Goal: Task Accomplishment & Management: Manage account settings

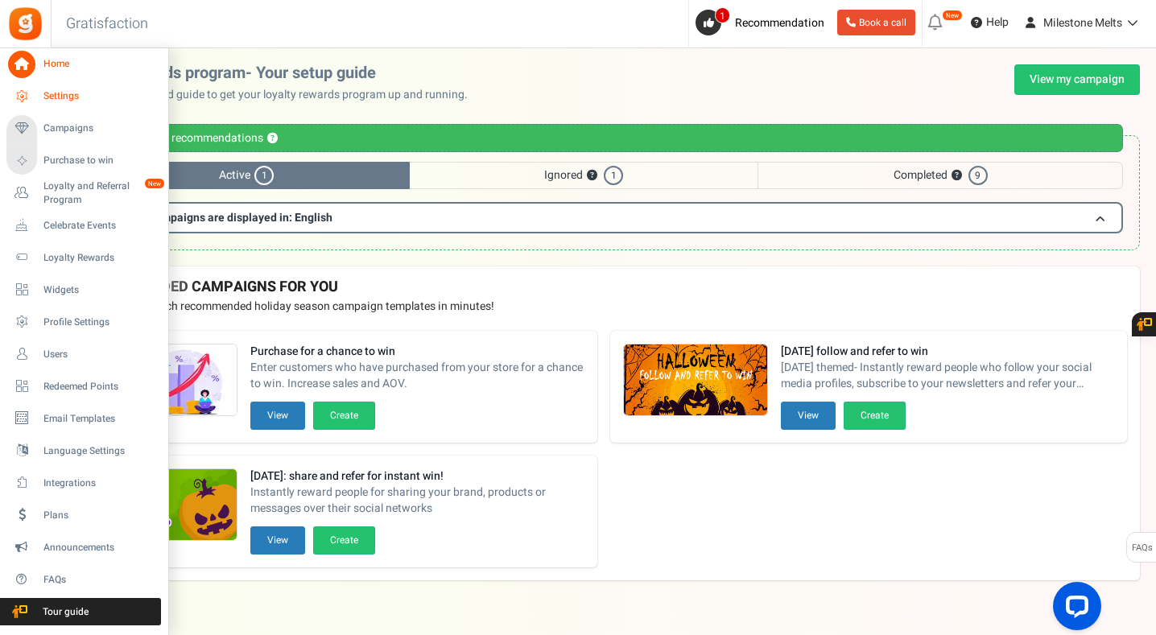
click at [80, 97] on span "Settings" at bounding box center [99, 96] width 113 height 14
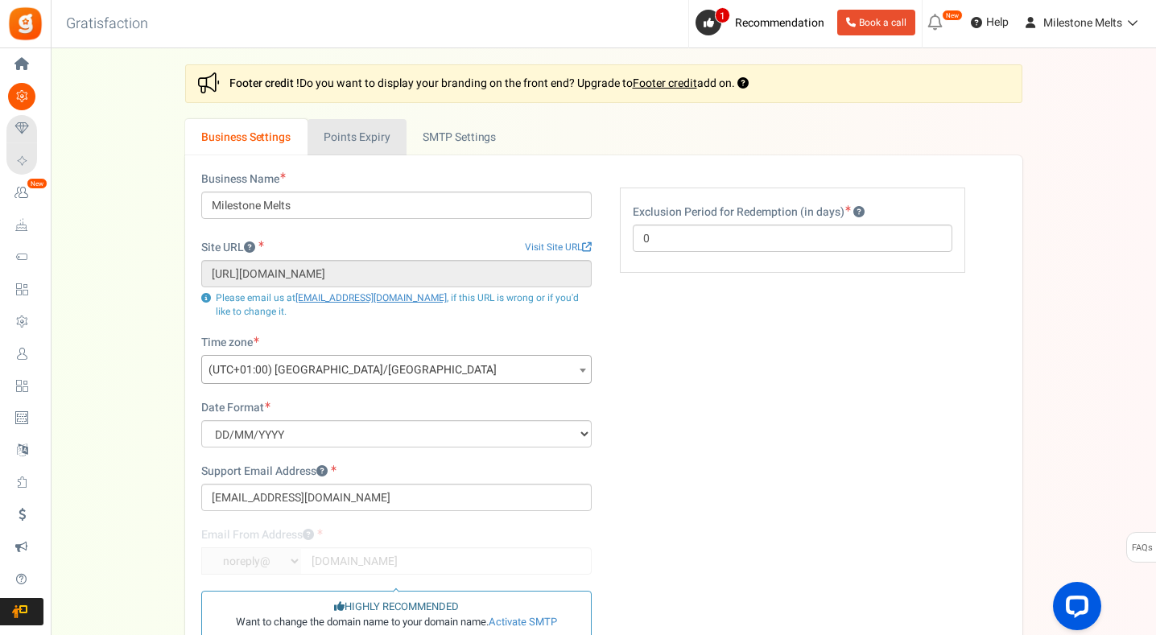
click at [351, 143] on link "Points Expiry" at bounding box center [356, 137] width 99 height 36
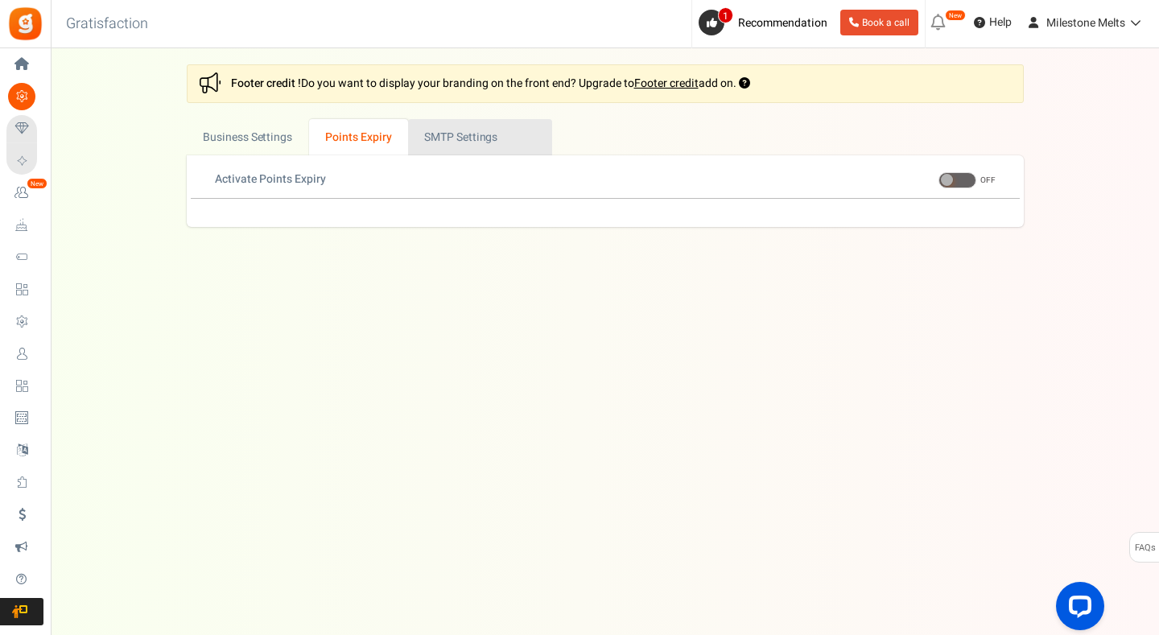
click at [485, 134] on link "Active SMTP Settings" at bounding box center [480, 137] width 144 height 36
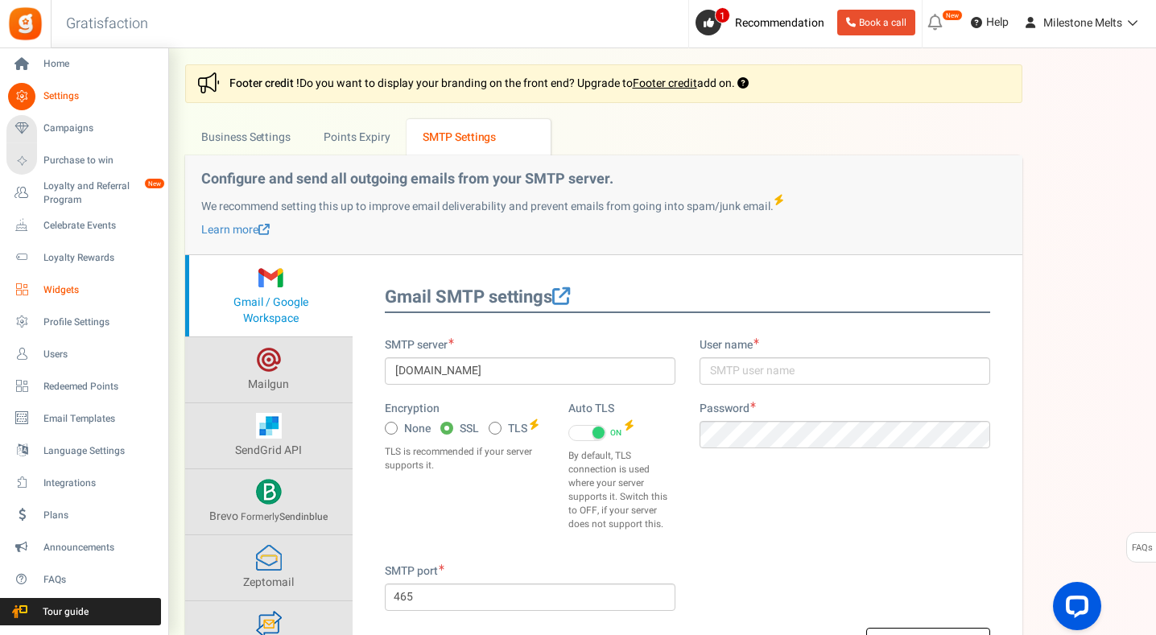
click at [65, 300] on link "Widgets" at bounding box center [83, 289] width 155 height 27
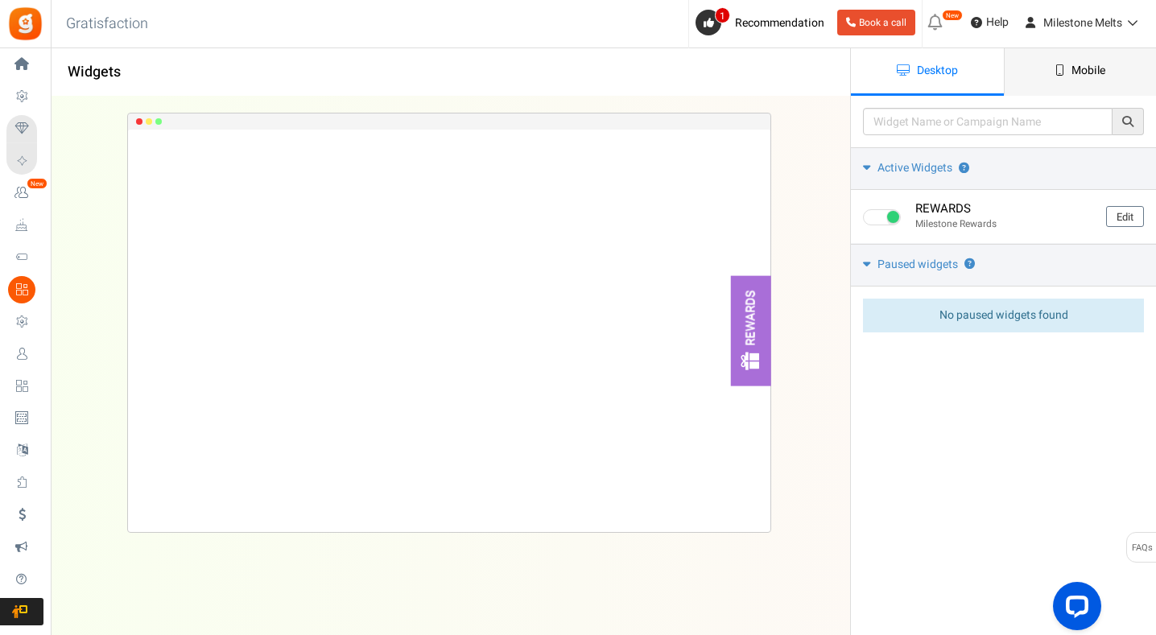
click at [1099, 63] on span "Mobile" at bounding box center [1088, 70] width 34 height 17
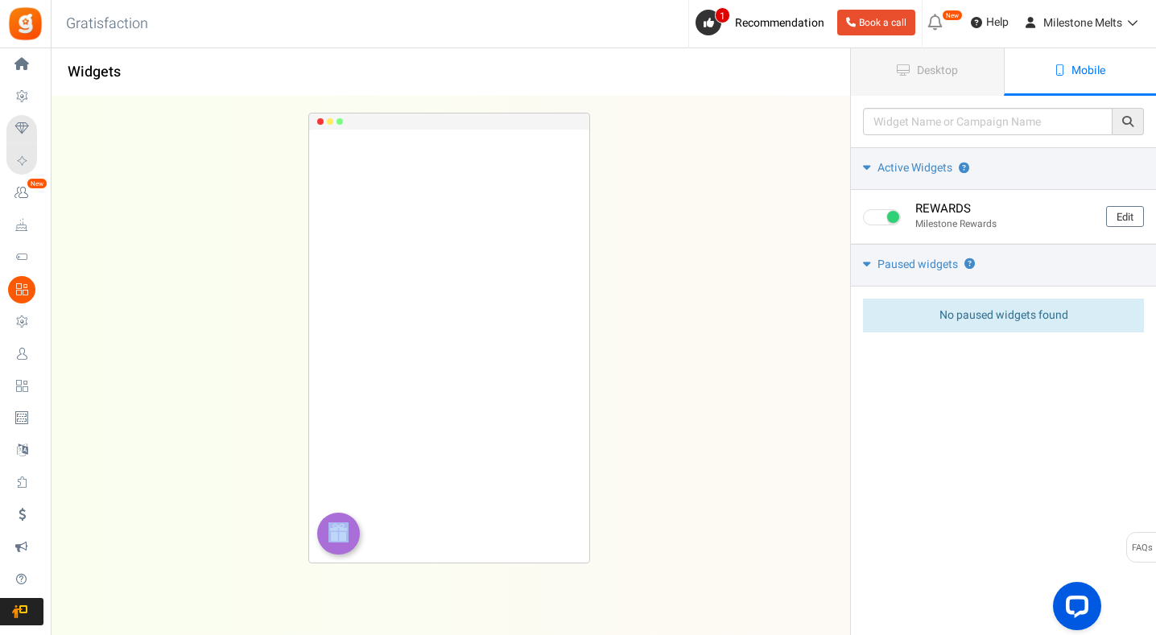
drag, startPoint x: 331, startPoint y: 550, endPoint x: 339, endPoint y: 470, distance: 80.1
click at [339, 470] on div "REWARDS Loading.. × To configure LightBox layout please Click here" at bounding box center [449, 346] width 280 height 433
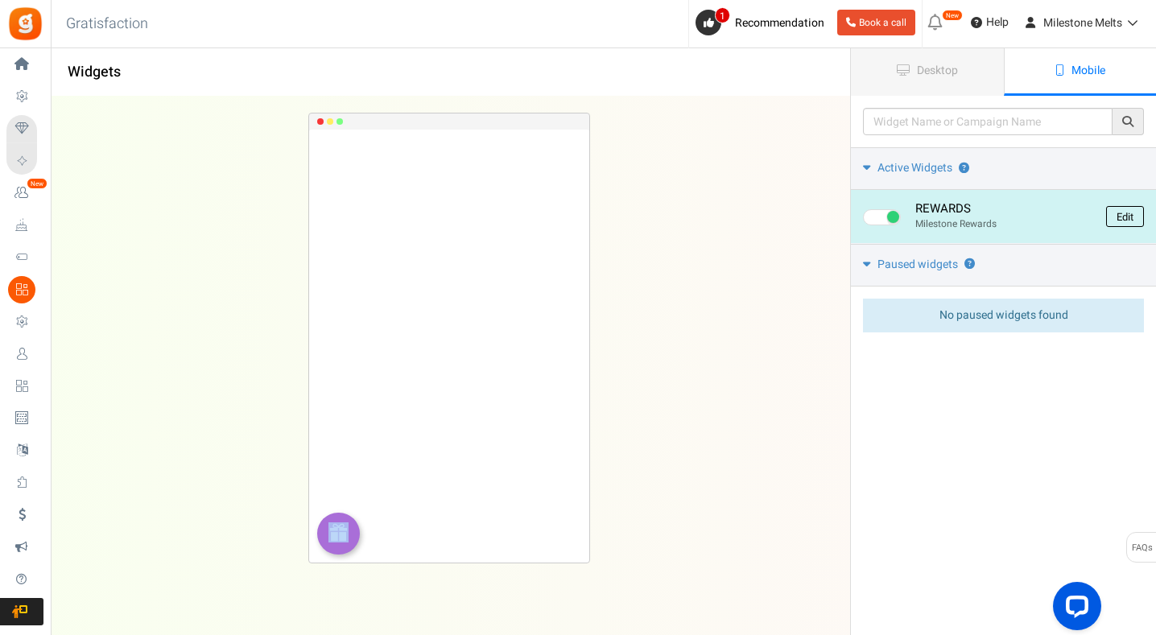
click at [1132, 213] on link "Edit" at bounding box center [1125, 216] width 38 height 21
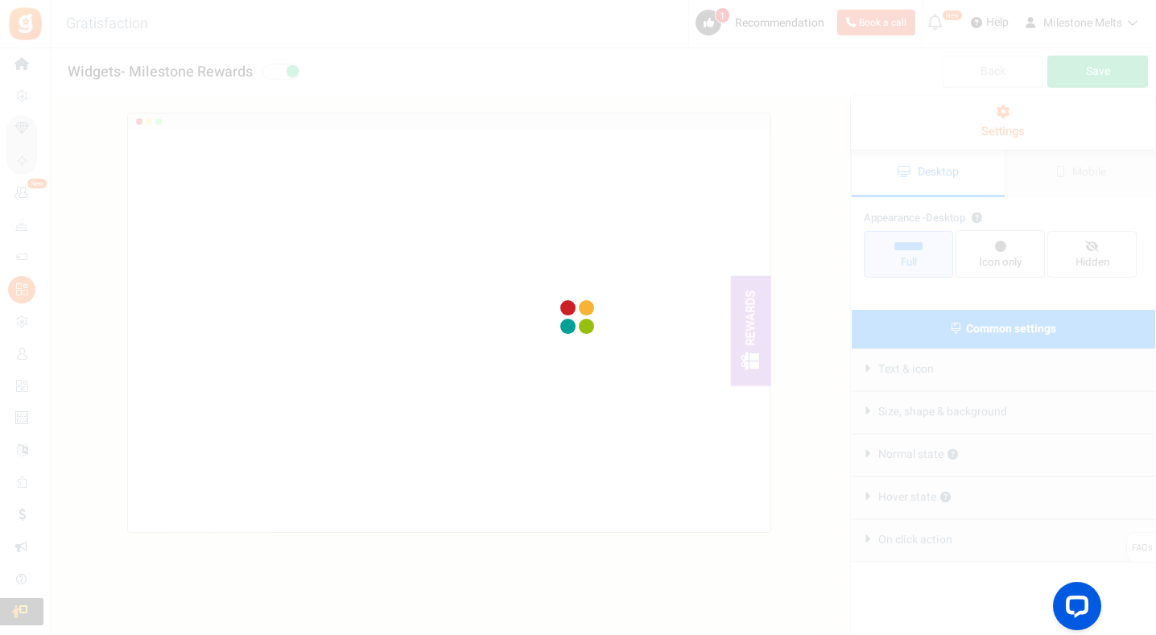
radio input "true"
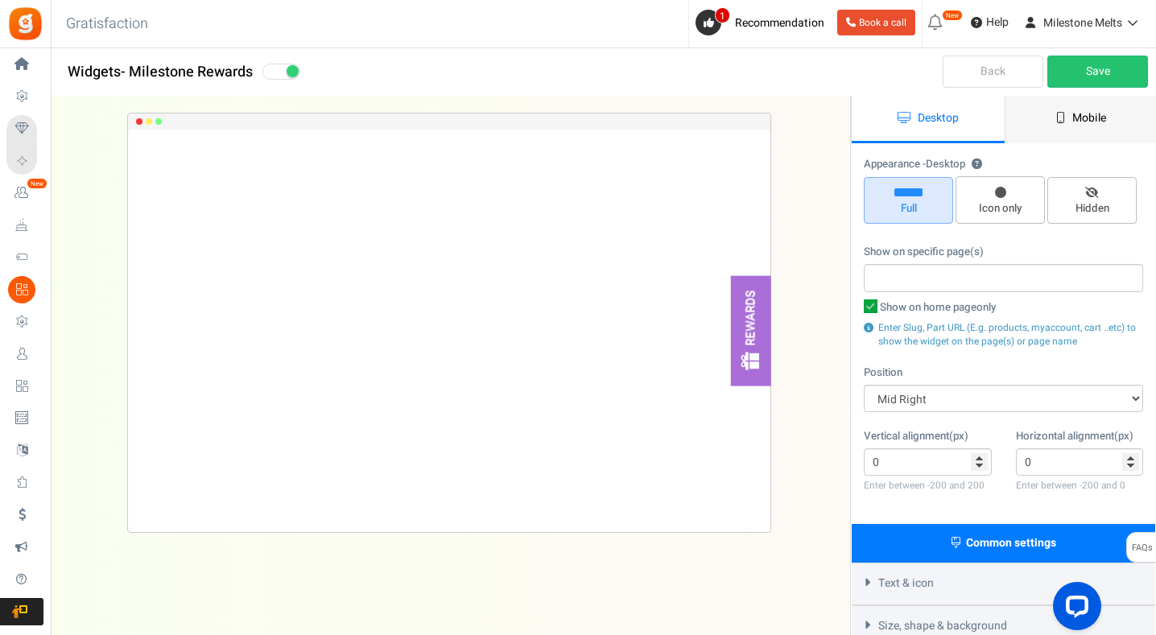
click at [1104, 123] on span "Mobile" at bounding box center [1089, 117] width 34 height 17
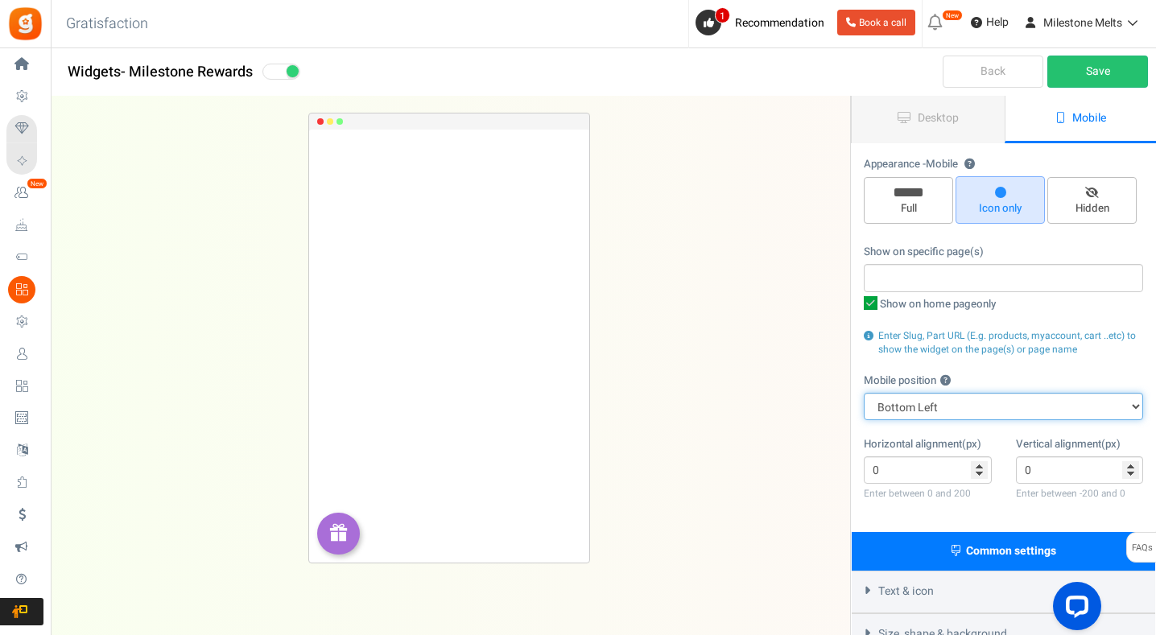
click at [980, 401] on select "Top Right Top Left Top Center Bottom Right Bottom Left Bottom Center" at bounding box center [1003, 406] width 279 height 27
click at [864, 393] on select "Top Right Top Left Top Center Bottom Right Bottom Left Bottom Center" at bounding box center [1003, 406] width 279 height 27
click at [973, 401] on select "Top Right Top Left Top Center Bottom Right Bottom Left Bottom Center" at bounding box center [1003, 406] width 279 height 27
click at [864, 393] on select "Top Right Top Left Top Center Bottom Right Bottom Left Bottom Center" at bounding box center [1003, 406] width 279 height 27
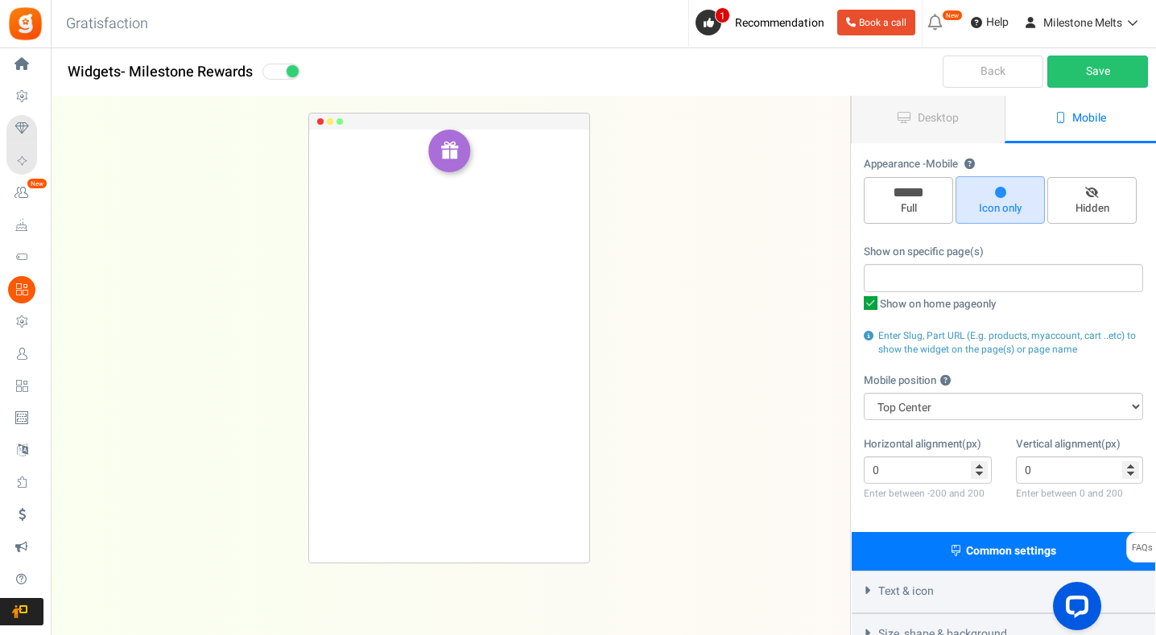
click at [971, 385] on div "Mobile position ? Top Right Top Left Top Center Bottom Right Bottom Left Bottom…" at bounding box center [1003, 396] width 279 height 47
click at [972, 407] on select "Top Right Top Left Top Center Bottom Right Bottom Left Bottom Center" at bounding box center [1003, 406] width 279 height 27
click at [864, 393] on select "Top Right Top Left Top Center Bottom Right Bottom Left Bottom Center" at bounding box center [1003, 406] width 279 height 27
click at [950, 434] on div "Appearance - Mobile ? Full Icon only Hidden Show on specific page(s) Show on ho…" at bounding box center [1003, 338] width 303 height 388
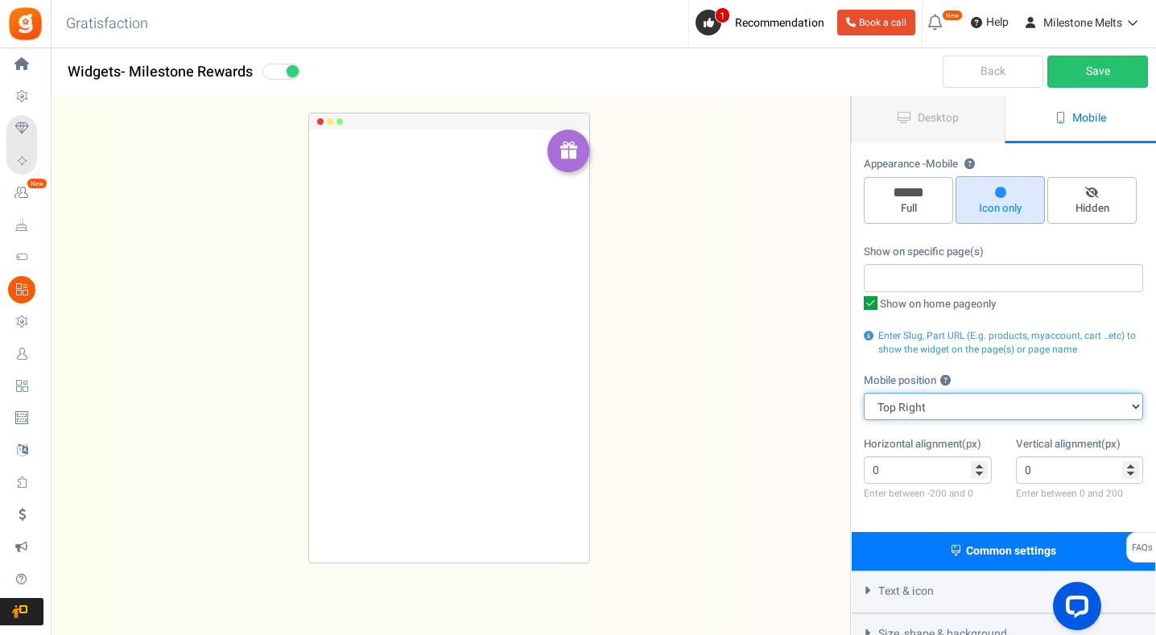
click at [937, 404] on select "Top Right Top Left Top Center Bottom Right Bottom Left Bottom Center" at bounding box center [1003, 406] width 279 height 27
select select "top-left"
click at [864, 393] on select "Top Right Top Left Top Center Bottom Right Bottom Left Bottom Center" at bounding box center [1003, 406] width 279 height 27
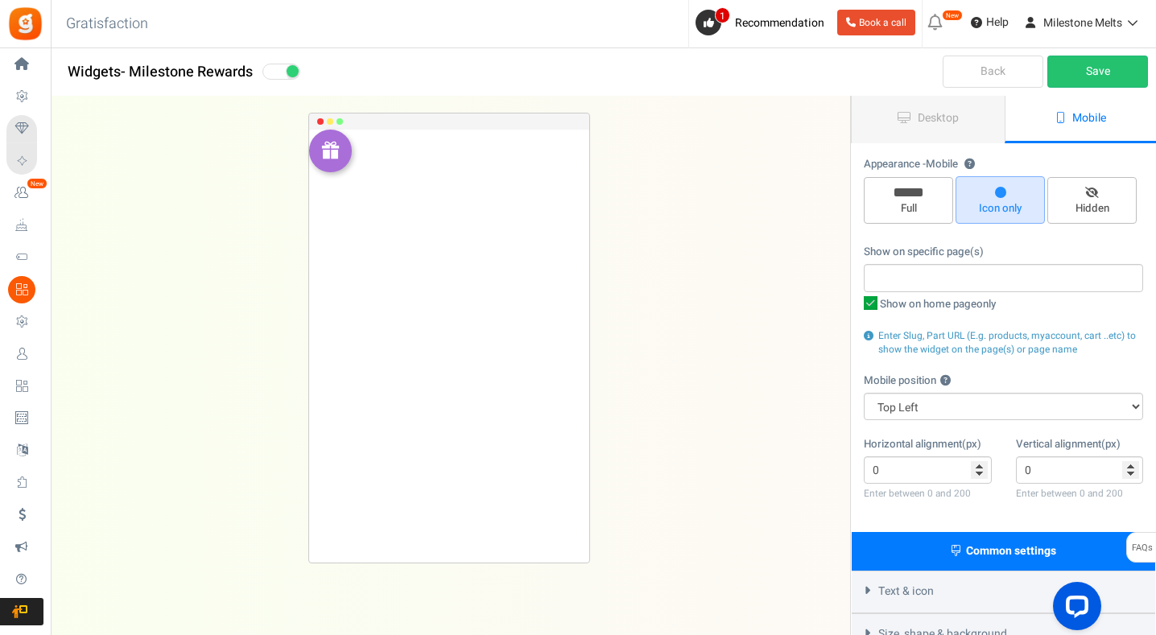
click at [794, 459] on div "REWARDS Loading.. × To configure LightBox layout please Click here" at bounding box center [449, 338] width 850 height 483
click at [1110, 76] on link "Save" at bounding box center [1097, 72] width 101 height 32
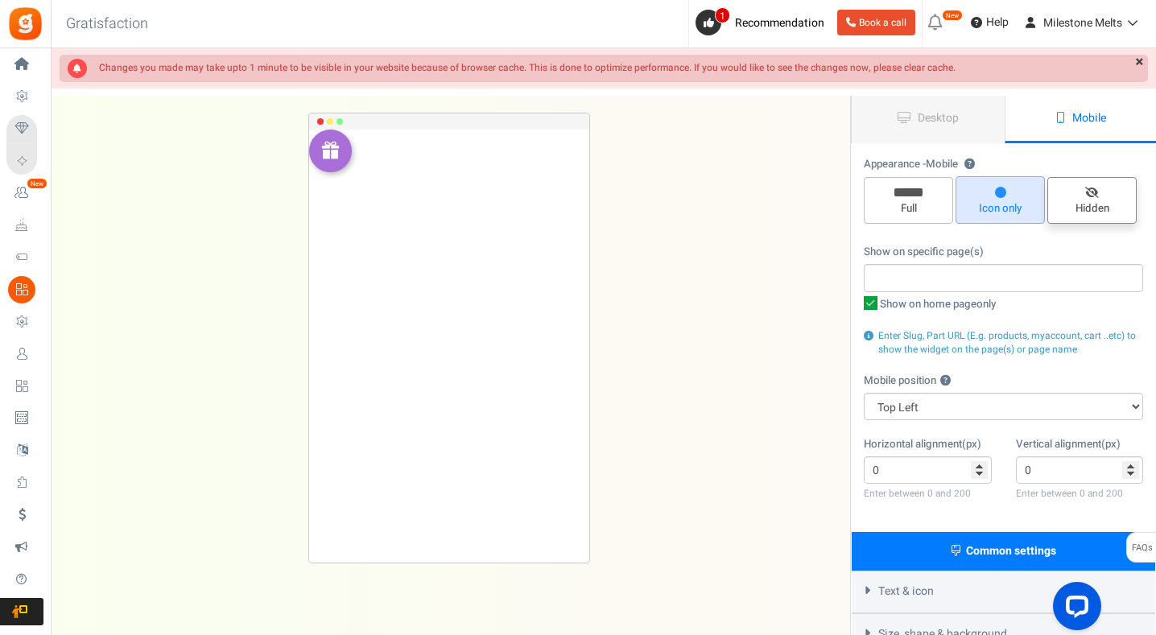
click at [1111, 201] on span "Hidden" at bounding box center [1091, 208] width 75 height 15
click at [1103, 191] on input "Hidden" at bounding box center [1097, 185] width 10 height 10
radio input "true"
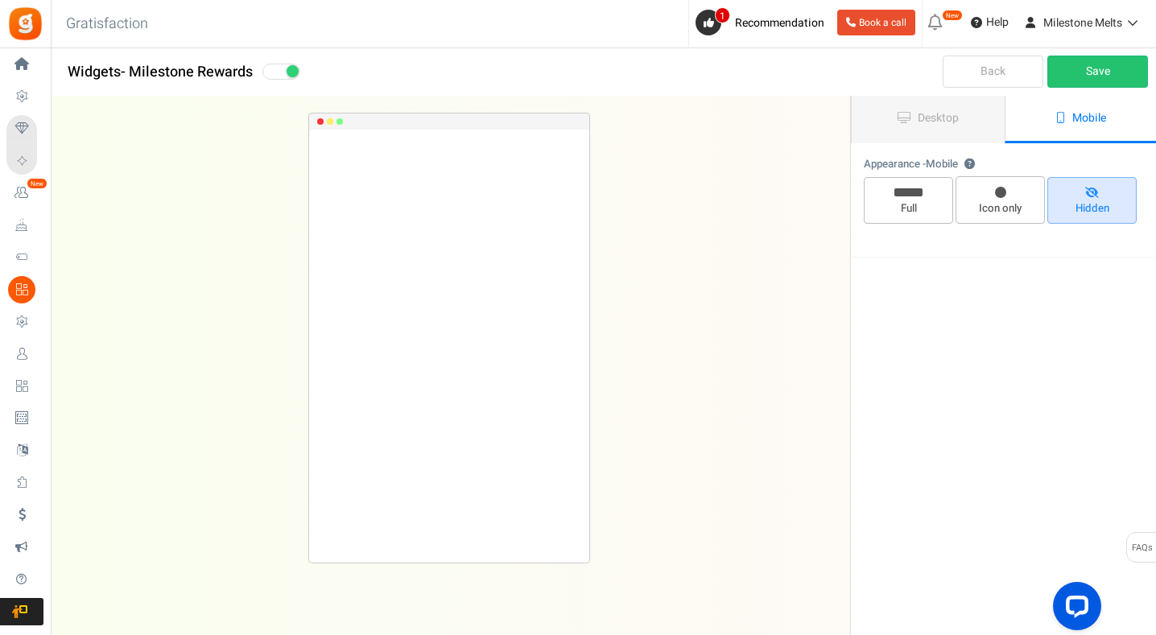
click at [292, 76] on span at bounding box center [293, 71] width 12 height 12
click at [273, 76] on input "checkbox" at bounding box center [267, 72] width 10 height 10
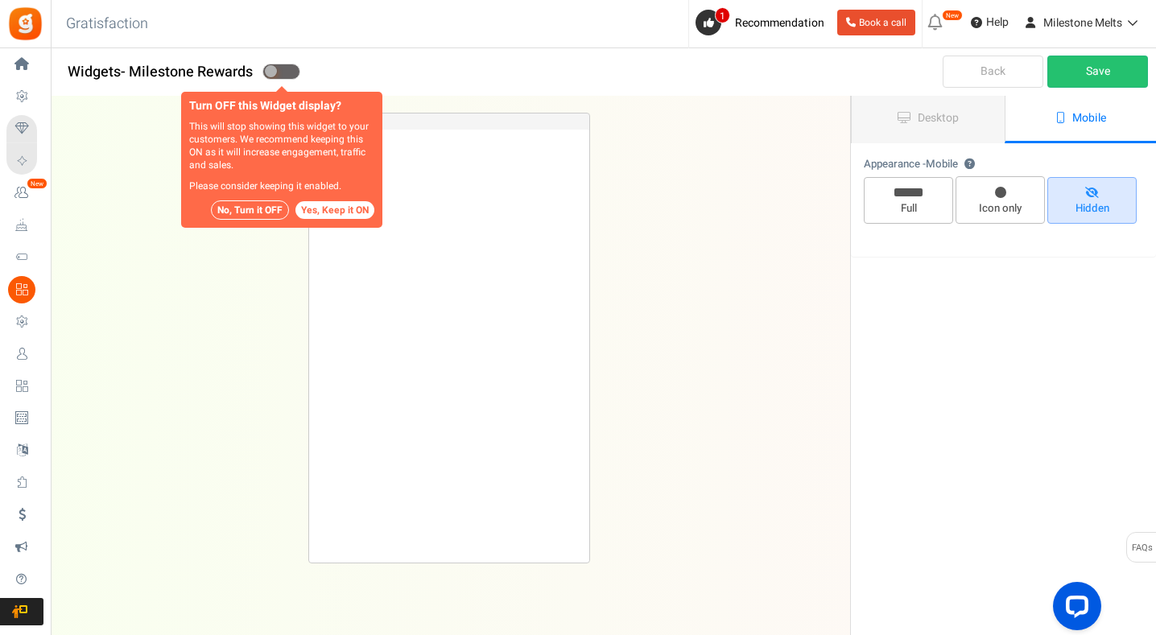
click at [275, 72] on span at bounding box center [271, 71] width 12 height 12
click at [273, 72] on input "checkbox" at bounding box center [267, 72] width 10 height 10
click at [350, 208] on button "Yes, Keep it ON" at bounding box center [334, 210] width 79 height 18
checkbox input "true"
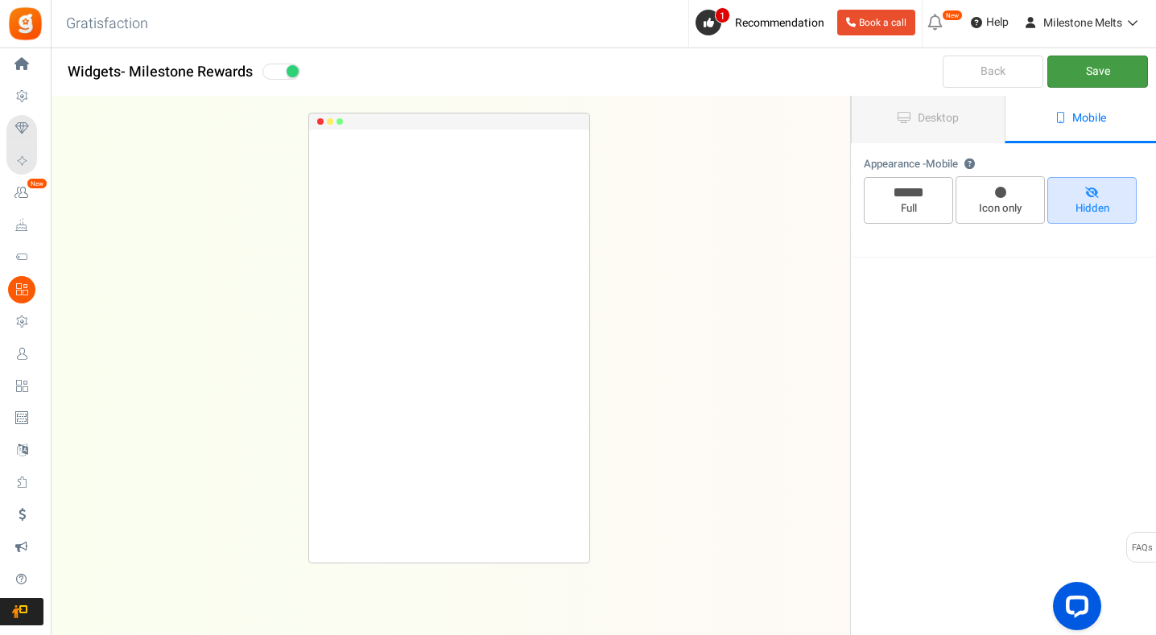
click at [1121, 74] on link "Save" at bounding box center [1097, 72] width 101 height 32
click at [1100, 116] on span "Mobile" at bounding box center [1089, 117] width 34 height 17
drag, startPoint x: 919, startPoint y: 124, endPoint x: 1045, endPoint y: 125, distance: 125.6
click at [918, 125] on span "Desktop" at bounding box center [938, 117] width 41 height 17
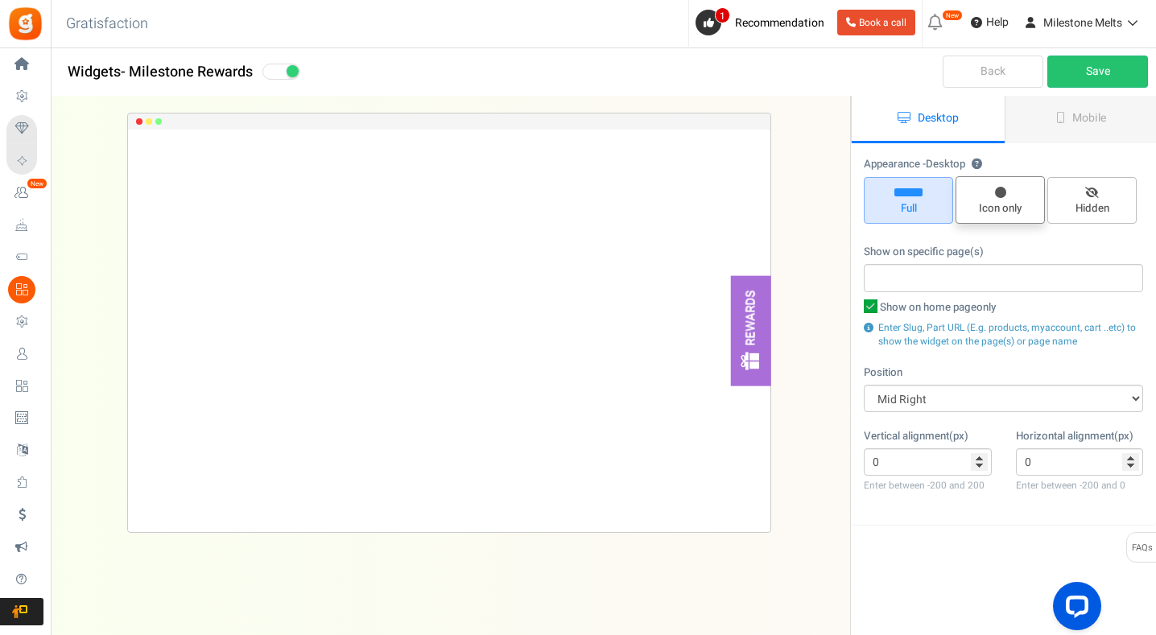
click at [993, 195] on span "Icon only" at bounding box center [999, 199] width 89 height 47
click at [1000, 190] on input "Icon only" at bounding box center [1005, 184] width 10 height 10
radio input "true"
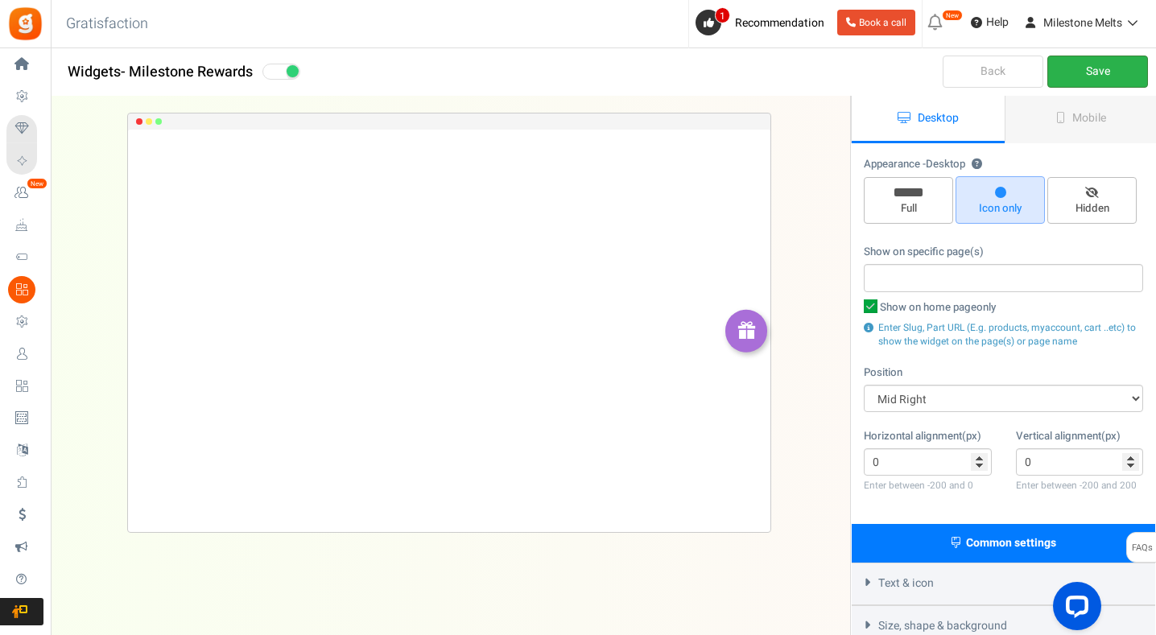
click at [1111, 76] on link "Save" at bounding box center [1097, 72] width 101 height 32
click at [1108, 63] on link "Save" at bounding box center [1097, 72] width 101 height 32
click at [1064, 109] on link "Mobile" at bounding box center [1080, 119] width 153 height 47
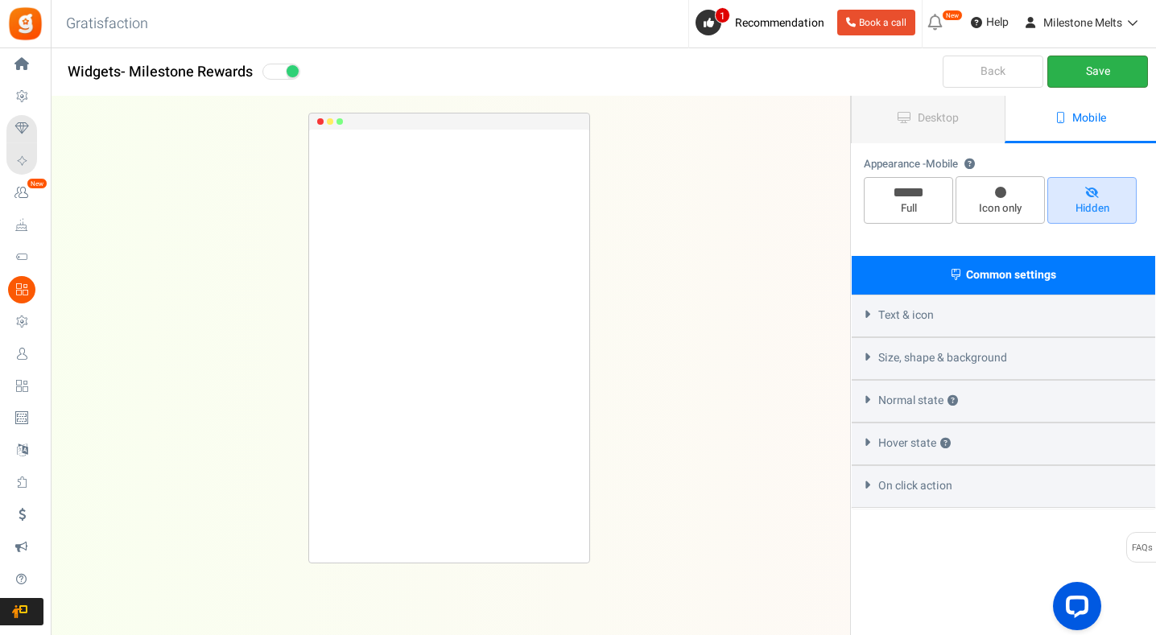
click at [1087, 71] on link "Save" at bounding box center [1097, 72] width 101 height 32
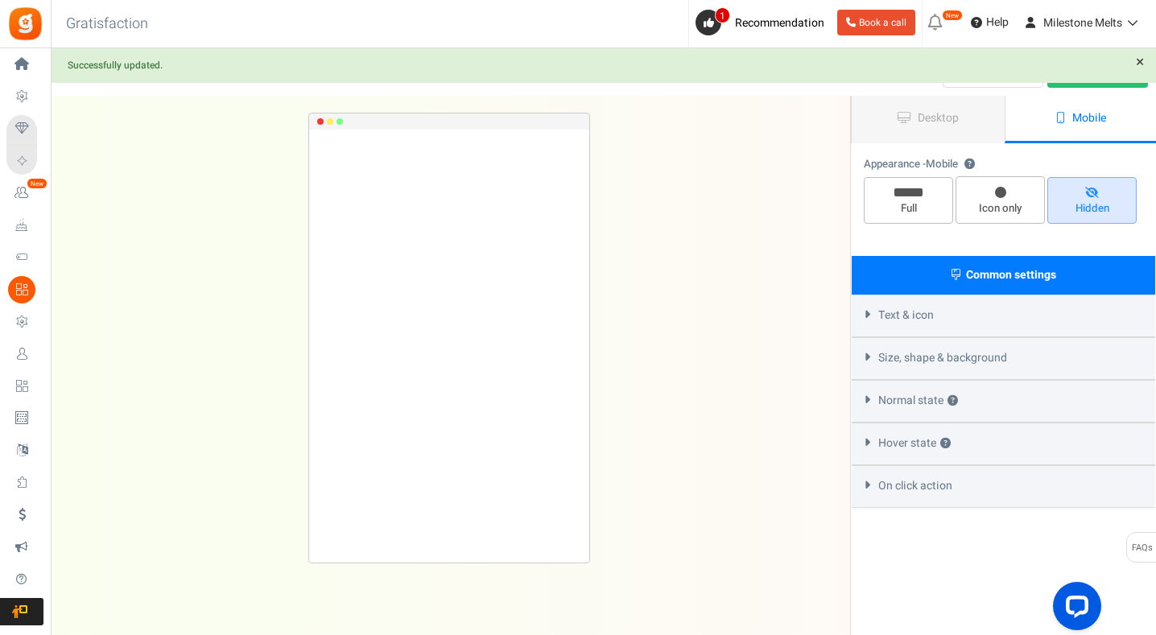
click at [193, 365] on div "REWARDS Loading.. × To configure LightBox layout please Click here" at bounding box center [449, 338] width 850 height 483
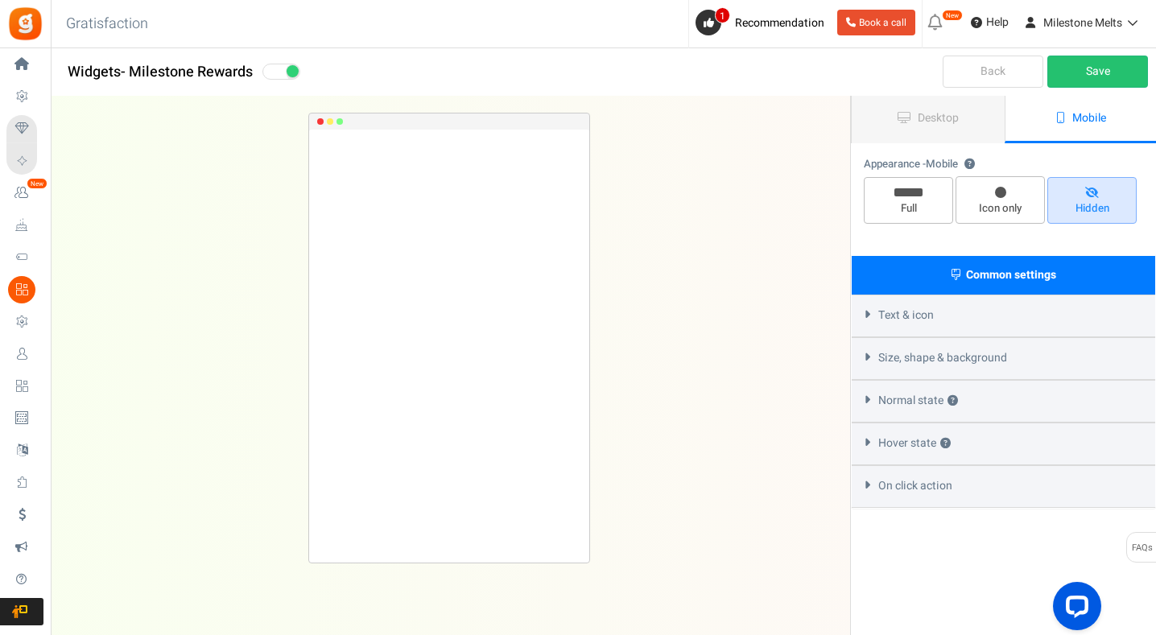
click at [283, 72] on span at bounding box center [281, 72] width 38 height 16
click at [273, 72] on input "checkbox" at bounding box center [267, 72] width 10 height 10
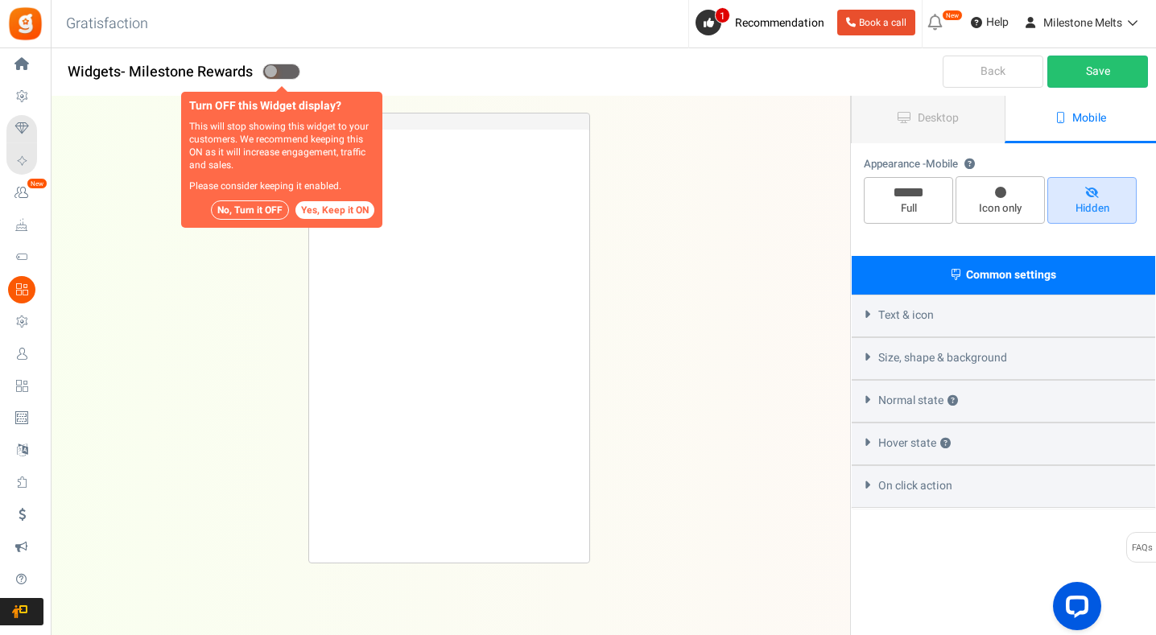
click at [354, 216] on button "Yes, Keep it ON" at bounding box center [334, 210] width 79 height 18
checkbox input "true"
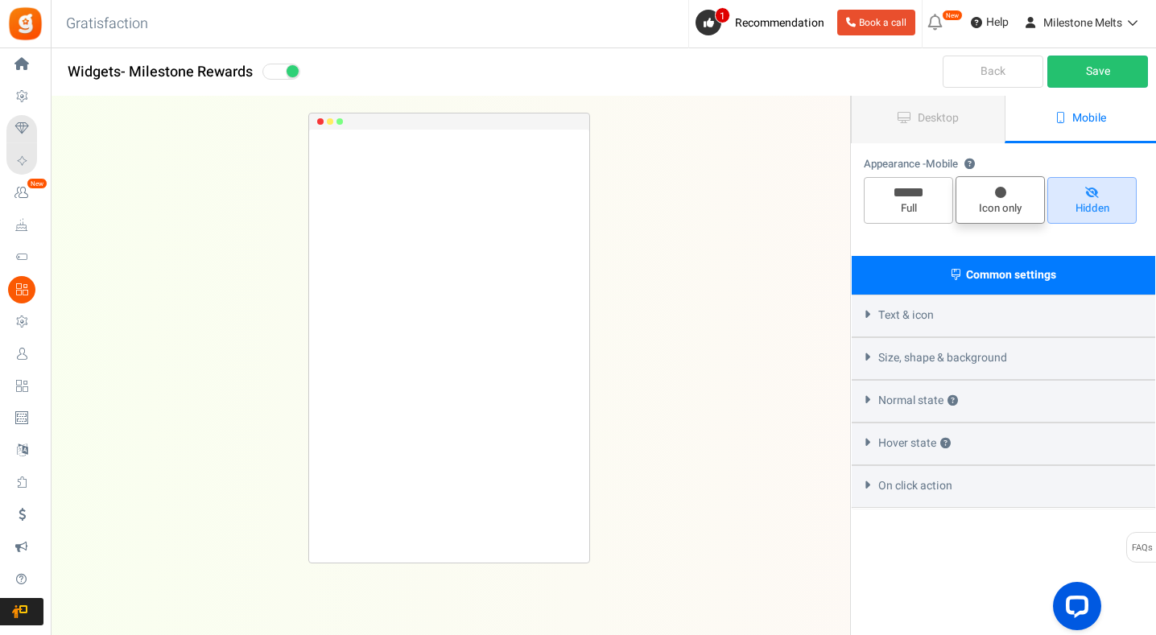
click at [996, 198] on span "Icon only" at bounding box center [999, 199] width 89 height 47
click at [1000, 190] on input "Icon only" at bounding box center [1005, 184] width 10 height 10
radio input "true"
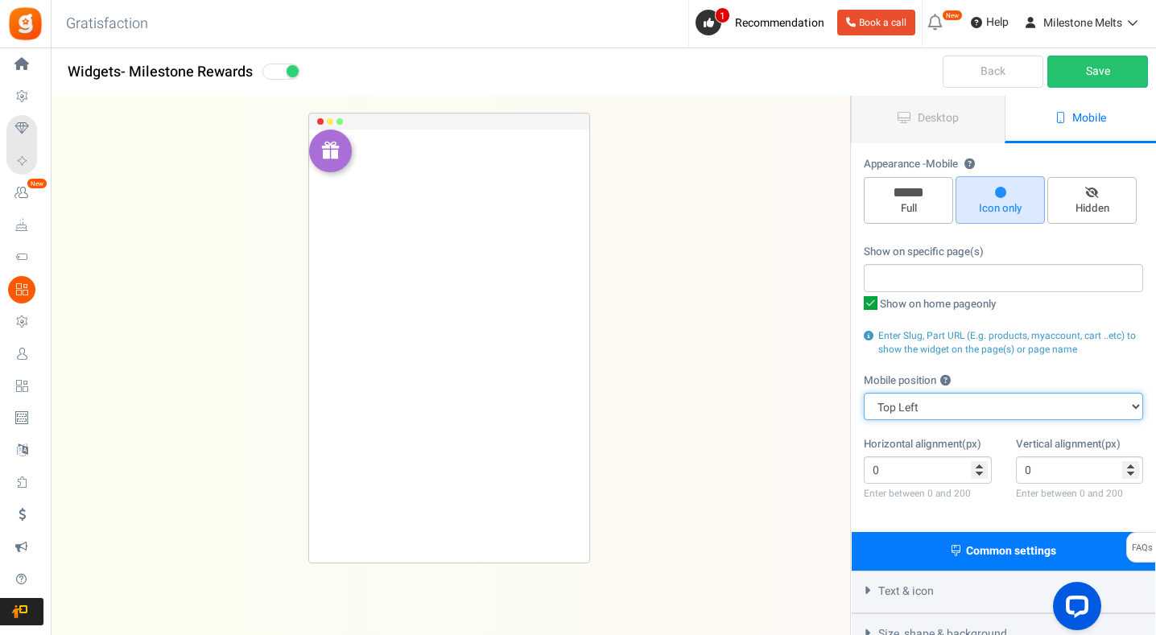
click at [942, 402] on select "Top Right Top Left Top Center Bottom Right Bottom Left Bottom Center" at bounding box center [1003, 406] width 279 height 27
click at [864, 393] on select "Top Right Top Left Top Center Bottom Right Bottom Left Bottom Center" at bounding box center [1003, 406] width 279 height 27
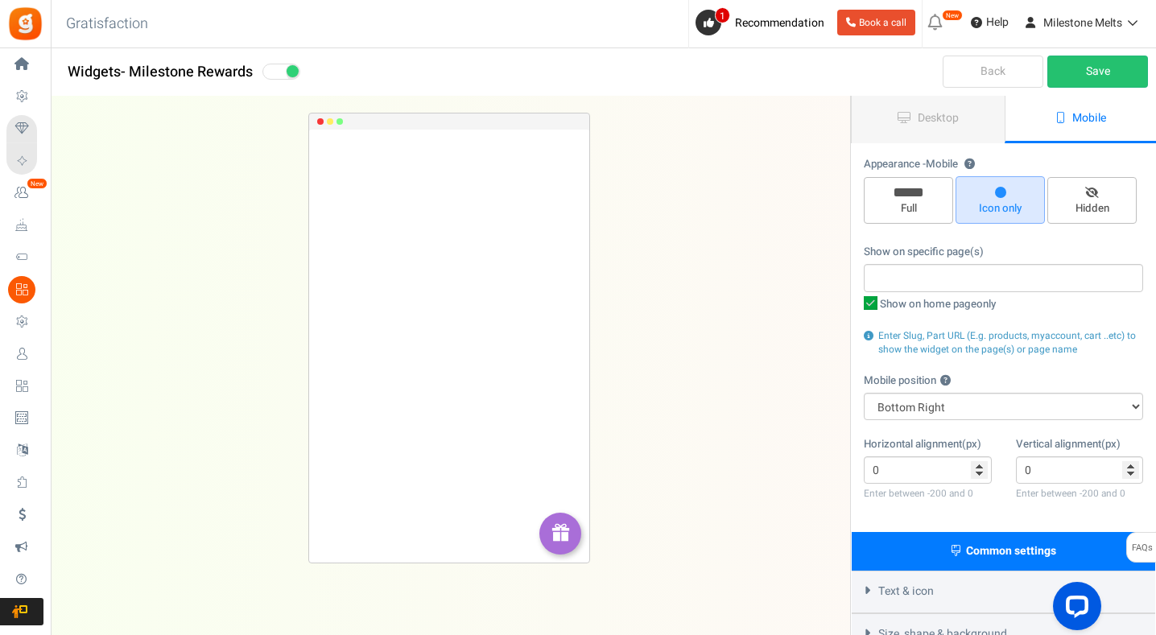
click at [753, 456] on div "REWARDS Loading.. × To configure LightBox layout please Click here" at bounding box center [449, 338] width 850 height 483
click at [959, 405] on select "Top Right Top Left Top Center Bottom Right Bottom Left Bottom Center" at bounding box center [1003, 406] width 279 height 27
select select "left"
click at [864, 393] on select "Top Right Top Left Top Center Bottom Right Bottom Left Bottom Center" at bounding box center [1003, 406] width 279 height 27
click at [755, 496] on div "REWARDS Loading.. × To configure LightBox layout please Click here" at bounding box center [449, 338] width 850 height 483
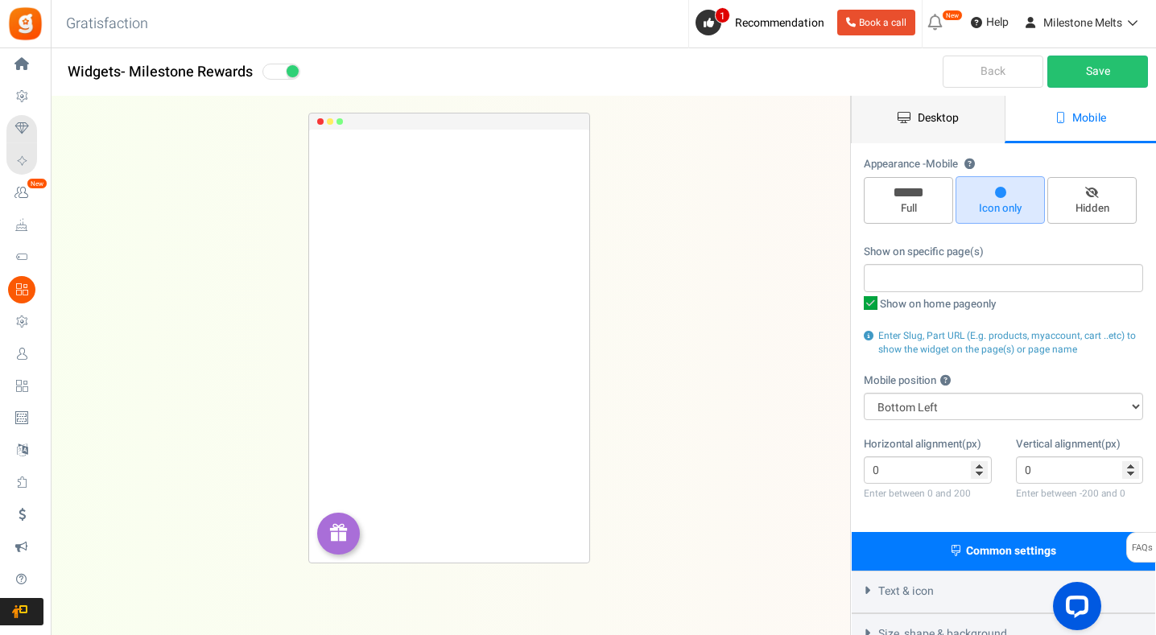
click at [961, 122] on link "Desktop" at bounding box center [928, 119] width 153 height 47
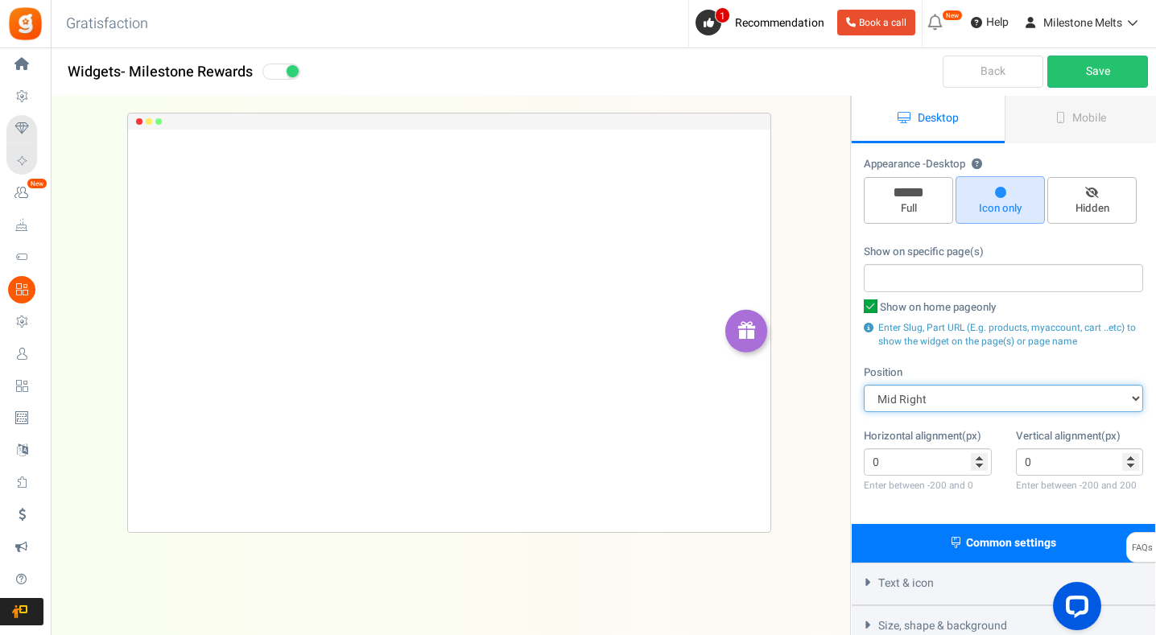
click at [961, 403] on select "Mid Right Mid Left Top Bar Top Left Top Right Top Center Bottom Bar Bottom Left…" at bounding box center [1003, 398] width 279 height 27
select select "left-bottom-bar"
click at [864, 385] on select "Mid Right Mid Left Top Bar Top Left Top Right Top Center Bottom Bar Bottom Left…" at bounding box center [1003, 398] width 279 height 27
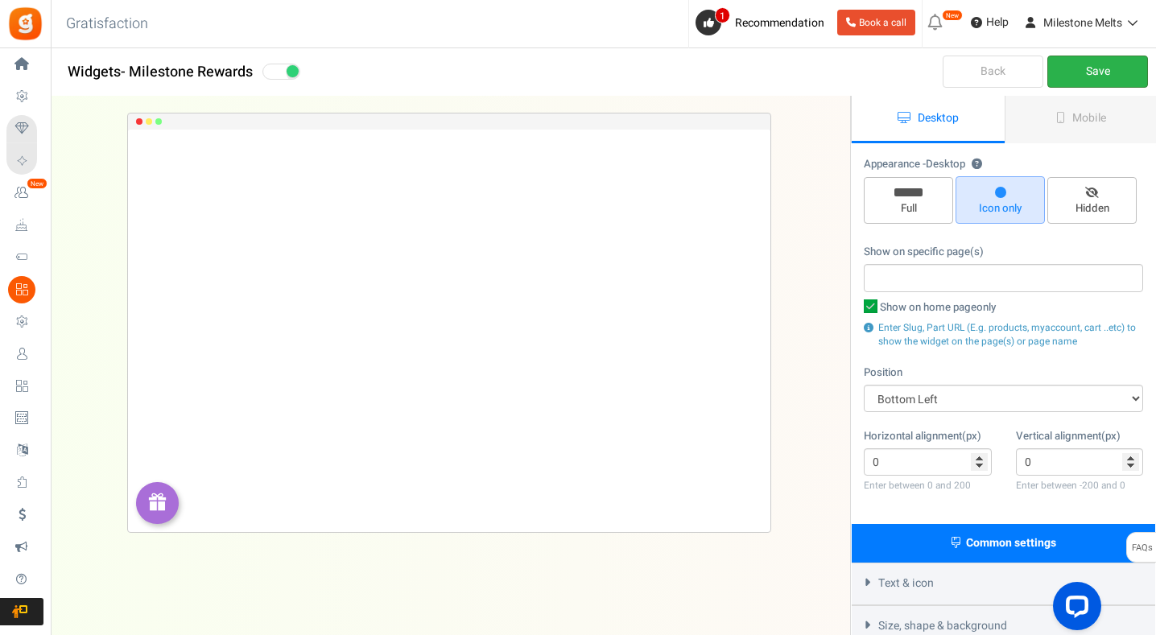
click at [1119, 67] on link "Save" at bounding box center [1097, 72] width 101 height 32
click at [904, 196] on span "Full" at bounding box center [908, 200] width 89 height 47
click at [909, 191] on input "Full" at bounding box center [914, 185] width 10 height 10
radio input "true"
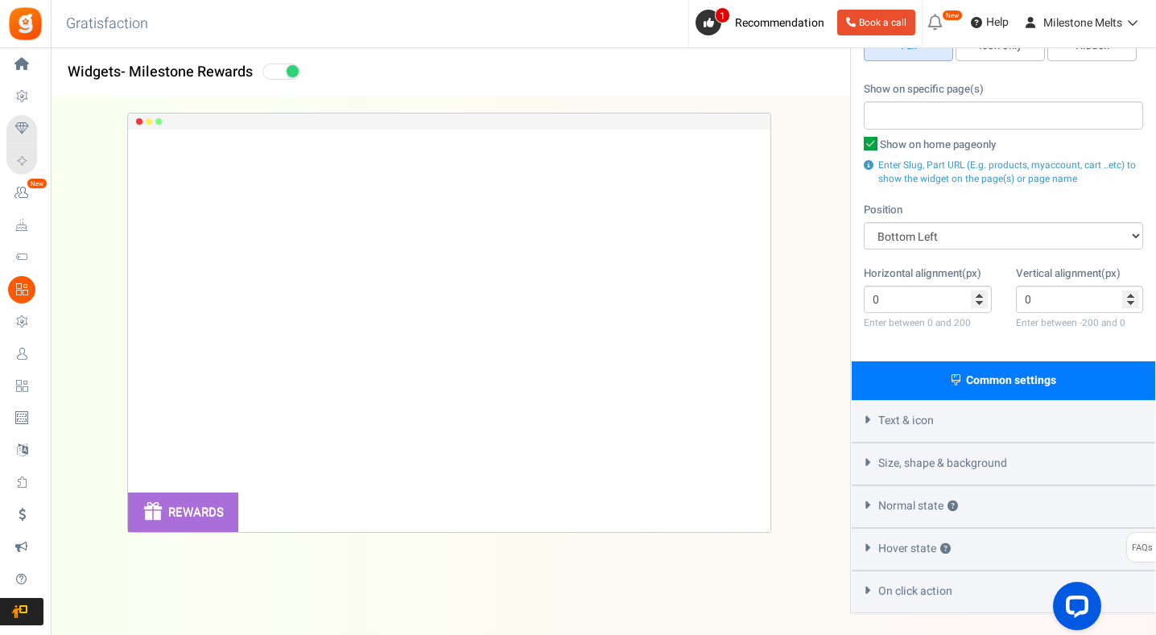
scroll to position [221, 0]
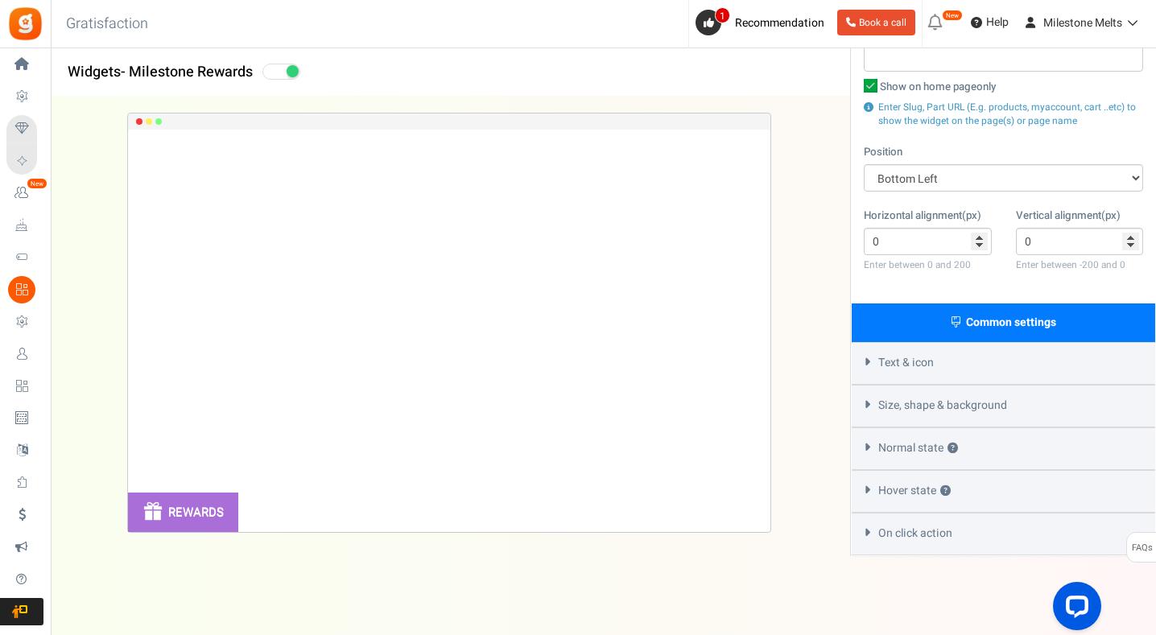
click at [934, 370] on div "Text & icon" at bounding box center [1003, 363] width 303 height 43
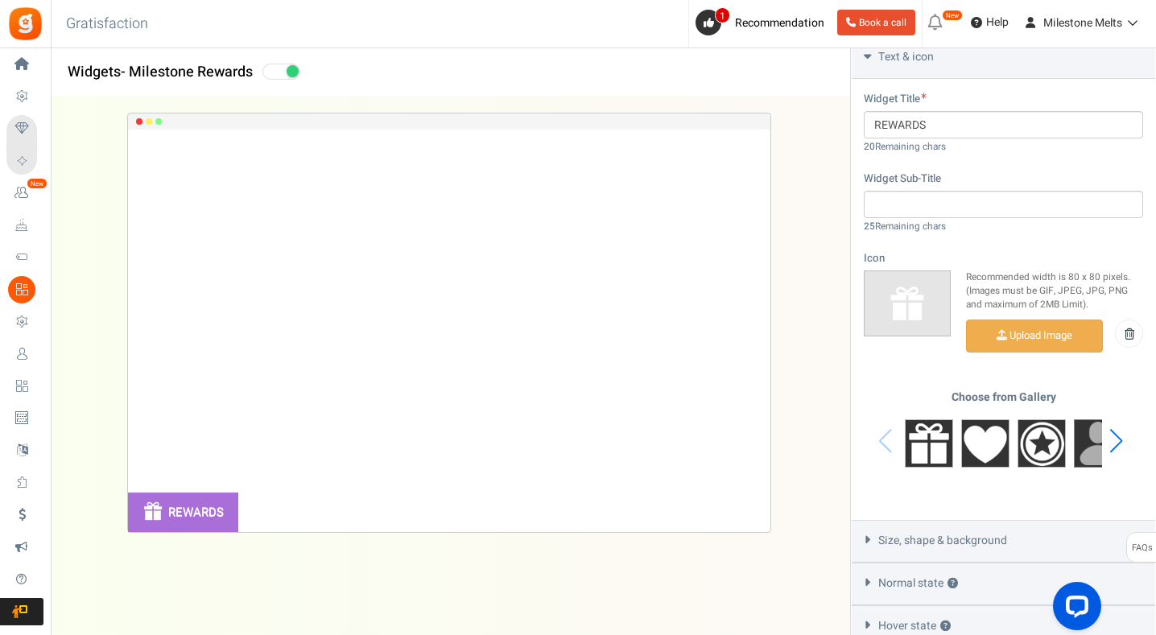
scroll to position [542, 0]
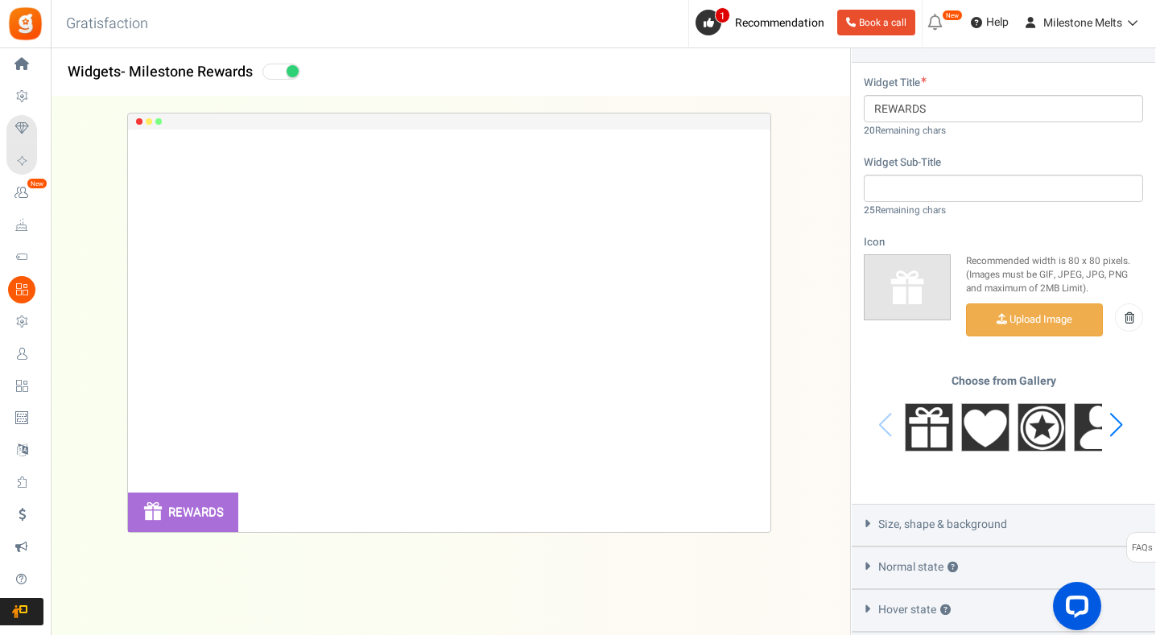
click at [876, 423] on div "Choose from Gallery" at bounding box center [1003, 425] width 279 height 101
click at [1117, 421] on div "Next slide" at bounding box center [1116, 425] width 22 height 48
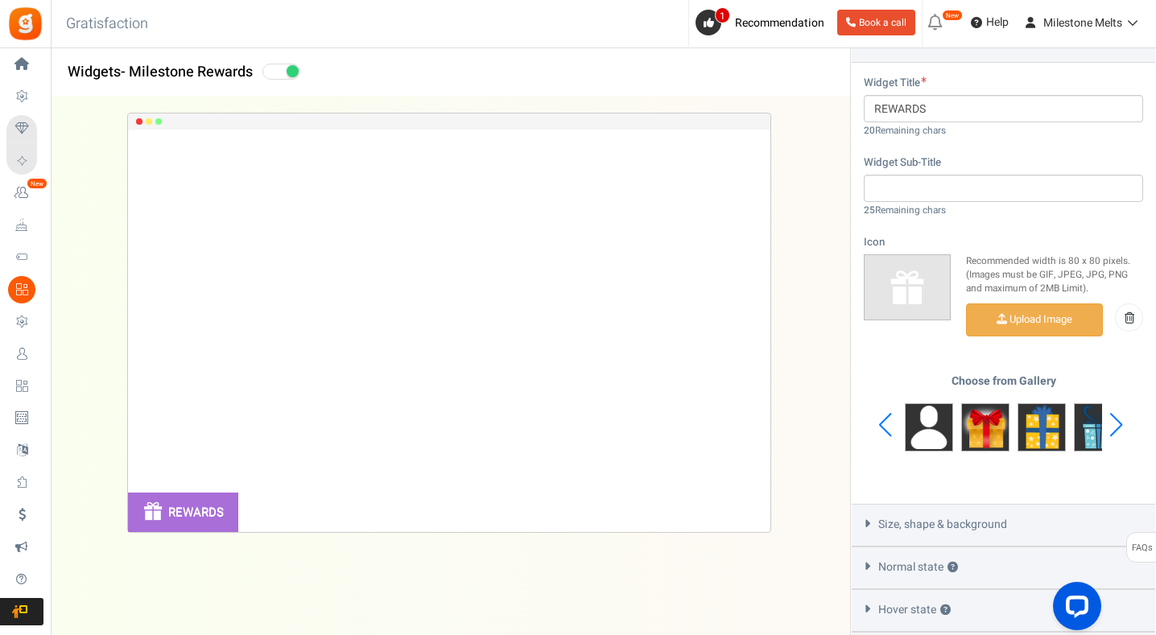
click at [1117, 421] on div "Next slide" at bounding box center [1116, 425] width 22 height 48
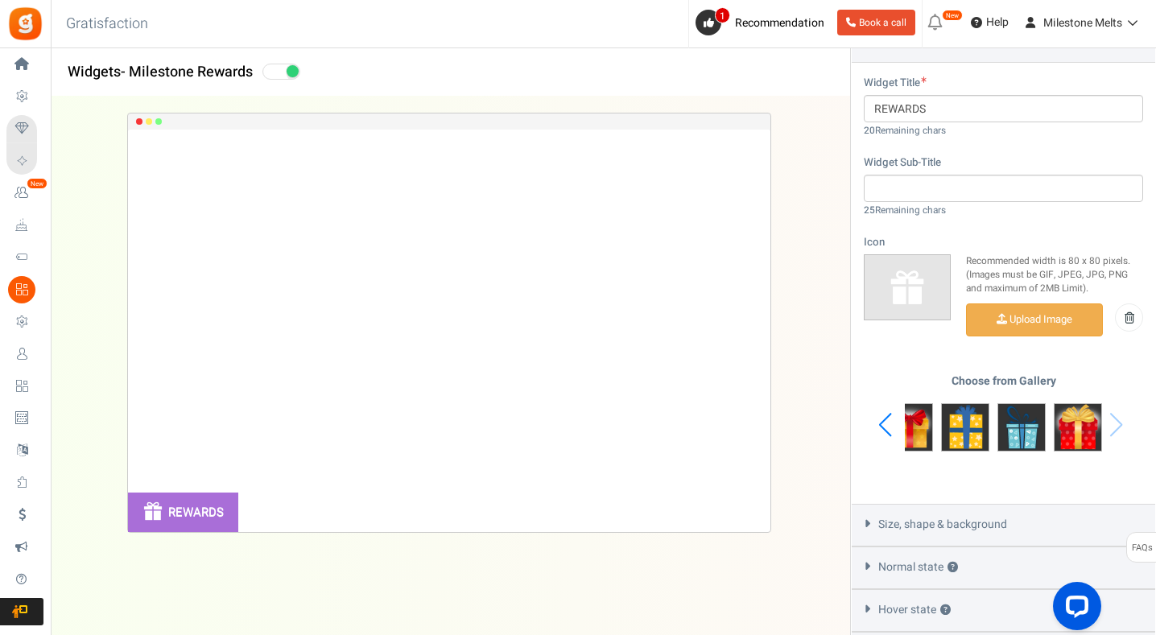
click at [1117, 421] on div "Choose from Gallery" at bounding box center [1003, 425] width 279 height 101
click at [882, 420] on div "Previous slide" at bounding box center [885, 425] width 22 height 48
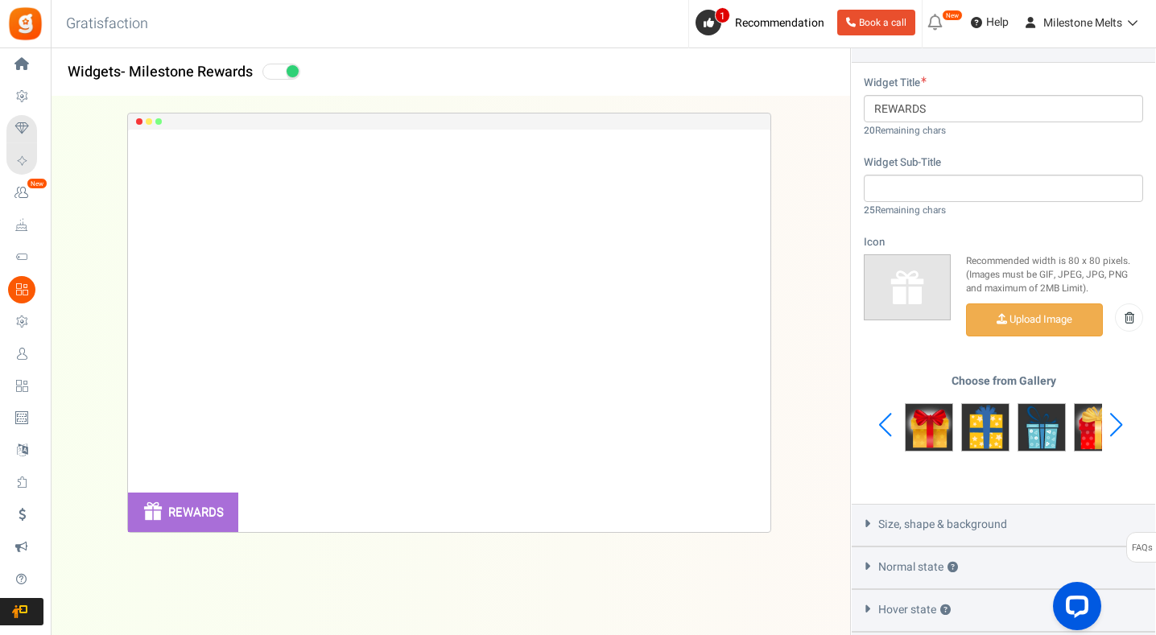
click at [882, 420] on div "Previous slide" at bounding box center [885, 425] width 22 height 48
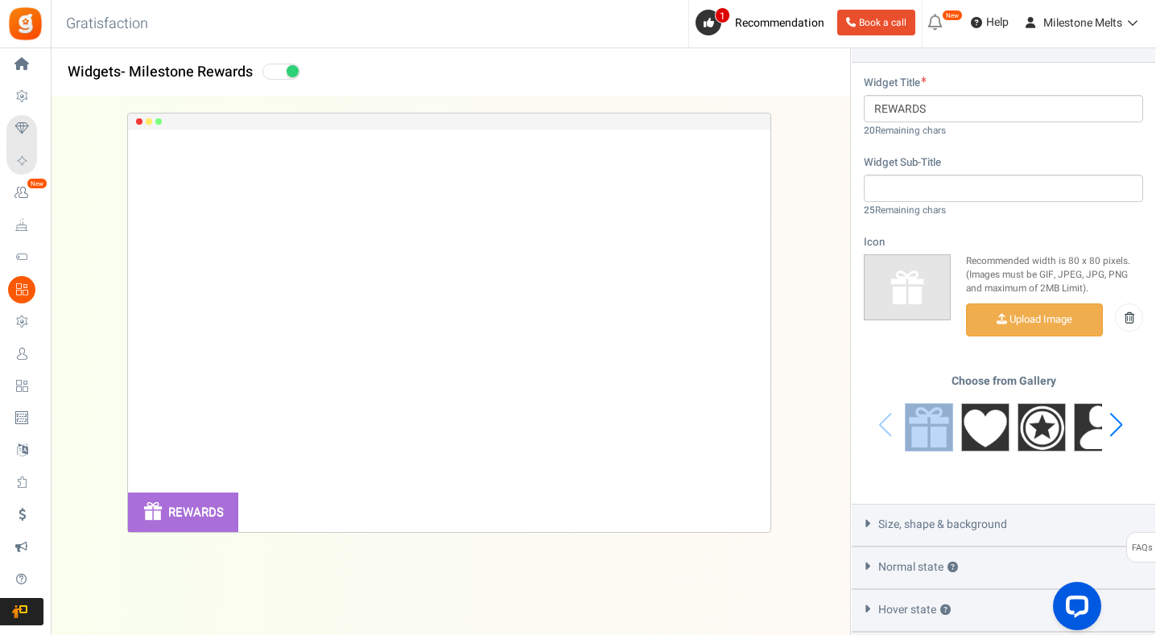
click at [882, 420] on div "Choose from Gallery" at bounding box center [1003, 425] width 279 height 101
click at [918, 423] on img at bounding box center [929, 427] width 48 height 48
click at [988, 414] on img at bounding box center [985, 427] width 48 height 48
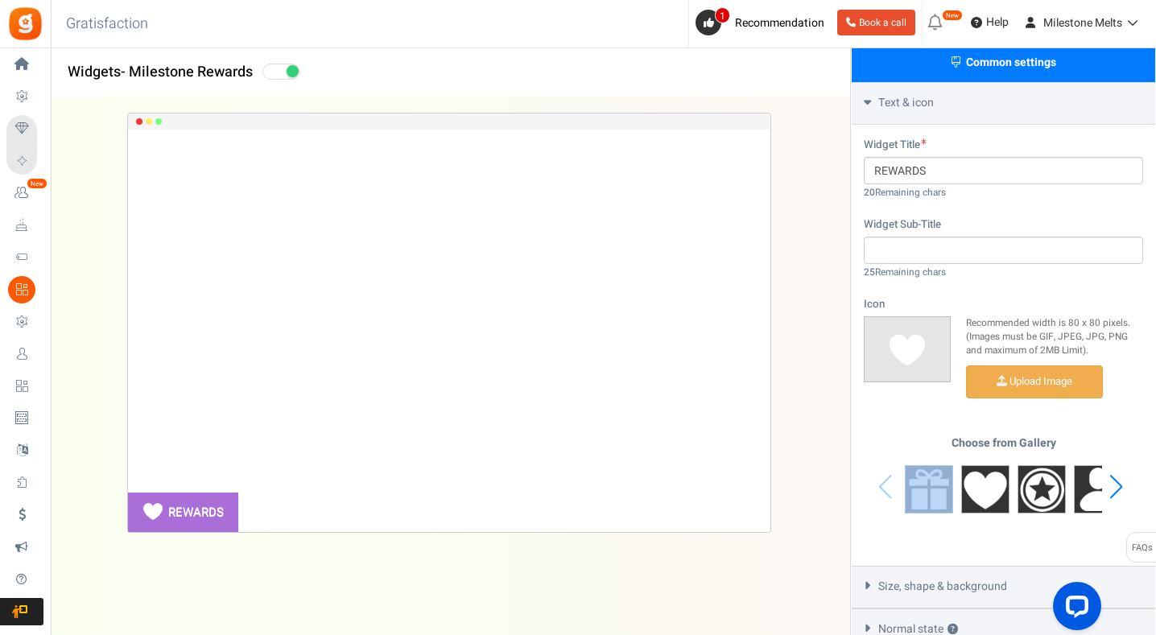
scroll to position [462, 0]
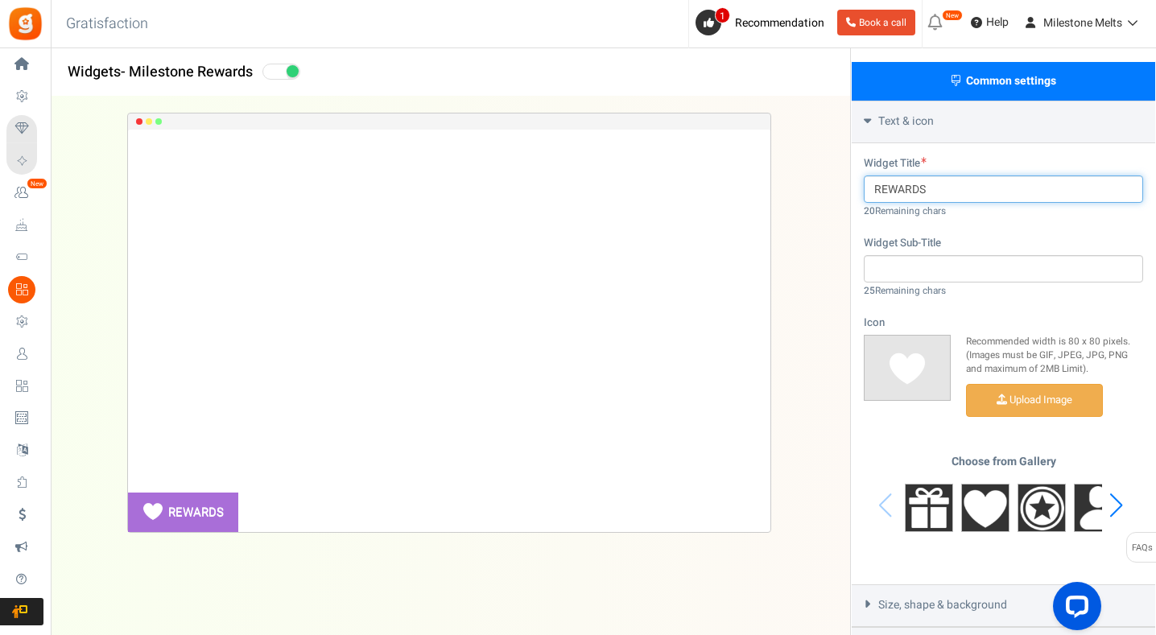
click at [873, 185] on input "REWARDS" at bounding box center [1003, 188] width 279 height 27
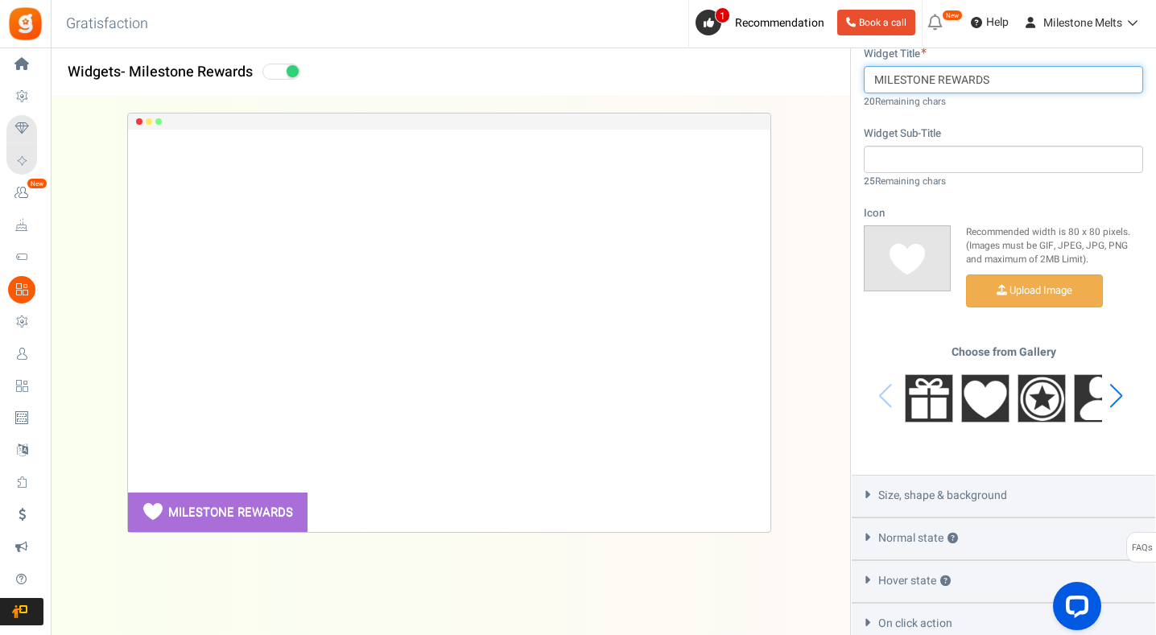
scroll to position [661, 0]
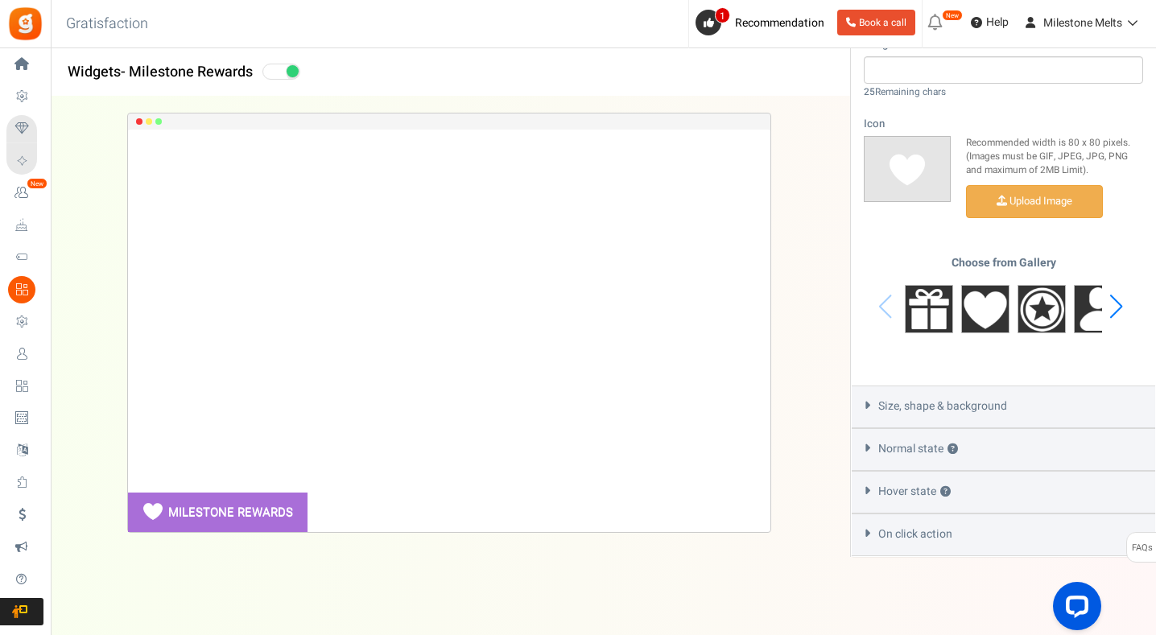
type input "MILESTONE REWARDS"
click at [943, 398] on span "Size, shape & background" at bounding box center [942, 406] width 129 height 16
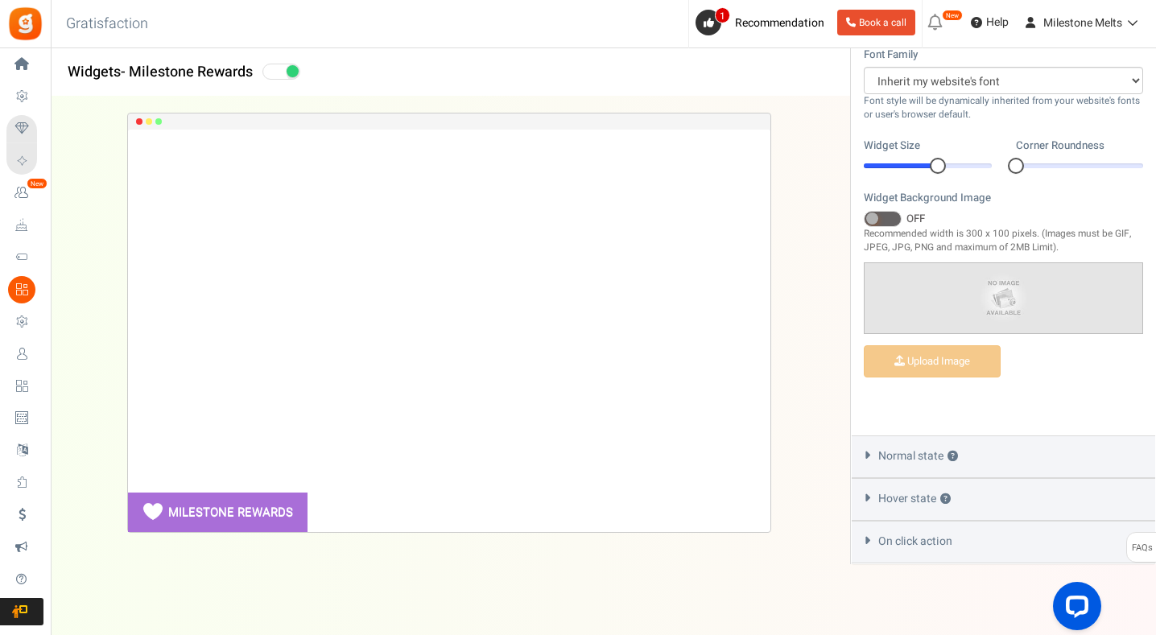
scroll to position [597, 0]
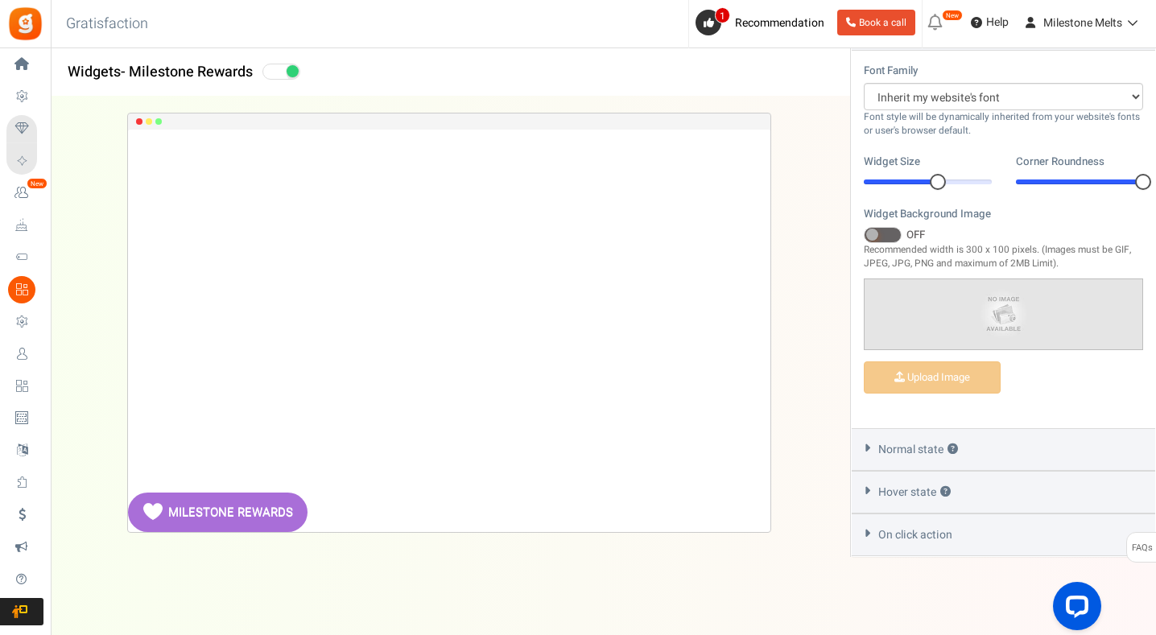
drag, startPoint x: 1012, startPoint y: 187, endPoint x: 1158, endPoint y: 168, distance: 146.8
click at [1156, 168] on html "Install now Back to Home Back to program setup Home Settings Campaigns Purchase…" at bounding box center [578, 20] width 1156 height 1235
click at [993, 100] on select "Arial BARIOLREGULAR_0 Comic Sans MS [PERSON_NAME] New [US_STATE] Inherit my web…" at bounding box center [1003, 96] width 279 height 27
click at [864, 83] on select "Arial BARIOLREGULAR_0 Comic Sans MS [PERSON_NAME] New [US_STATE] Inherit my web…" at bounding box center [1003, 96] width 279 height 27
click at [917, 452] on span "Normal state ?" at bounding box center [918, 450] width 80 height 16
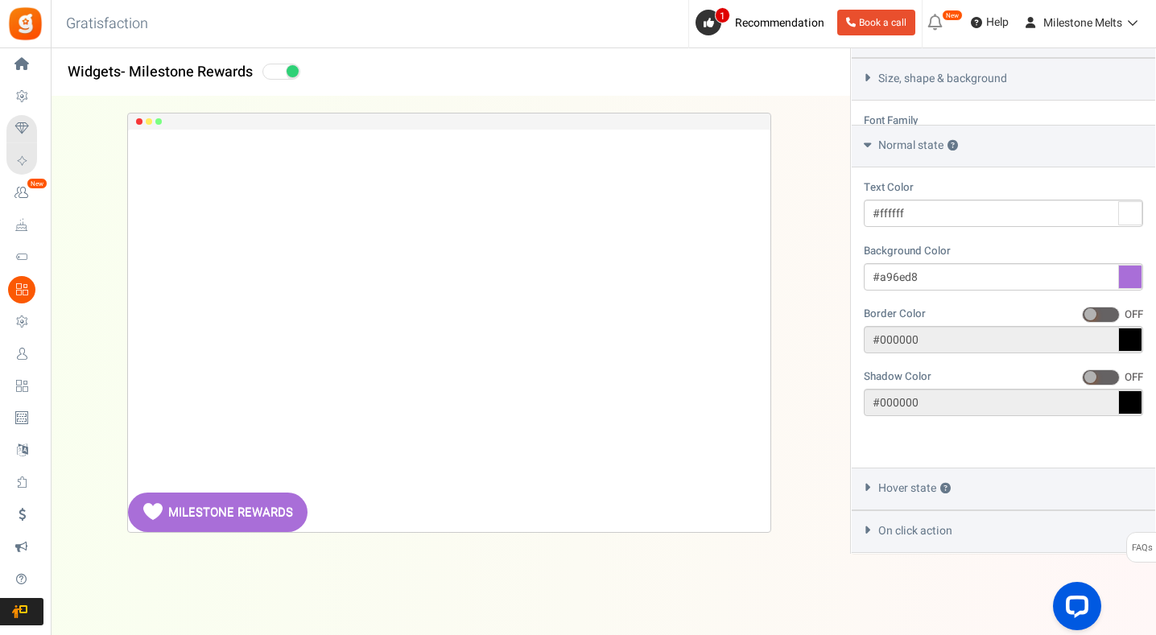
scroll to position [497, 0]
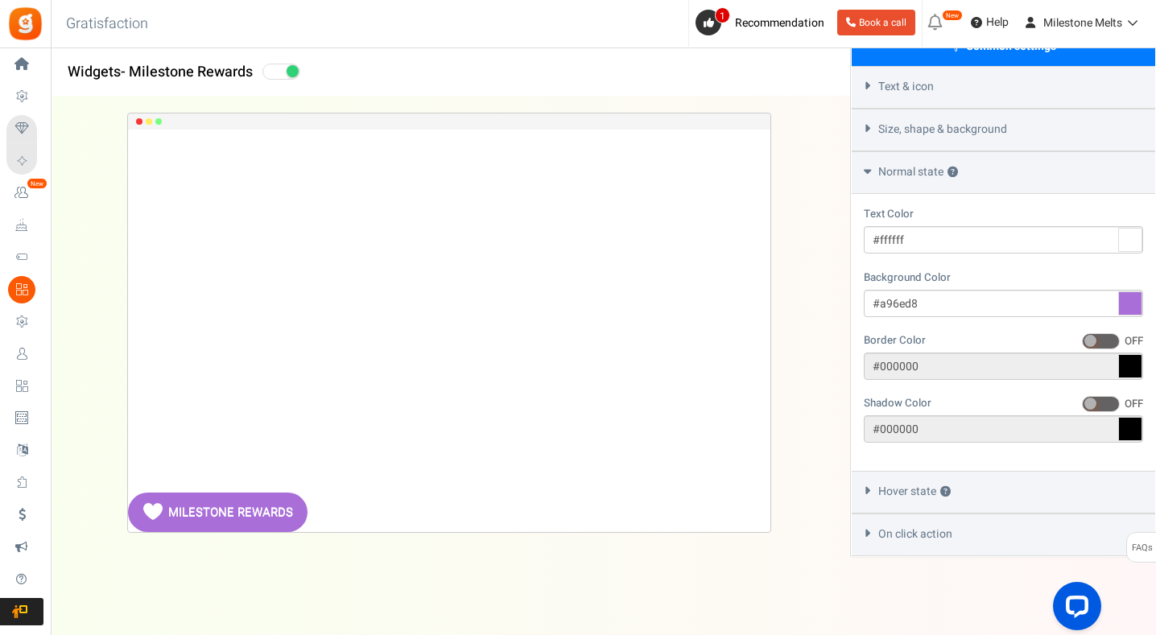
click at [913, 501] on div "Hover state ?" at bounding box center [1003, 492] width 303 height 43
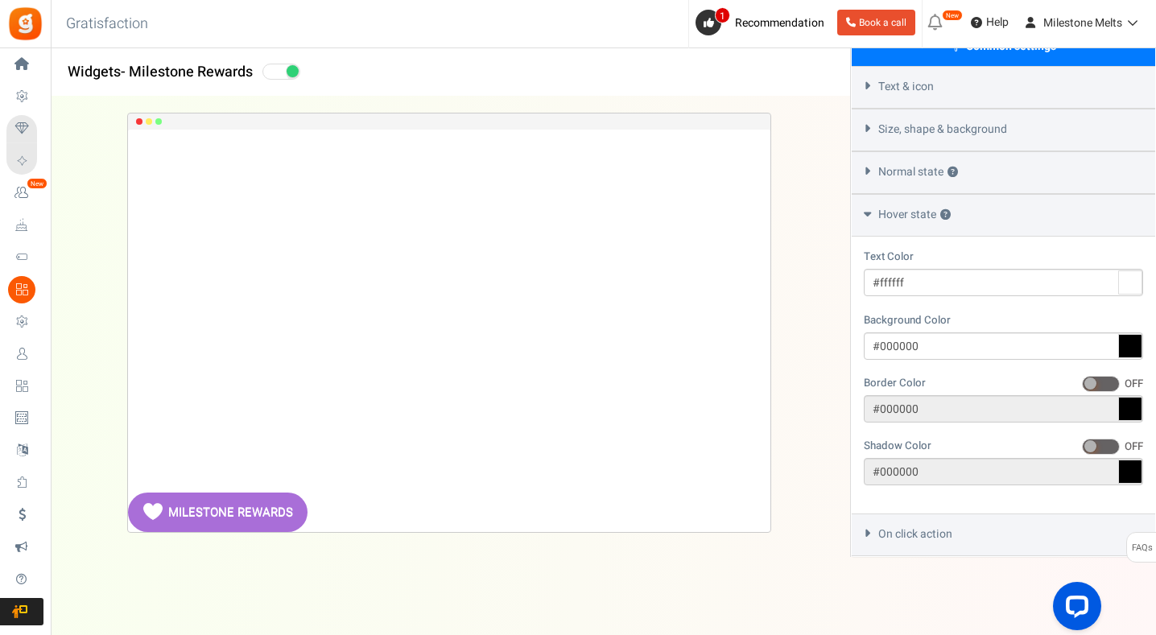
click at [906, 534] on span "On click action" at bounding box center [915, 534] width 74 height 16
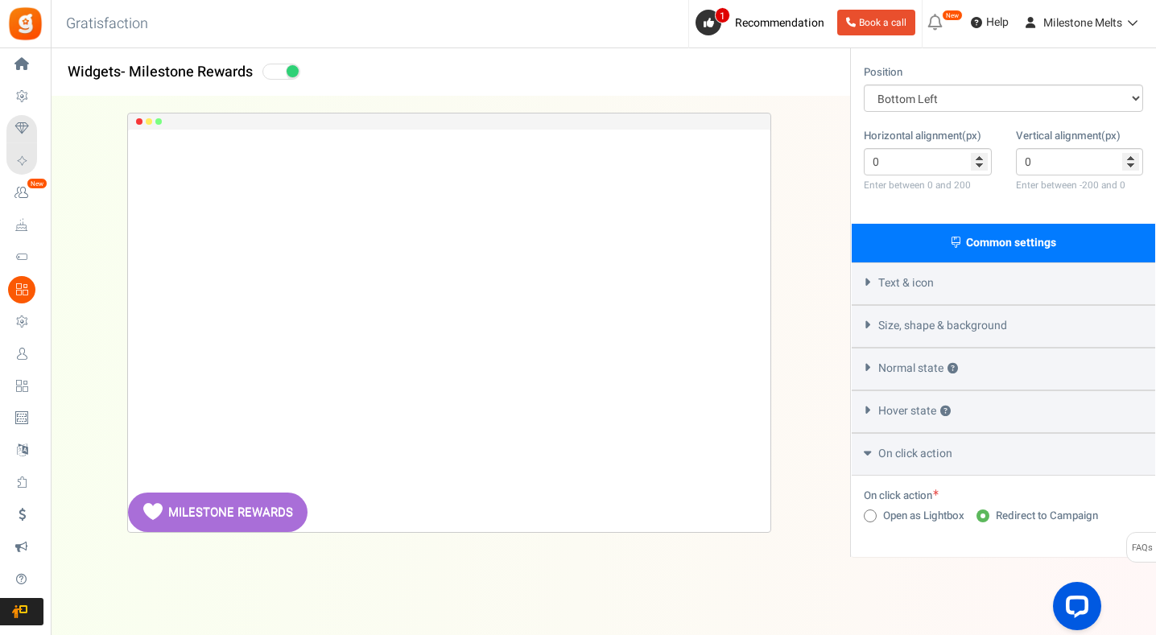
scroll to position [0, 0]
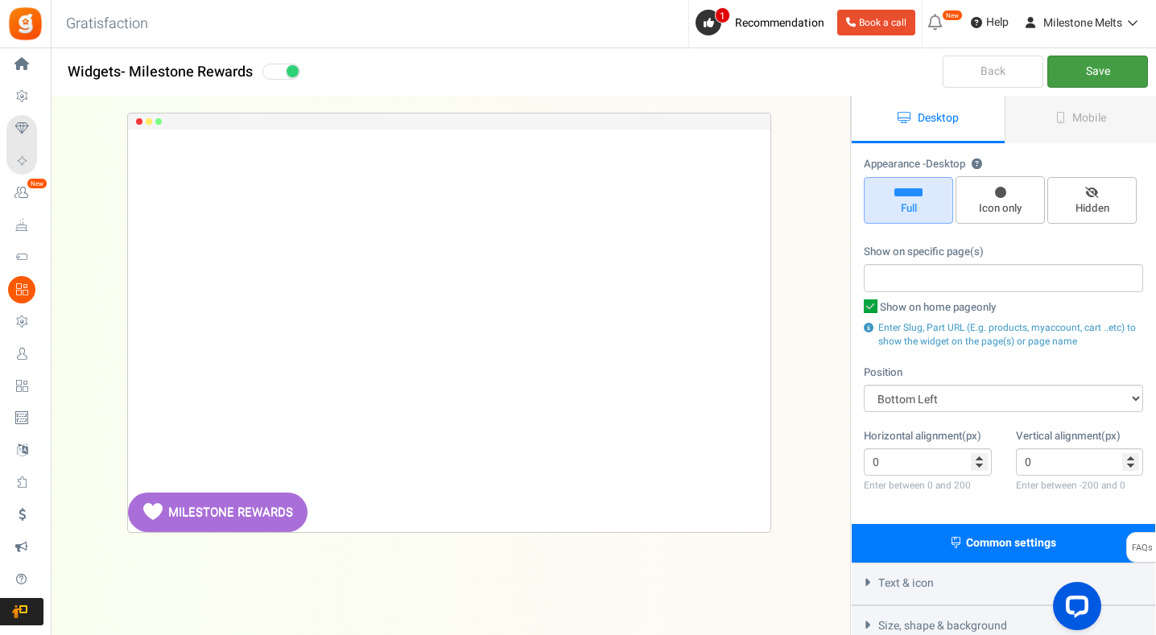
click at [1124, 75] on link "Save" at bounding box center [1097, 72] width 101 height 32
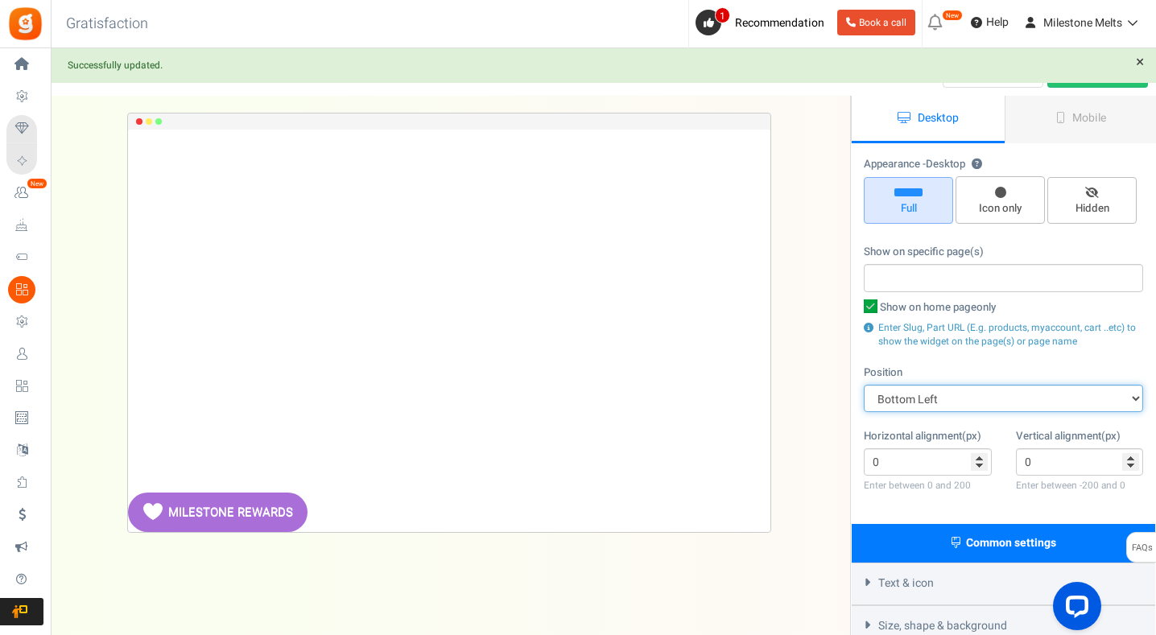
click at [987, 403] on select "Mid Right Mid Left Top Bar Top Left Top Right Top Center Bottom Bar Bottom Left…" at bounding box center [1003, 398] width 279 height 27
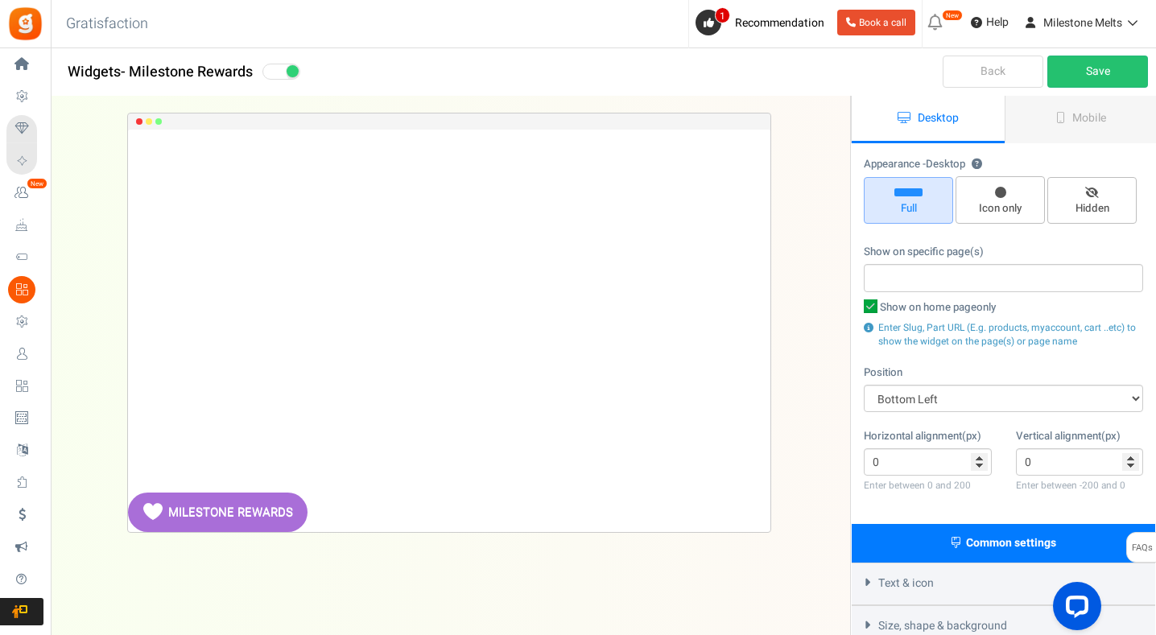
click at [819, 372] on div "MILESTONE REWARDS Loading.. × To configure LightBox layout please Click here" at bounding box center [449, 334] width 850 height 474
click at [1057, 119] on icon at bounding box center [1060, 117] width 9 height 11
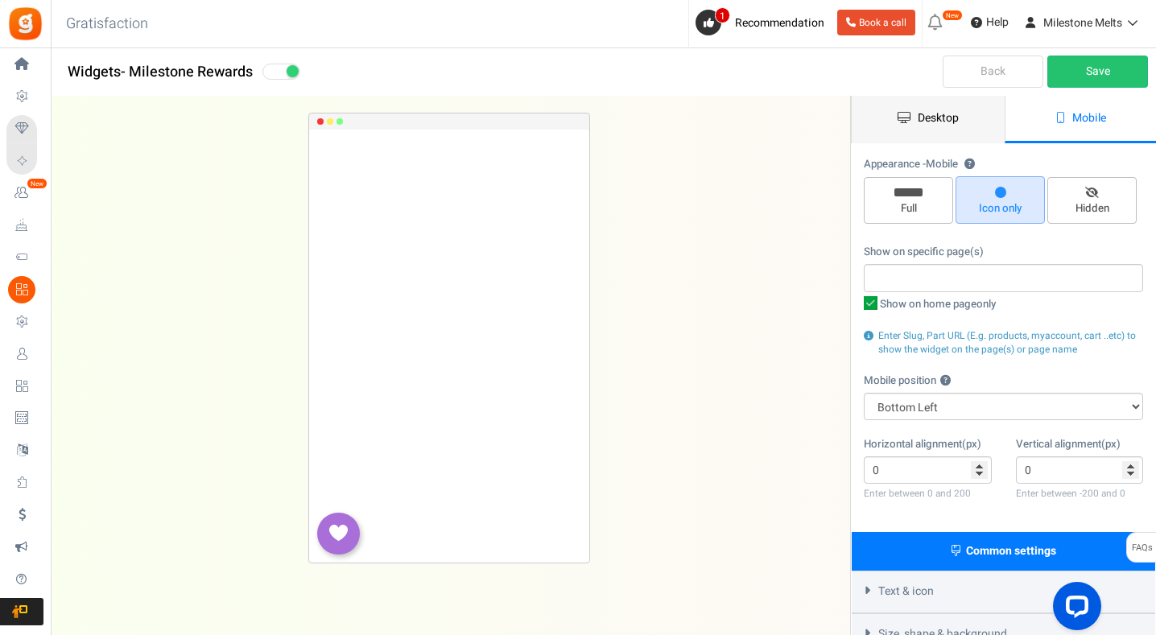
click at [934, 110] on span "Desktop" at bounding box center [938, 117] width 41 height 17
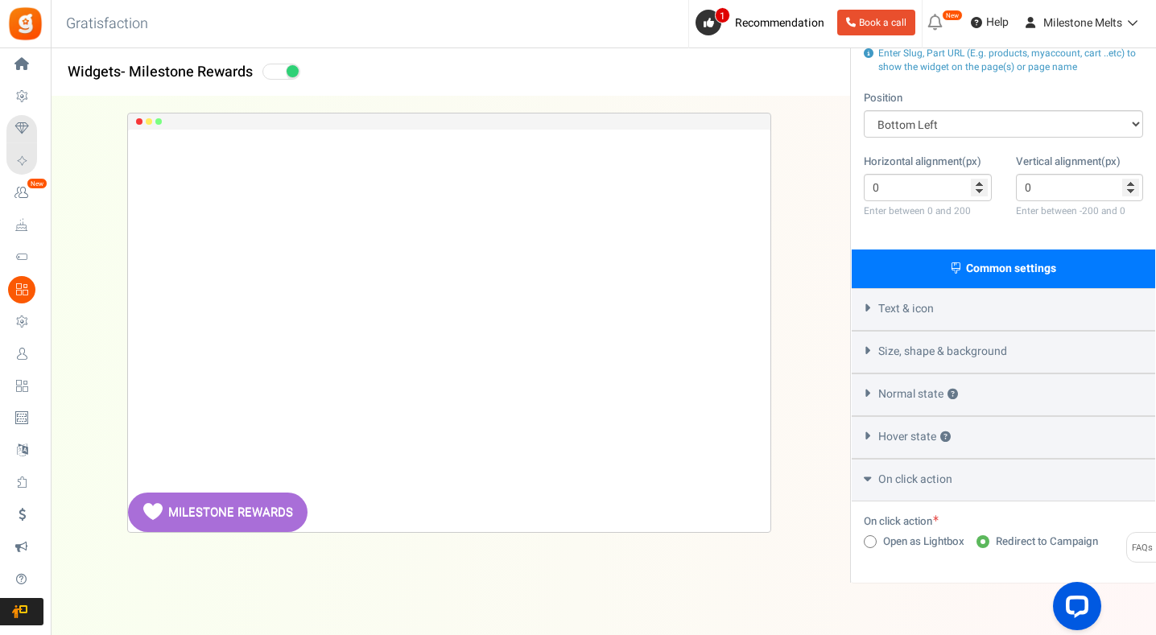
scroll to position [300, 0]
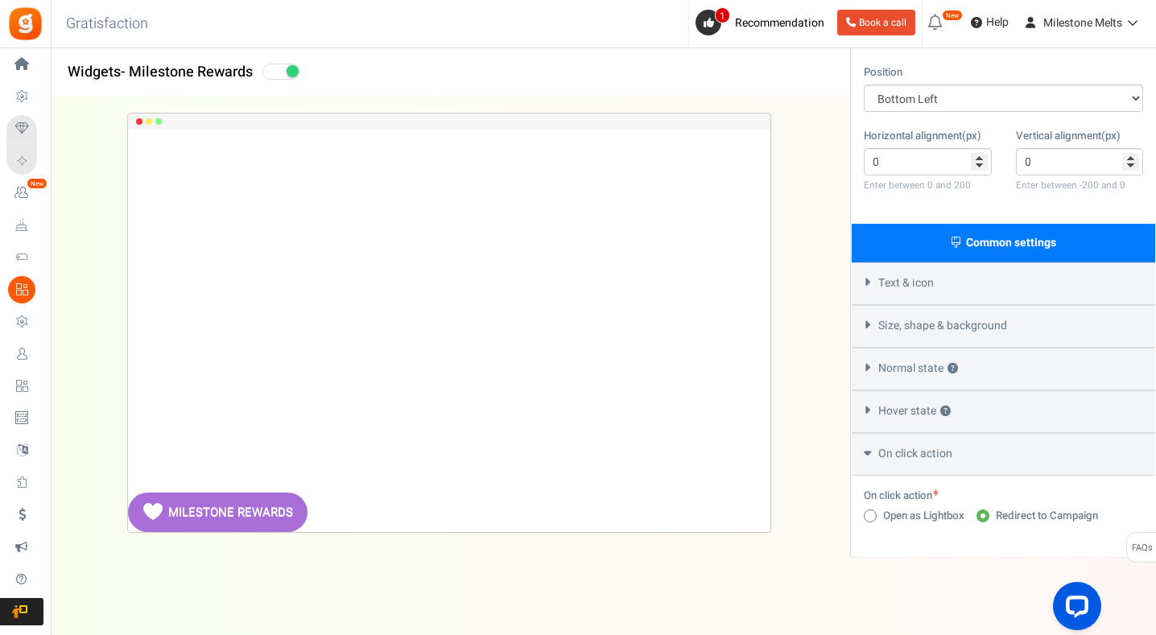
click at [954, 285] on div "Text & icon" at bounding box center [1003, 283] width 303 height 43
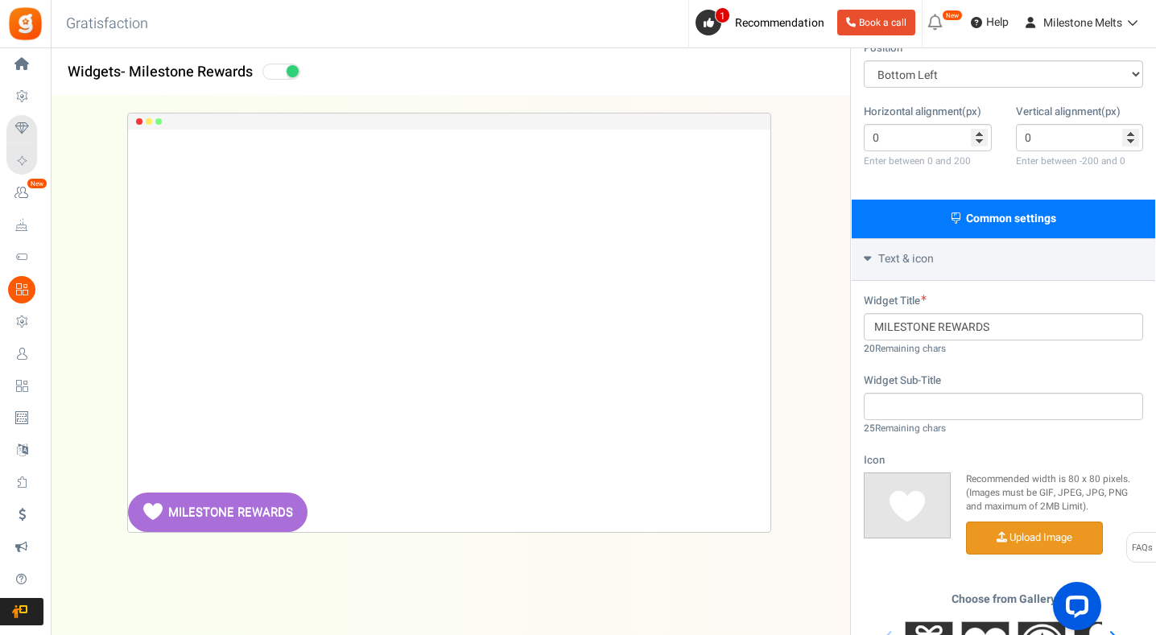
scroll to position [461, 0]
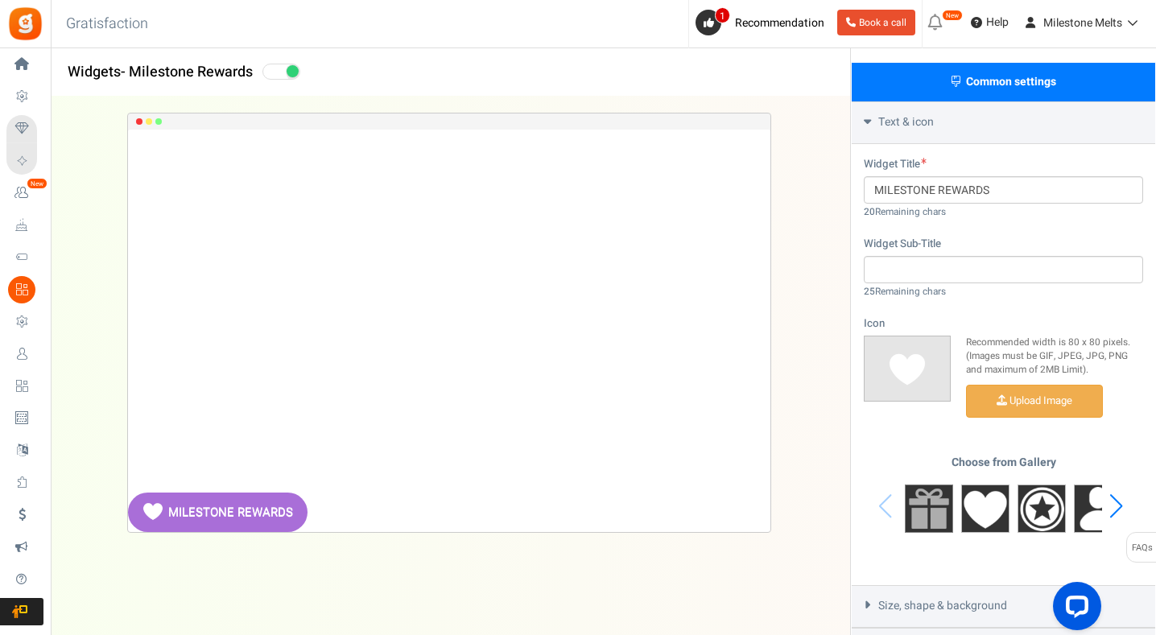
click at [940, 507] on img at bounding box center [929, 509] width 48 height 48
click at [1119, 505] on div "Next slide" at bounding box center [1116, 506] width 22 height 48
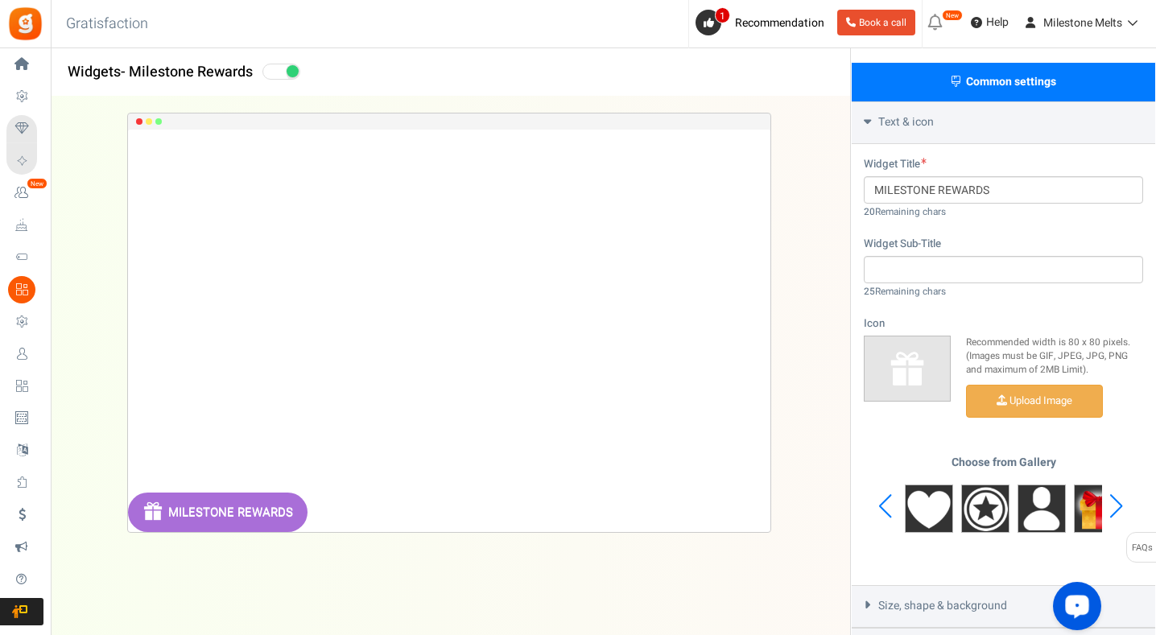
click at [1119, 505] on div "Next slide" at bounding box center [1116, 506] width 22 height 48
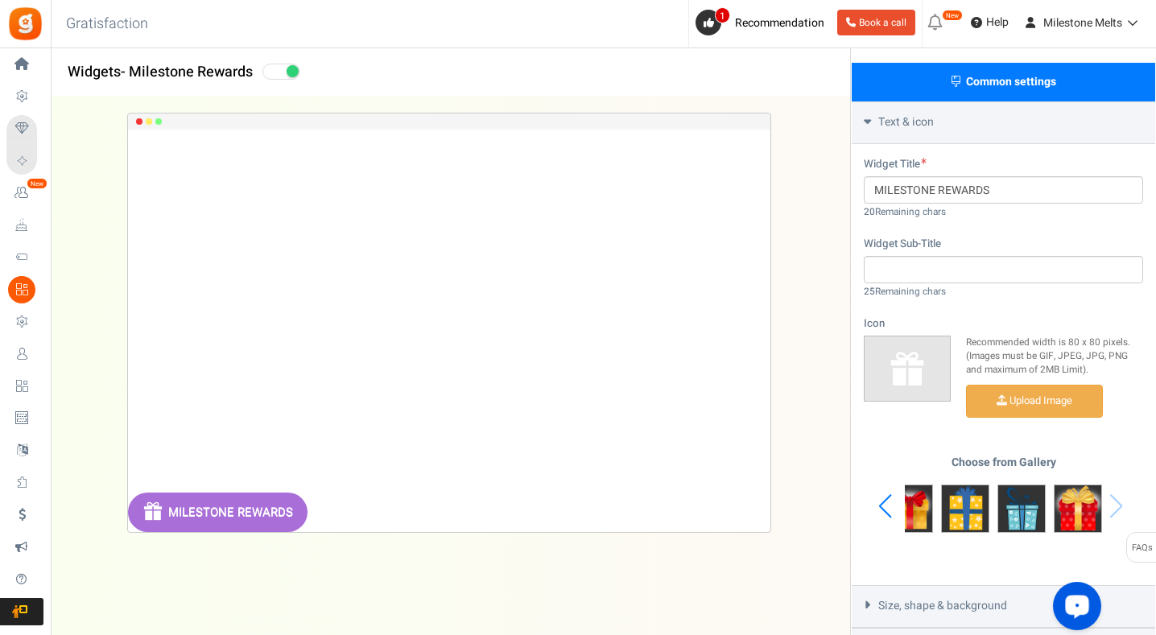
click at [1119, 505] on div "Choose from Gallery" at bounding box center [1003, 506] width 279 height 101
click at [1067, 501] on img at bounding box center [1078, 509] width 48 height 48
click at [1025, 509] on img at bounding box center [1021, 509] width 48 height 48
click at [961, 509] on img at bounding box center [965, 509] width 48 height 48
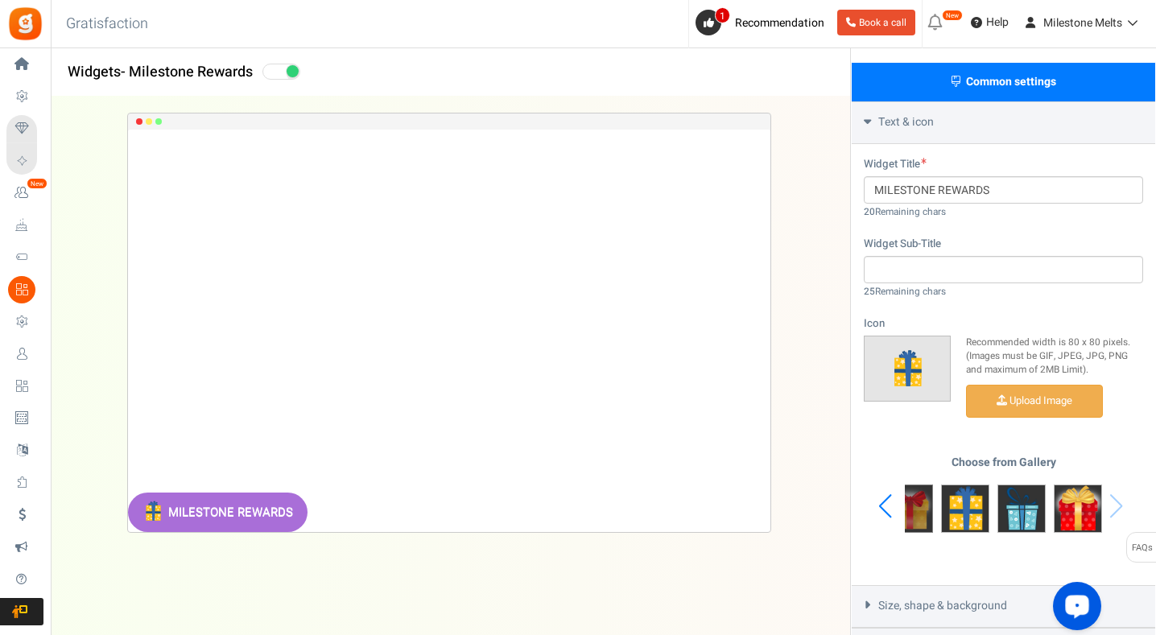
click at [913, 515] on img at bounding box center [909, 509] width 48 height 48
click at [868, 509] on div "Choose from Gallery" at bounding box center [1003, 506] width 279 height 101
click at [880, 502] on div "Previous slide" at bounding box center [885, 506] width 22 height 48
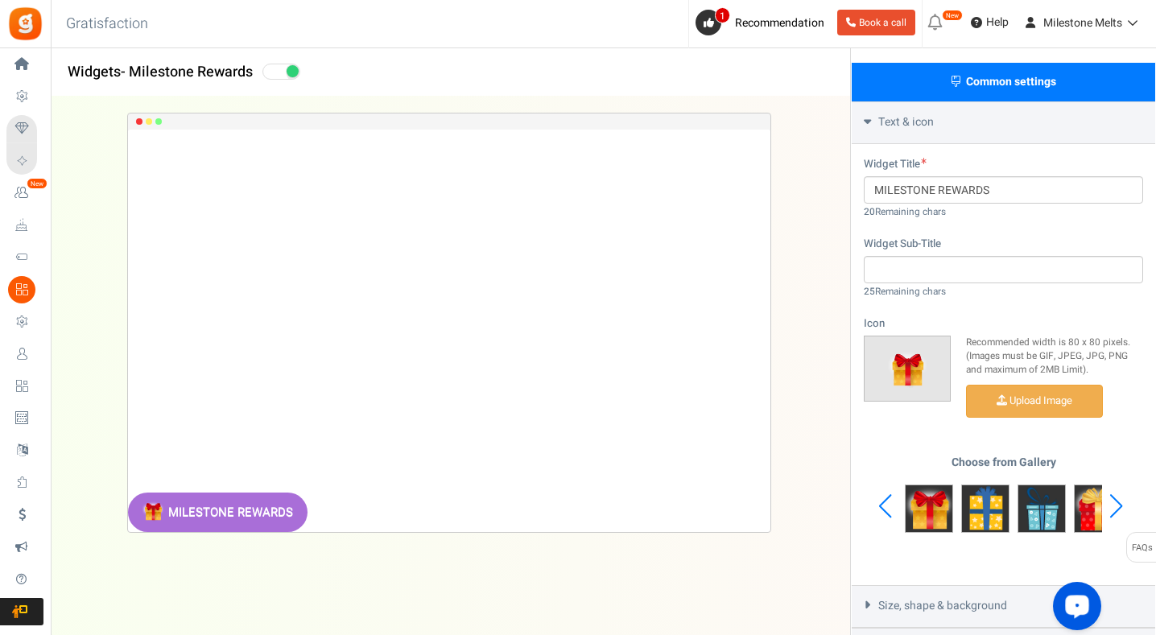
click at [880, 502] on div "Previous slide" at bounding box center [885, 506] width 22 height 48
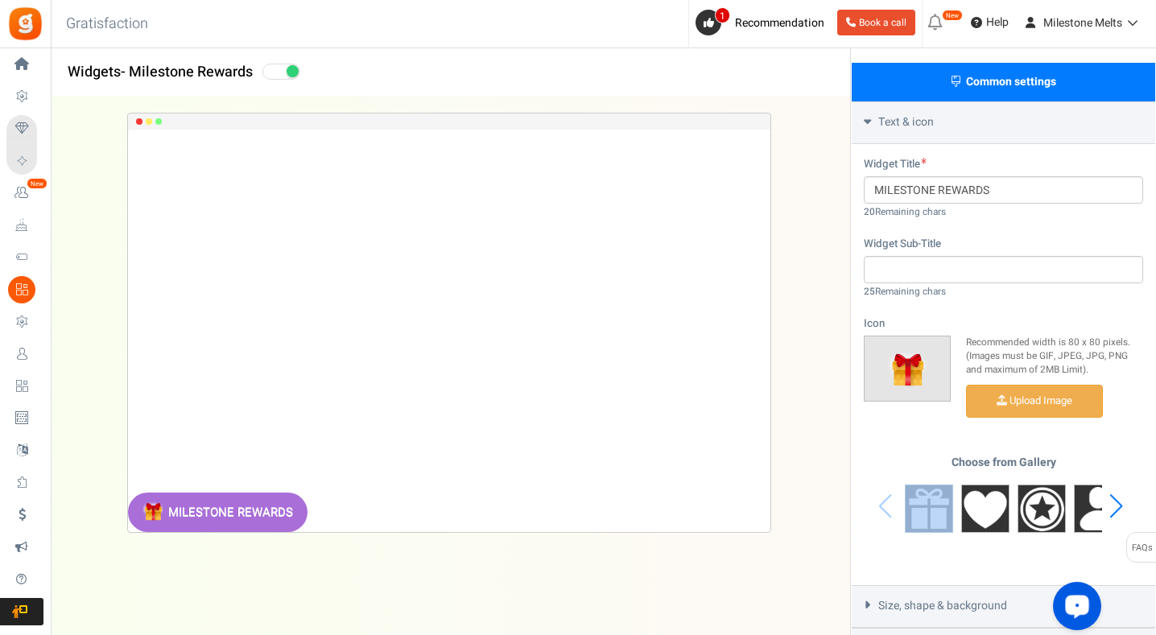
click at [880, 502] on div "Choose from Gallery" at bounding box center [1003, 506] width 279 height 101
click at [926, 513] on img at bounding box center [929, 509] width 48 height 48
click at [993, 605] on span "Size, shape & background" at bounding box center [942, 606] width 129 height 16
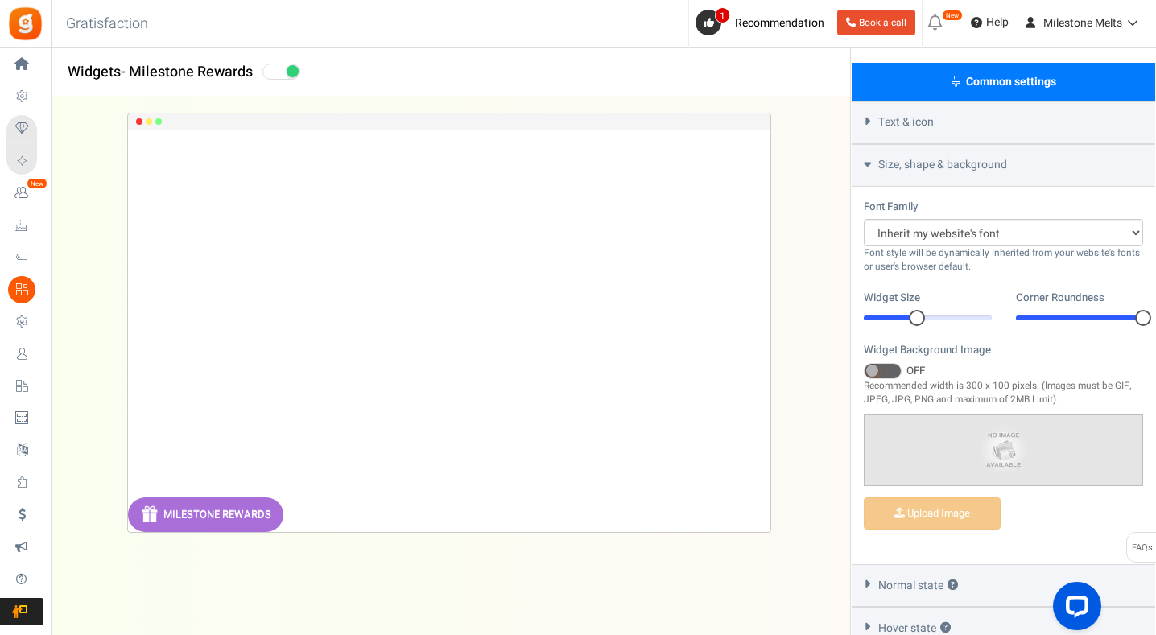
drag, startPoint x: 940, startPoint y: 311, endPoint x: 917, endPoint y: 301, distance: 25.3
click at [917, 301] on div "Widget Size 13 13" at bounding box center [928, 308] width 128 height 36
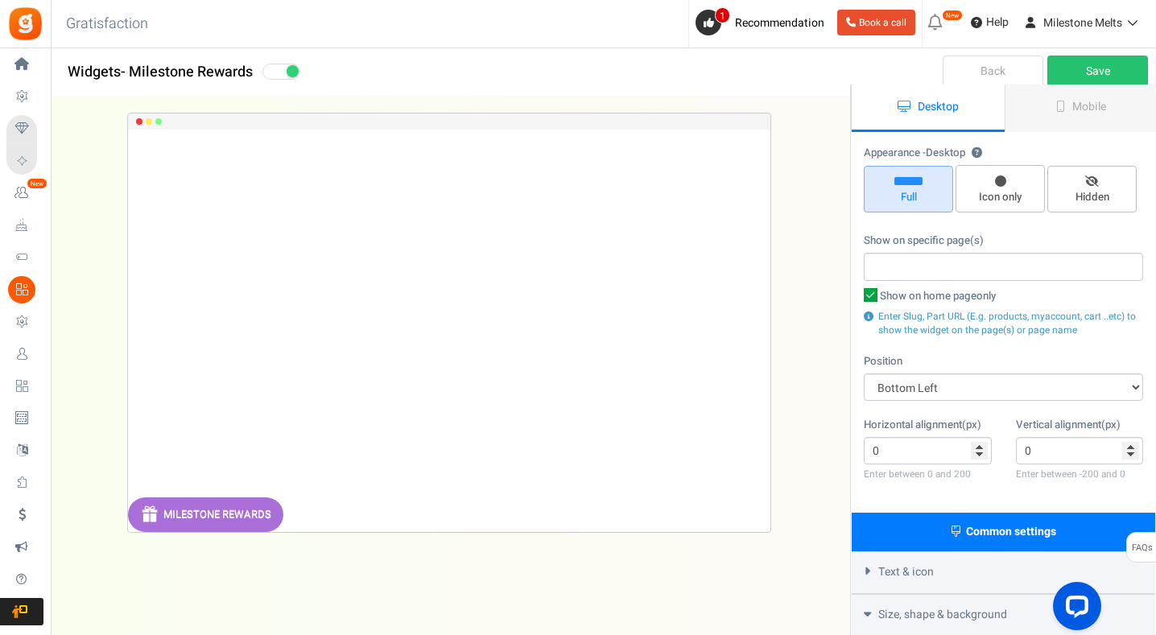
scroll to position [0, 0]
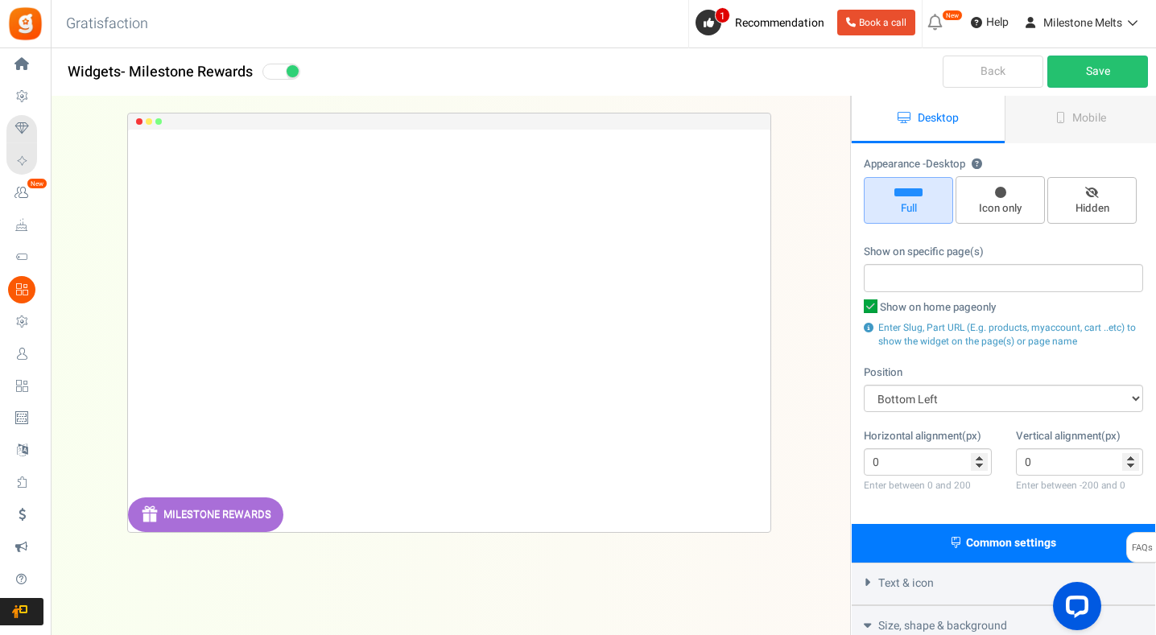
click at [1103, 53] on div "Back Save" at bounding box center [1003, 72] width 306 height 48
click at [1103, 67] on link "Save" at bounding box center [1097, 72] width 101 height 32
click at [1087, 126] on span "Mobile" at bounding box center [1089, 117] width 34 height 17
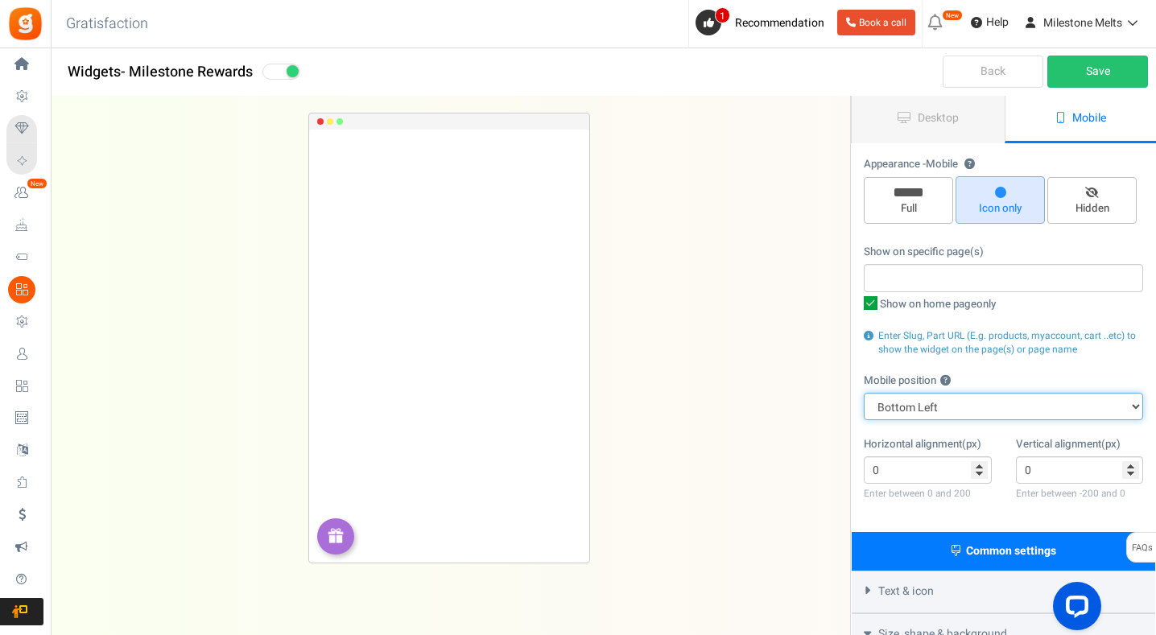
click at [986, 401] on select "Top Right Top Left Top Center Bottom Right Bottom Left Bottom Center" at bounding box center [1003, 406] width 279 height 27
click at [864, 393] on select "Top Right Top Left Top Center Bottom Right Bottom Left Bottom Center" at bounding box center [1003, 406] width 279 height 27
click at [980, 408] on select "Top Right Top Left Top Center Bottom Right Bottom Left Bottom Center" at bounding box center [1003, 406] width 279 height 27
click at [864, 393] on select "Top Right Top Left Top Center Bottom Right Bottom Left Bottom Center" at bounding box center [1003, 406] width 279 height 27
click at [971, 414] on select "Top Right Top Left Top Center Bottom Right Bottom Left Bottom Center" at bounding box center [1003, 406] width 279 height 27
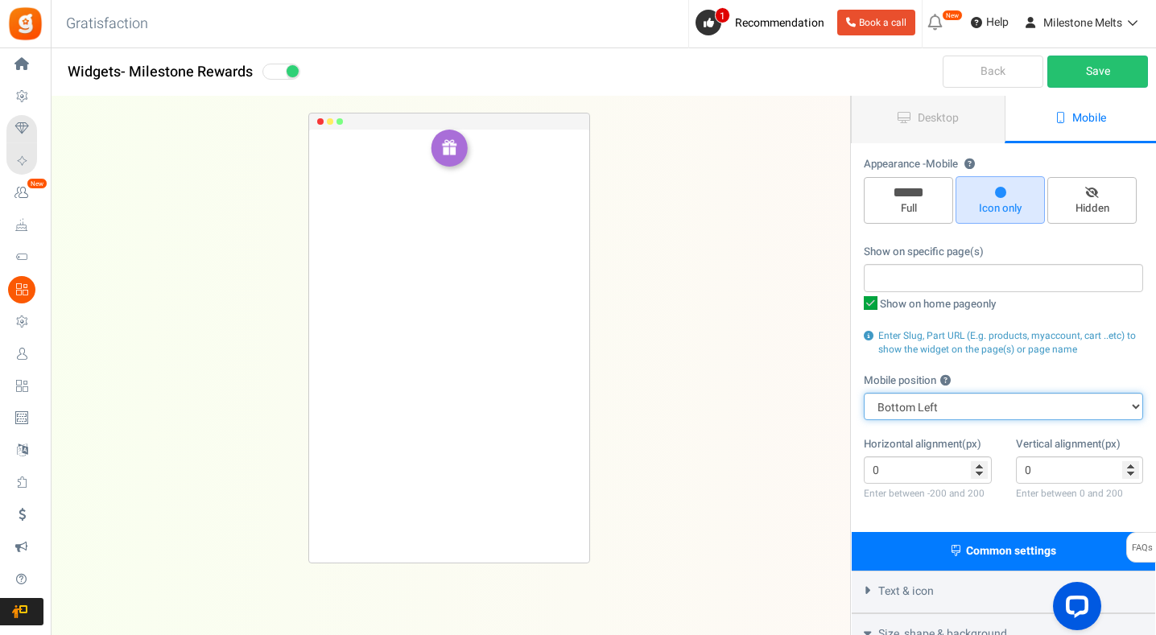
click at [864, 393] on select "Top Right Top Left Top Center Bottom Right Bottom Left Bottom Center" at bounding box center [1003, 406] width 279 height 27
click at [972, 402] on select "Top Right Top Left Top Center Bottom Right Bottom Left Bottom Center" at bounding box center [1003, 406] width 279 height 27
click at [864, 393] on select "Top Right Top Left Top Center Bottom Right Bottom Left Bottom Center" at bounding box center [1003, 406] width 279 height 27
click at [982, 411] on select "Top Right Top Left Top Center Bottom Right Bottom Left Bottom Center" at bounding box center [1003, 406] width 279 height 27
click at [864, 393] on select "Top Right Top Left Top Center Bottom Right Bottom Left Bottom Center" at bounding box center [1003, 406] width 279 height 27
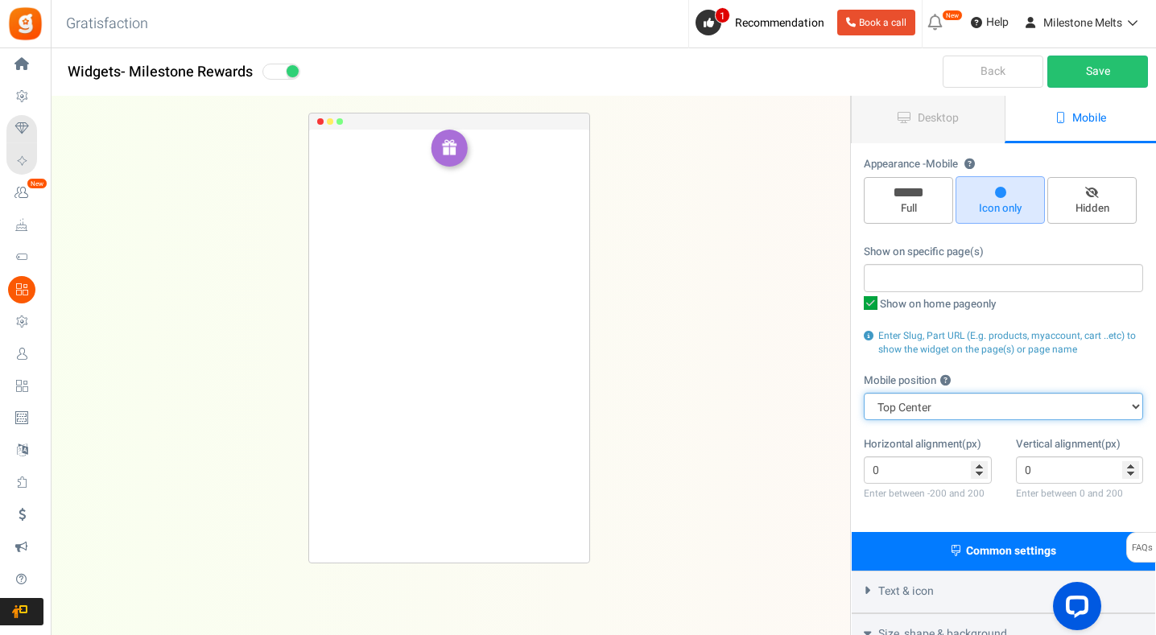
click at [973, 404] on select "Top Right Top Left Top Center Bottom Right Bottom Left Bottom Center" at bounding box center [1003, 406] width 279 height 27
click at [864, 393] on select "Top Right Top Left Top Center Bottom Right Bottom Left Bottom Center" at bounding box center [1003, 406] width 279 height 27
drag, startPoint x: 975, startPoint y: 408, endPoint x: 975, endPoint y: 418, distance: 9.7
click at [975, 408] on select "Top Right Top Left Top Center Bottom Right Bottom Left Bottom Center" at bounding box center [1003, 406] width 279 height 27
select select "left"
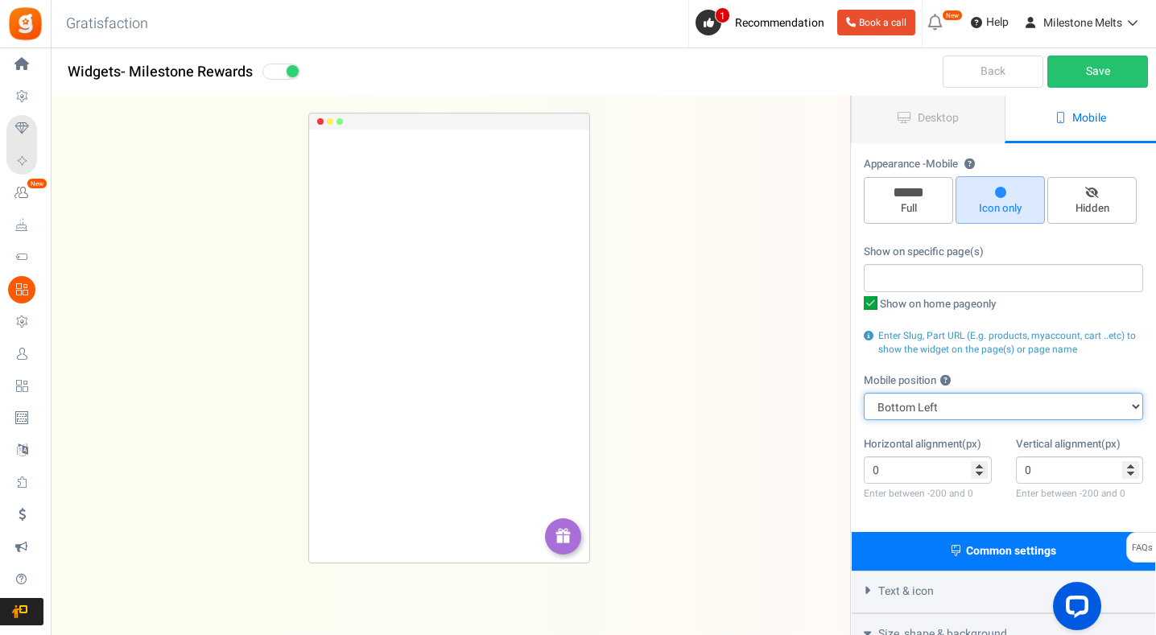
click at [864, 393] on select "Top Right Top Left Top Center Bottom Right Bottom Left Bottom Center" at bounding box center [1003, 406] width 279 height 27
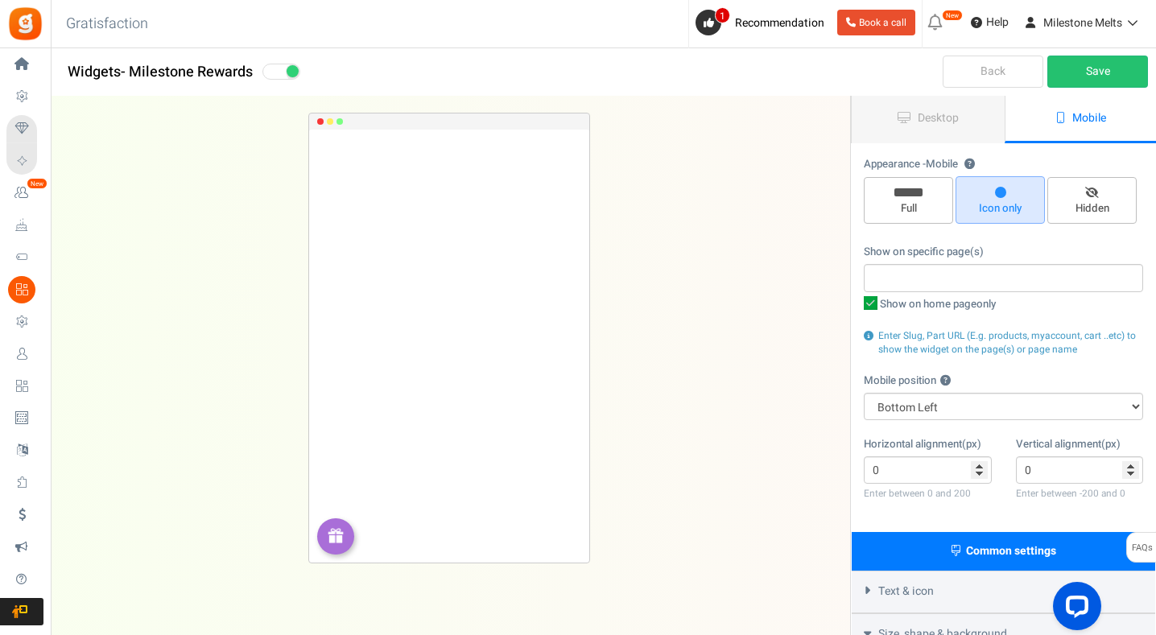
click at [833, 496] on div "MILESTONE REWARDS Loading.. × To configure LightBox layout please Click here" at bounding box center [449, 338] width 850 height 483
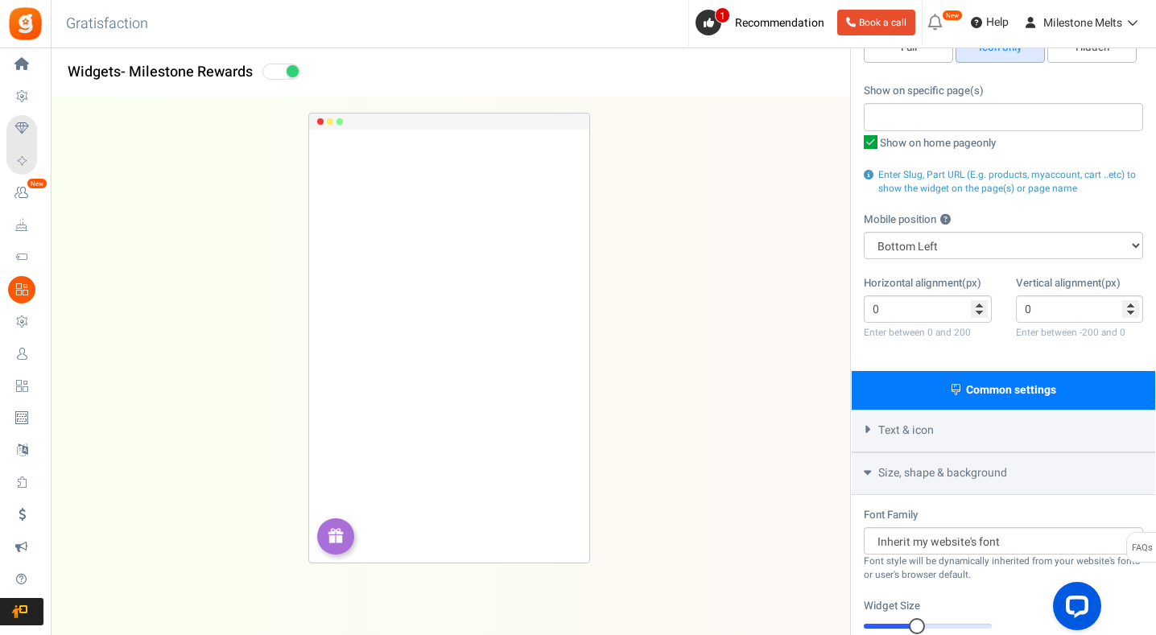
click at [912, 424] on span "Text & icon" at bounding box center [906, 431] width 56 height 16
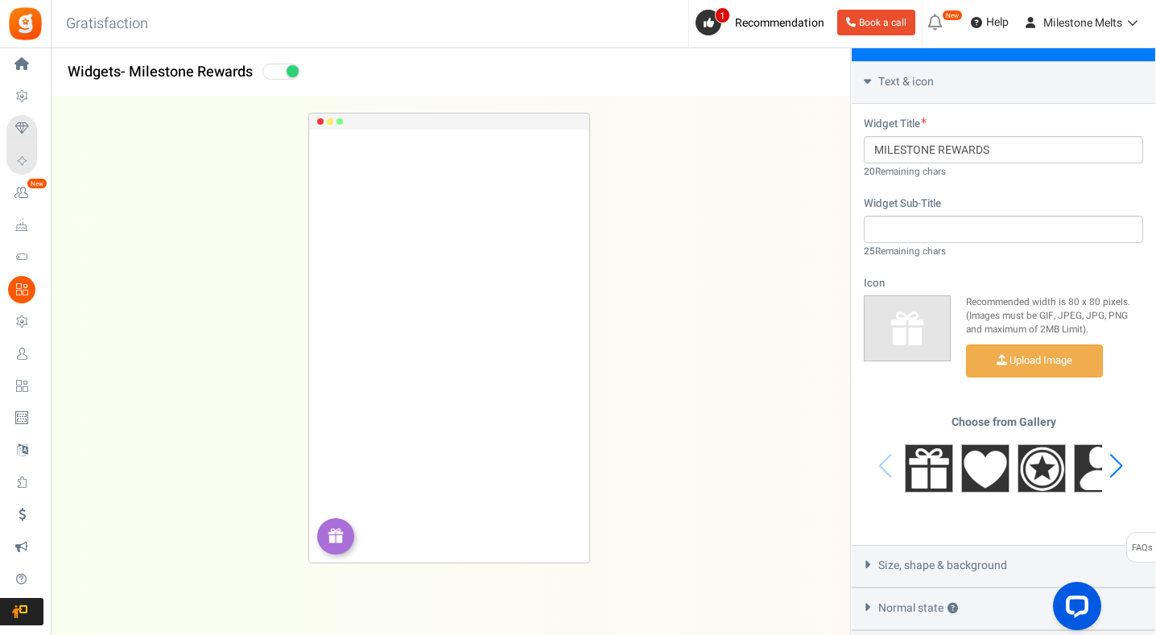
scroll to position [563, 0]
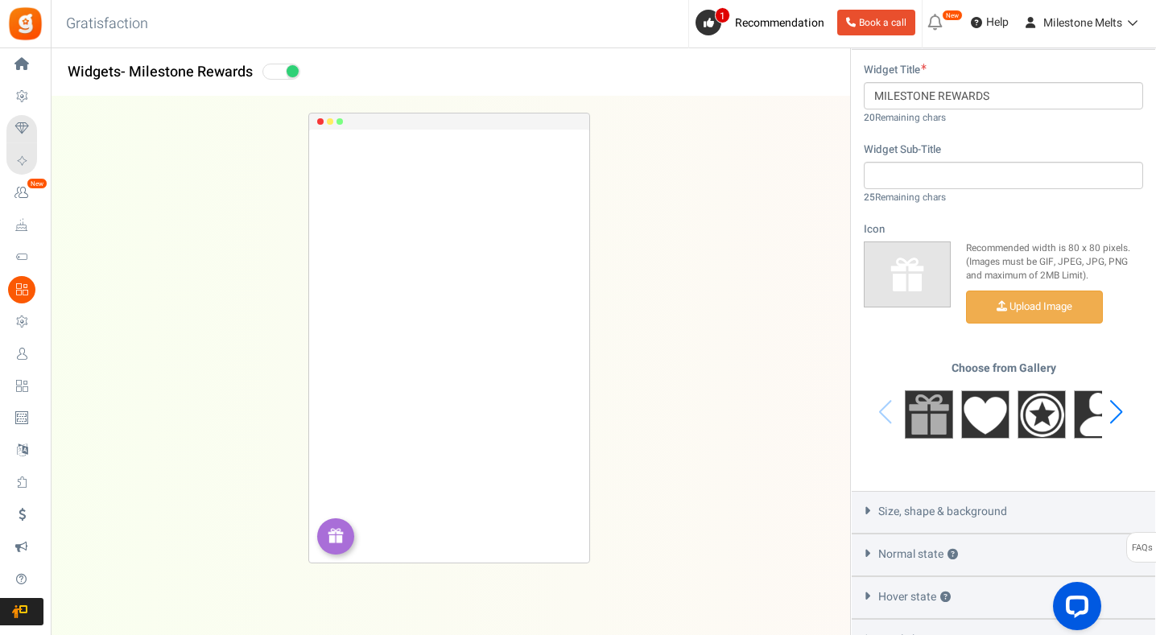
click at [923, 421] on img at bounding box center [929, 414] width 48 height 48
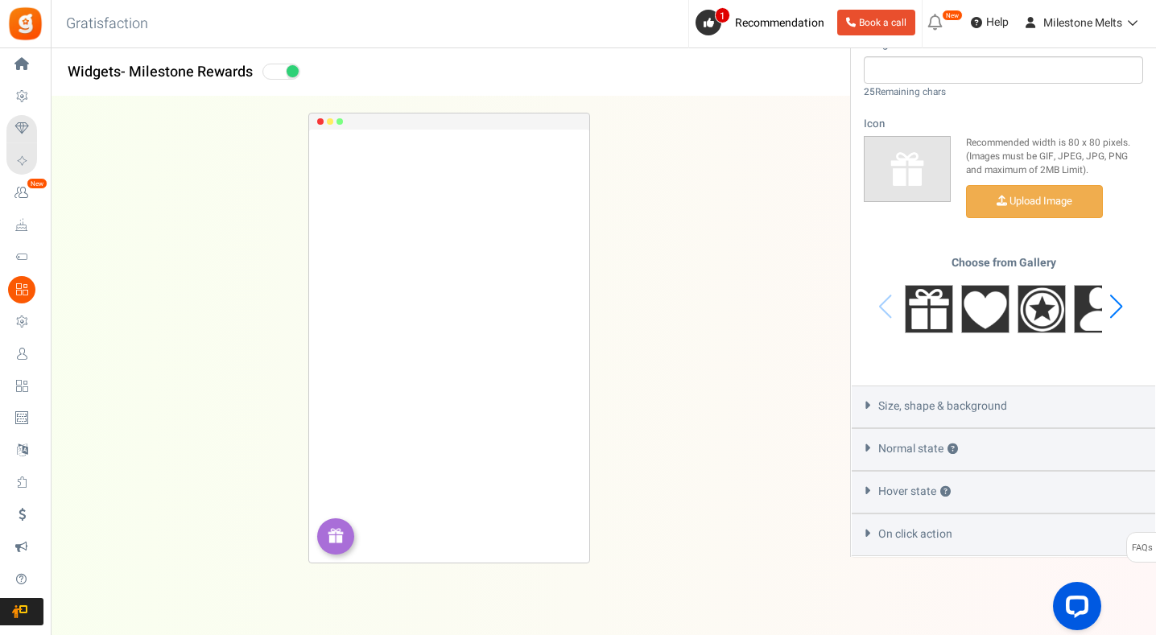
click at [918, 406] on span "Size, shape & background" at bounding box center [942, 406] width 129 height 16
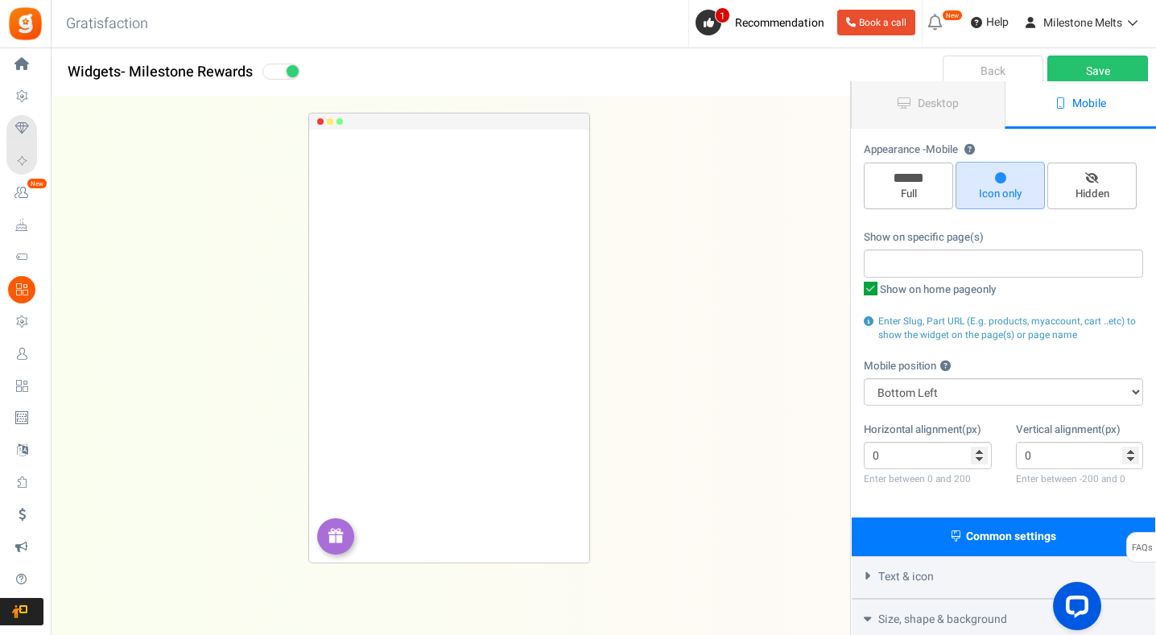
scroll to position [0, 0]
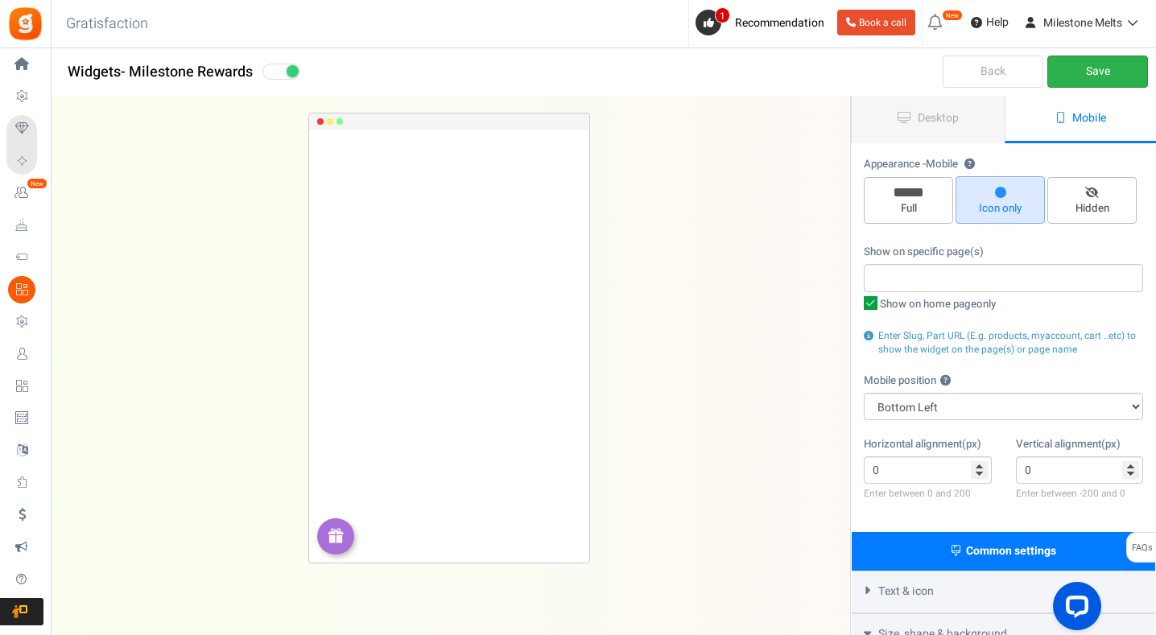
click at [1127, 82] on link "Save" at bounding box center [1097, 72] width 101 height 32
click at [984, 118] on link "Desktop" at bounding box center [928, 119] width 153 height 47
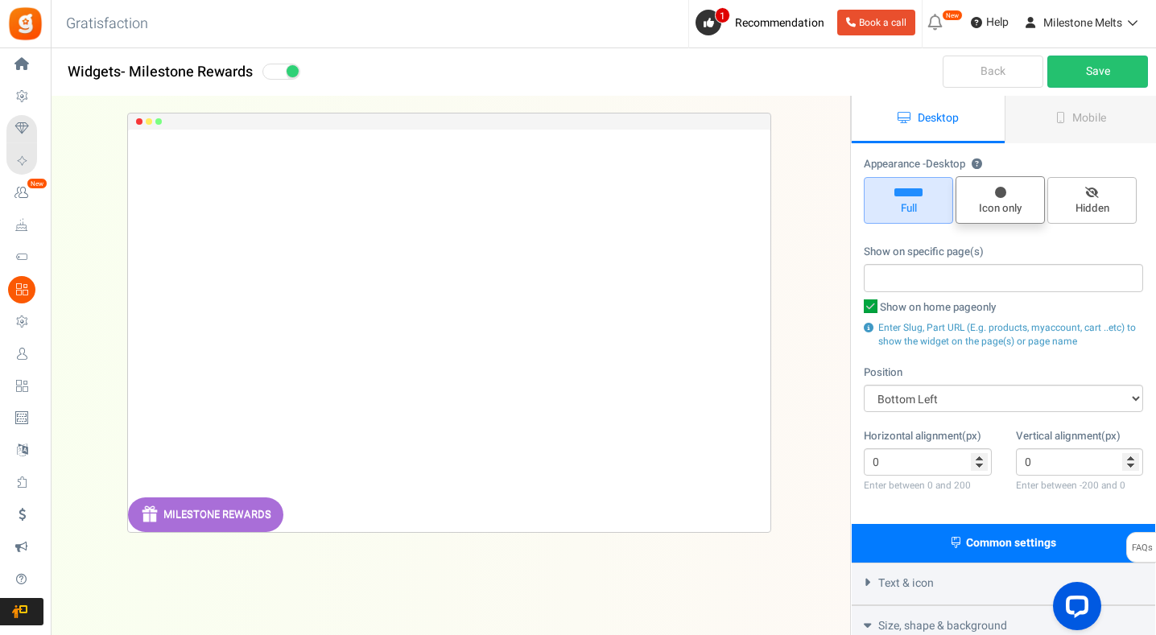
click at [992, 201] on span "Icon only" at bounding box center [1000, 208] width 75 height 15
click at [1000, 190] on input "Icon only" at bounding box center [1005, 184] width 10 height 10
radio input "true"
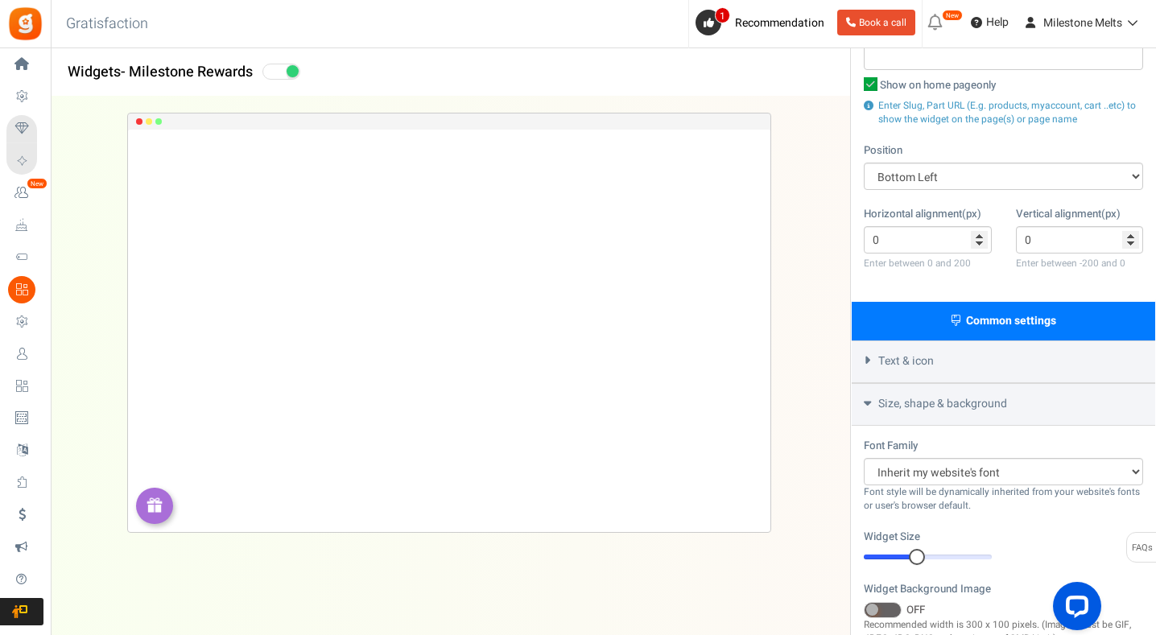
scroll to position [241, 0]
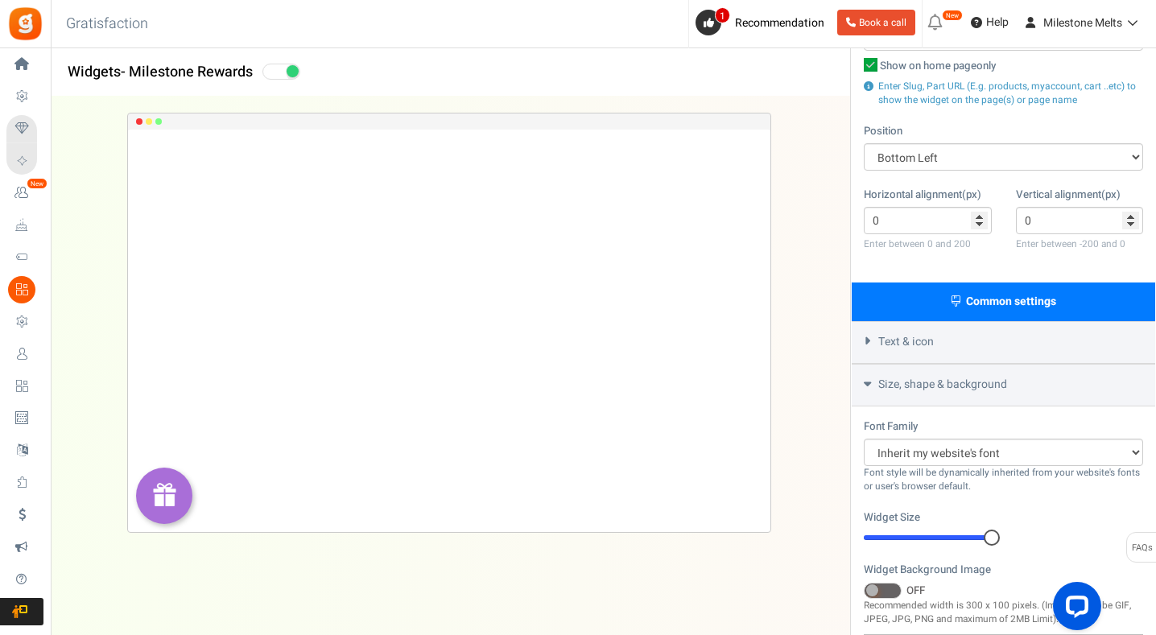
drag, startPoint x: 922, startPoint y: 533, endPoint x: 1043, endPoint y: 525, distance: 121.0
click at [1043, 525] on div "Widget Size 20 20 Corner Roundness 2 2" at bounding box center [1003, 535] width 303 height 52
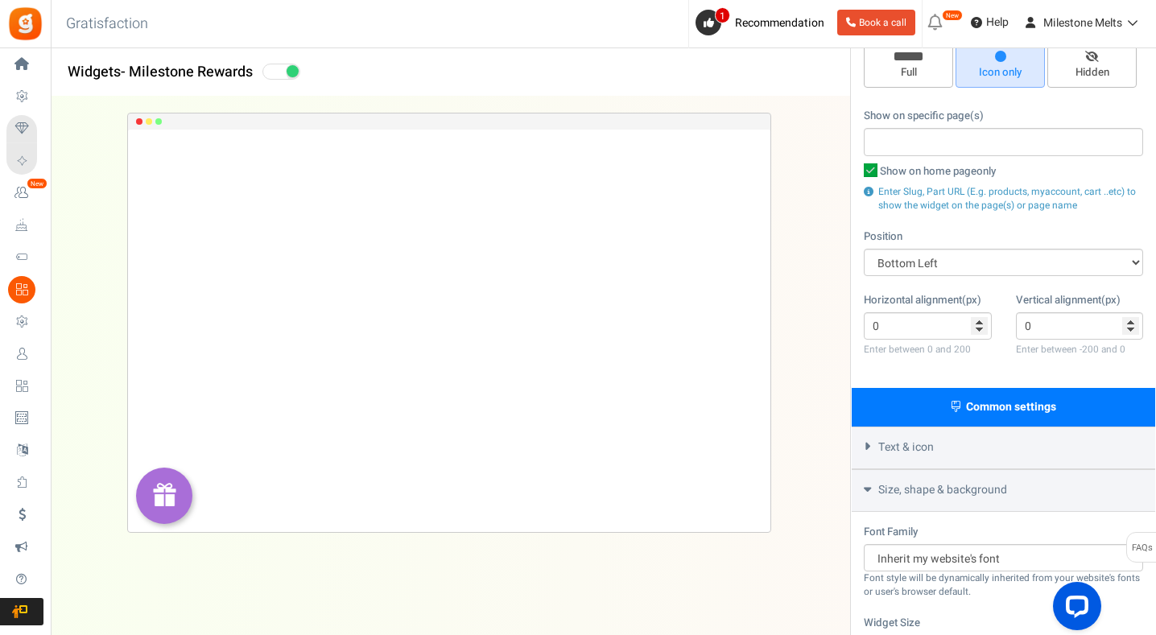
scroll to position [0, 0]
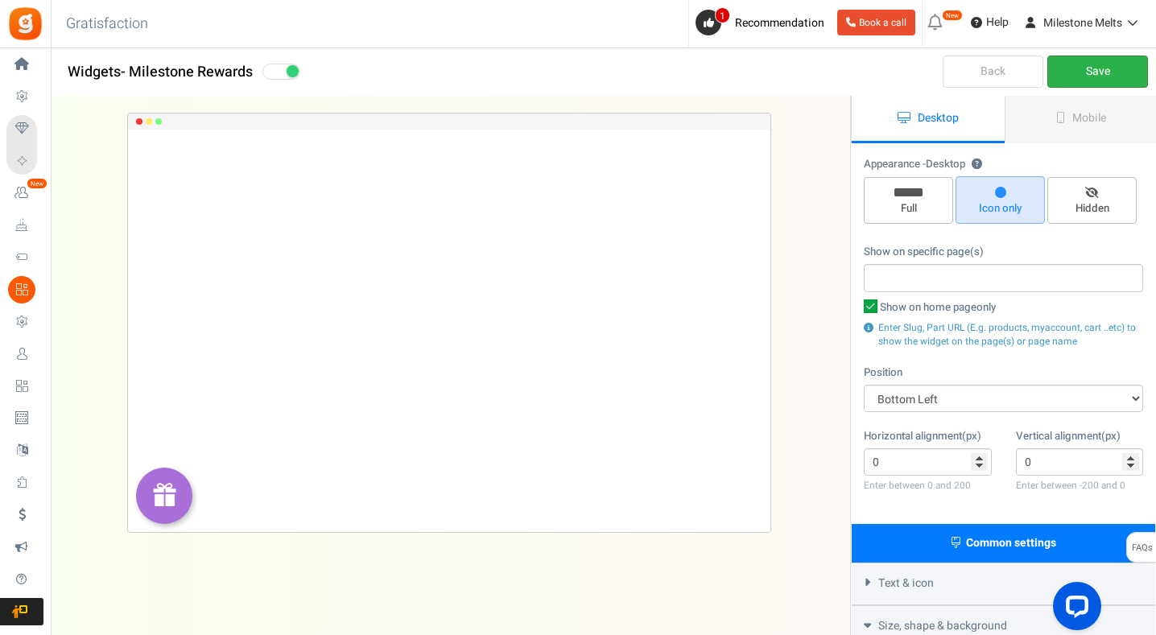
click at [1116, 69] on link "Save" at bounding box center [1097, 72] width 101 height 32
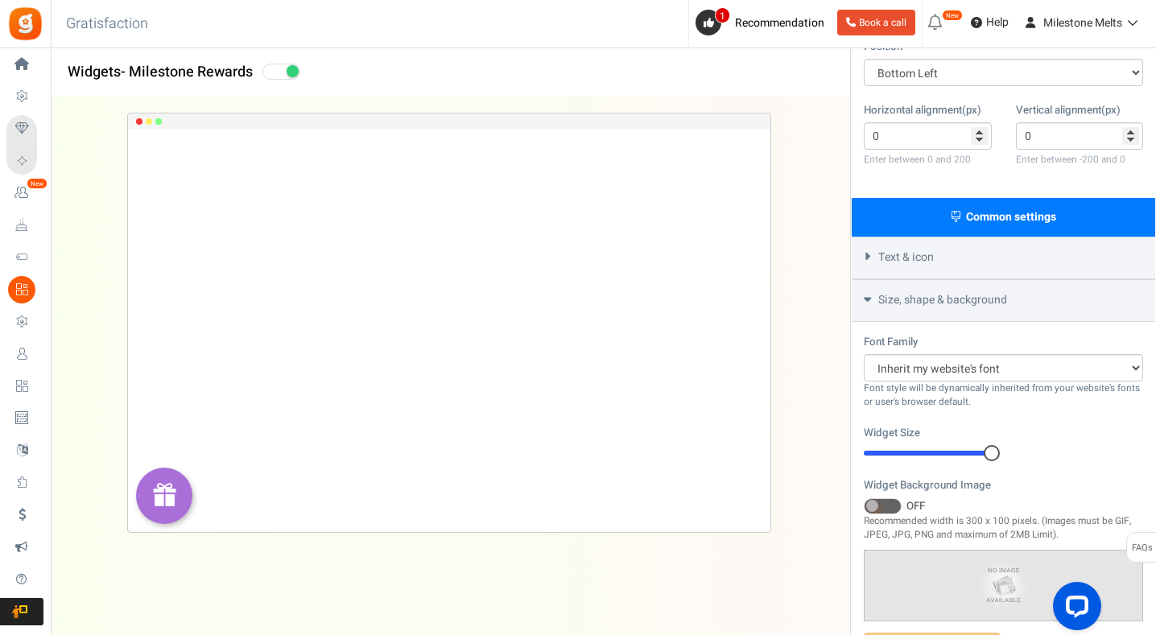
scroll to position [241, 0]
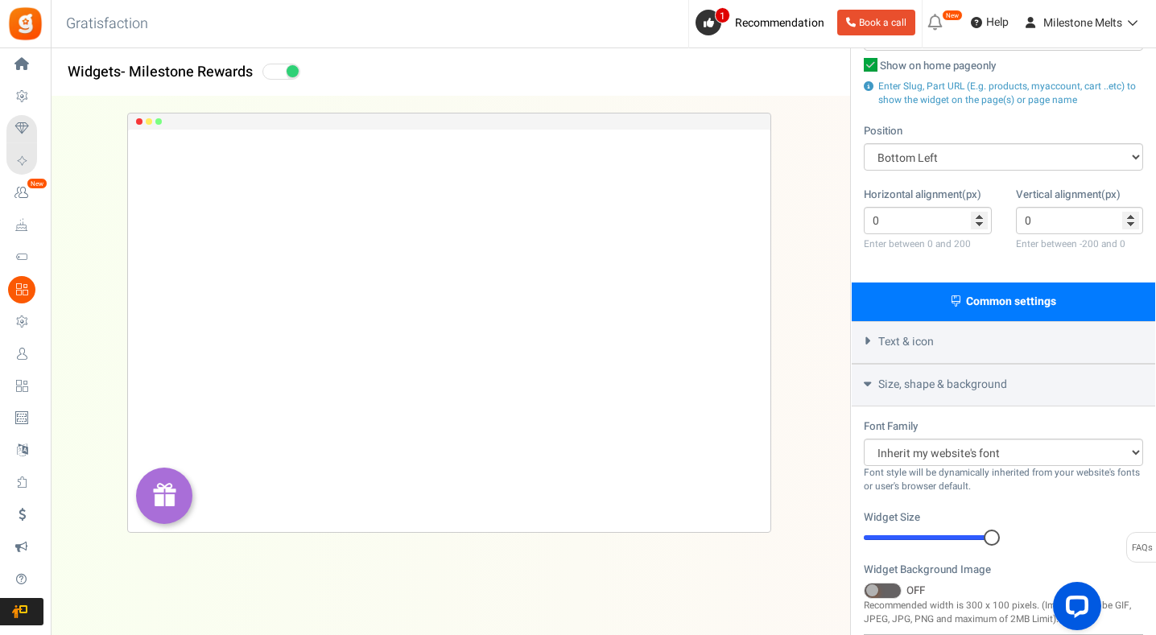
click at [929, 313] on div "Common settings" at bounding box center [1003, 301] width 303 height 39
drag, startPoint x: 909, startPoint y: 349, endPoint x: 898, endPoint y: 360, distance: 14.8
click at [909, 349] on div "Text & icon" at bounding box center [1003, 342] width 303 height 43
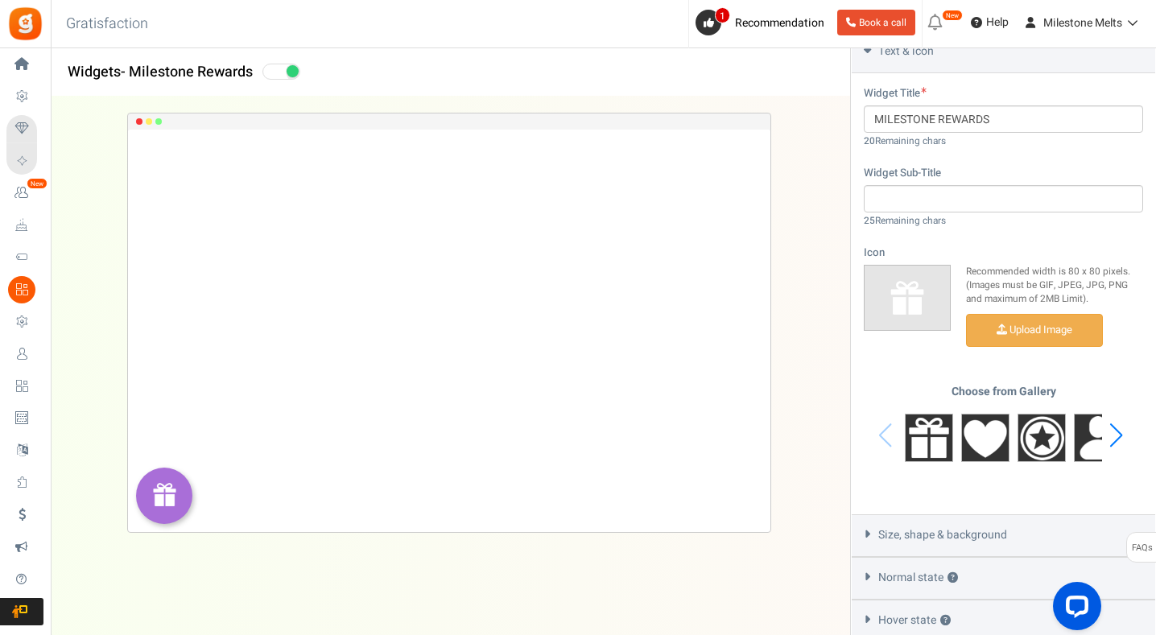
scroll to position [563, 0]
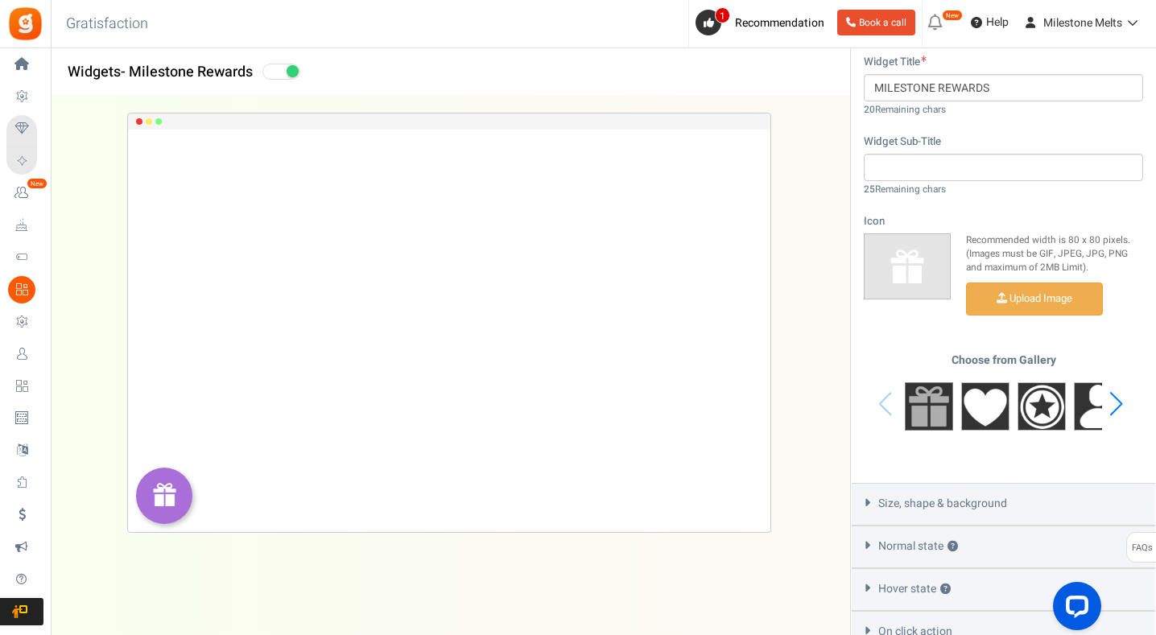
click at [920, 411] on img at bounding box center [929, 406] width 48 height 48
click at [1134, 398] on div "Choose from Gallery" at bounding box center [1003, 404] width 279 height 101
click at [1116, 403] on div "Next slide" at bounding box center [1116, 404] width 22 height 48
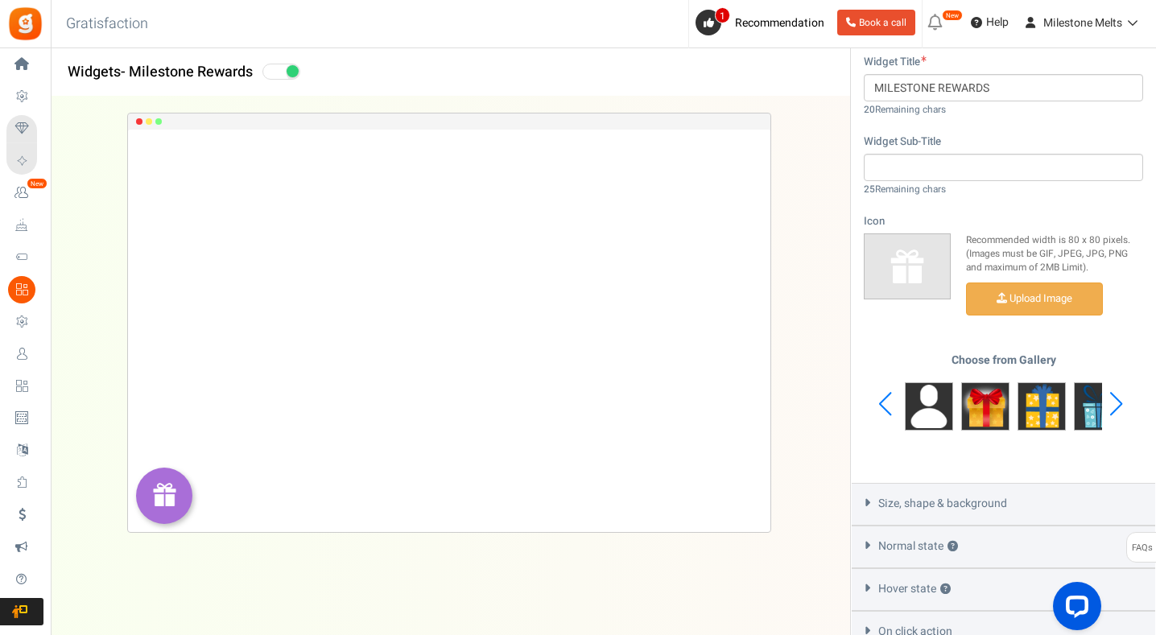
click at [1116, 403] on div "Next slide" at bounding box center [1116, 404] width 22 height 48
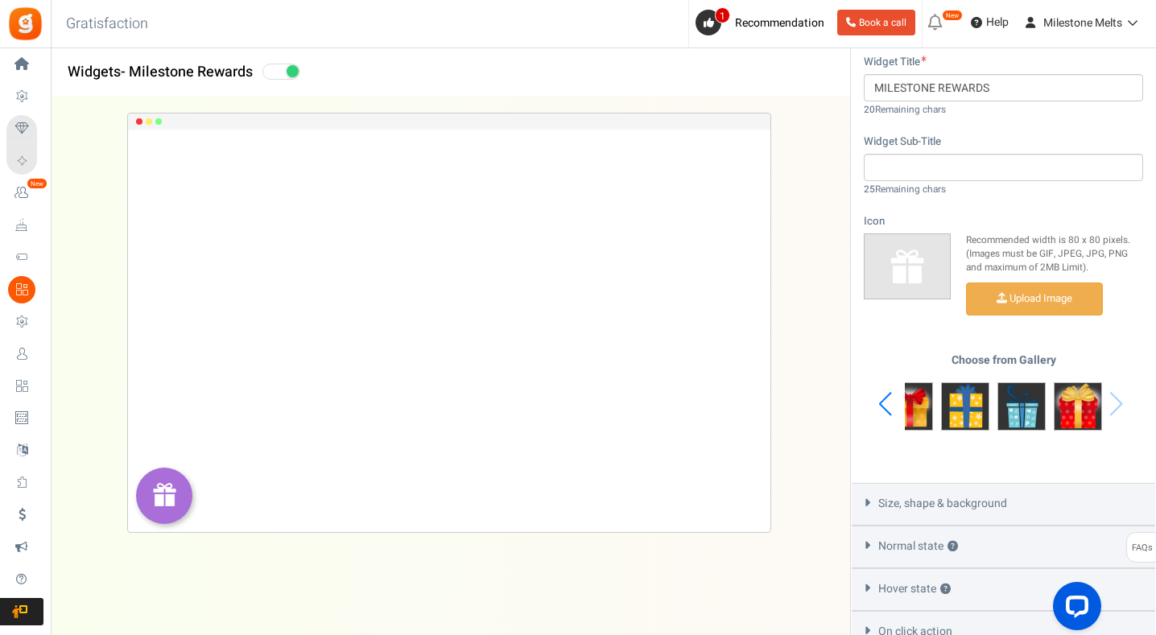
click at [1116, 403] on div "Choose from Gallery" at bounding box center [1003, 404] width 279 height 101
click at [885, 405] on div "Previous slide" at bounding box center [885, 404] width 22 height 48
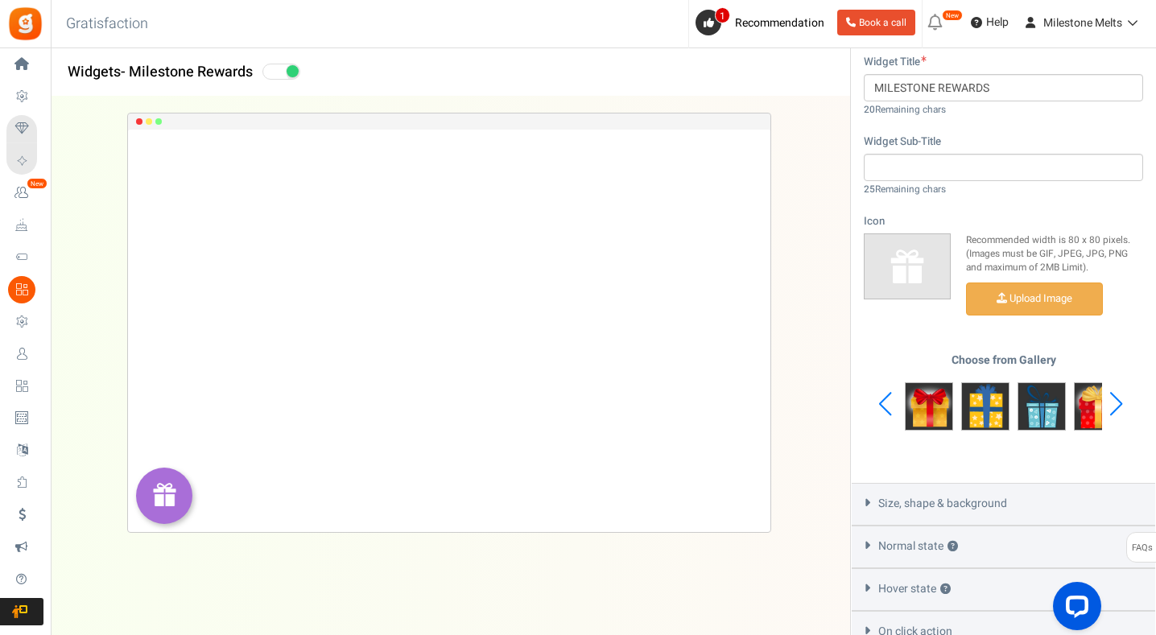
click at [885, 405] on div "Previous slide" at bounding box center [885, 404] width 22 height 48
click at [885, 405] on div "Choose from Gallery" at bounding box center [1003, 404] width 279 height 101
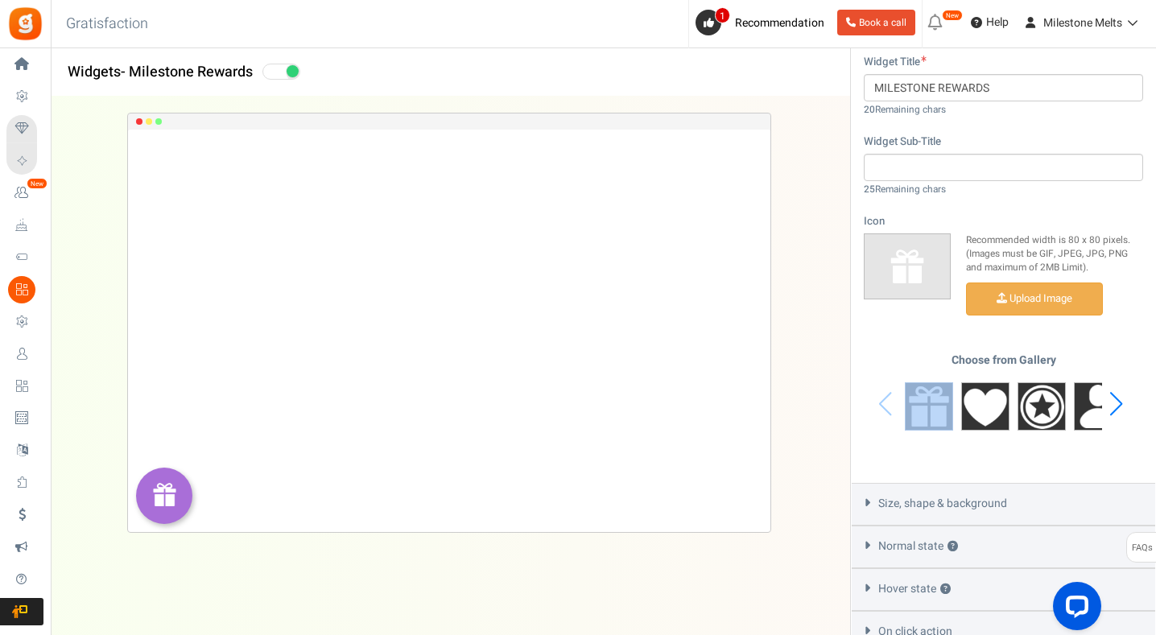
click at [885, 405] on div "Choose from Gallery" at bounding box center [1003, 404] width 279 height 101
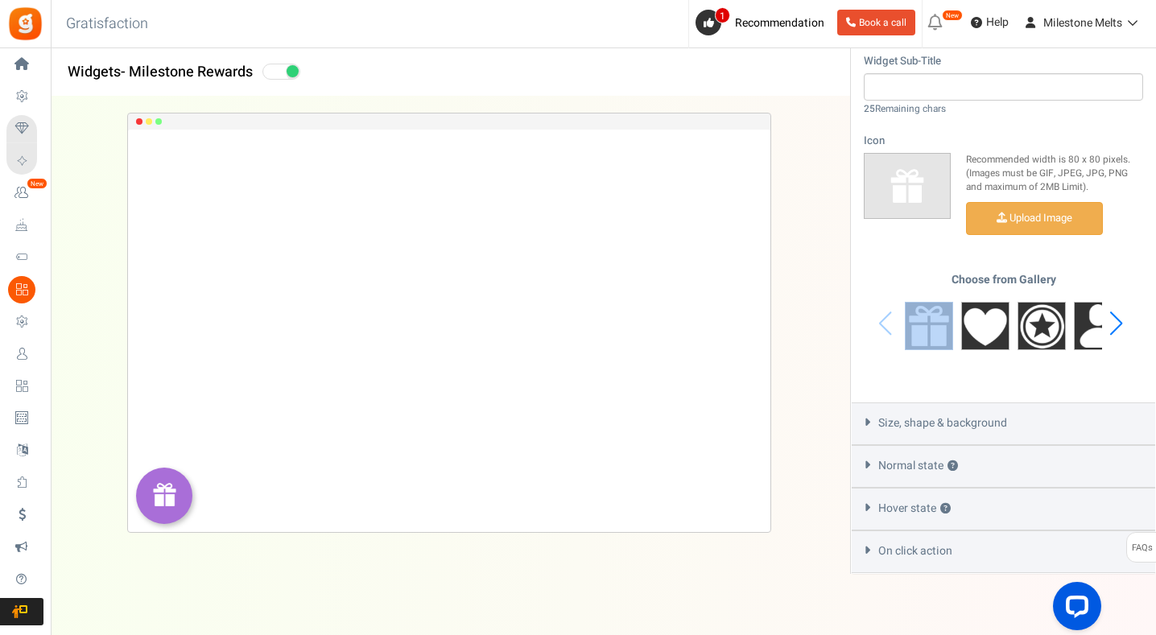
click at [909, 427] on span "Size, shape & background" at bounding box center [942, 423] width 129 height 16
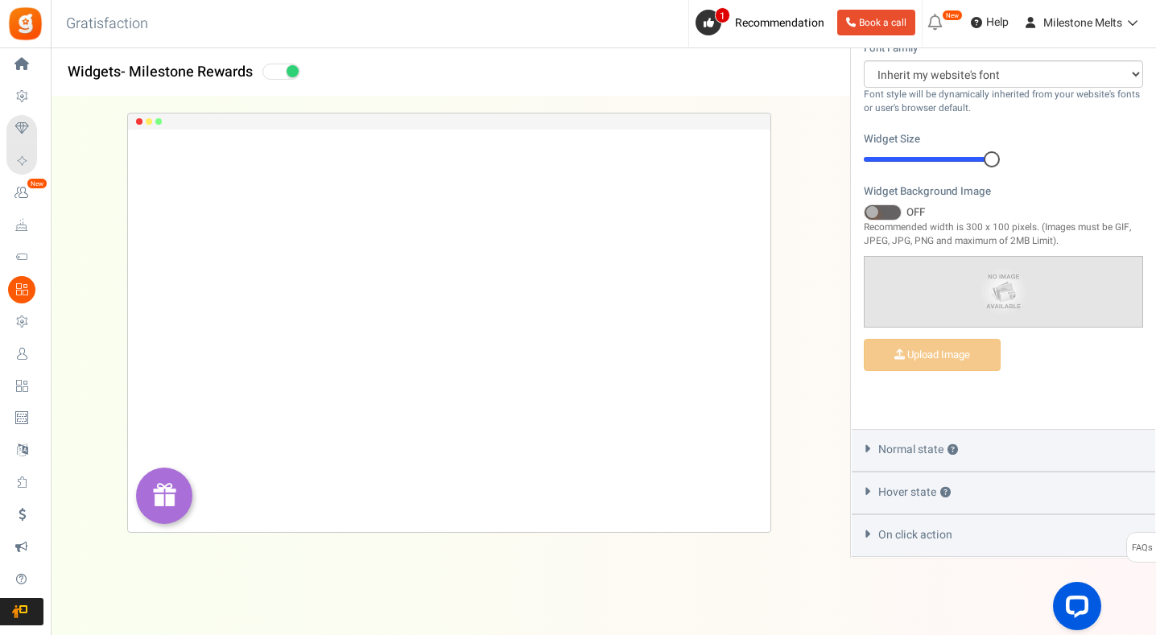
scroll to position [597, 0]
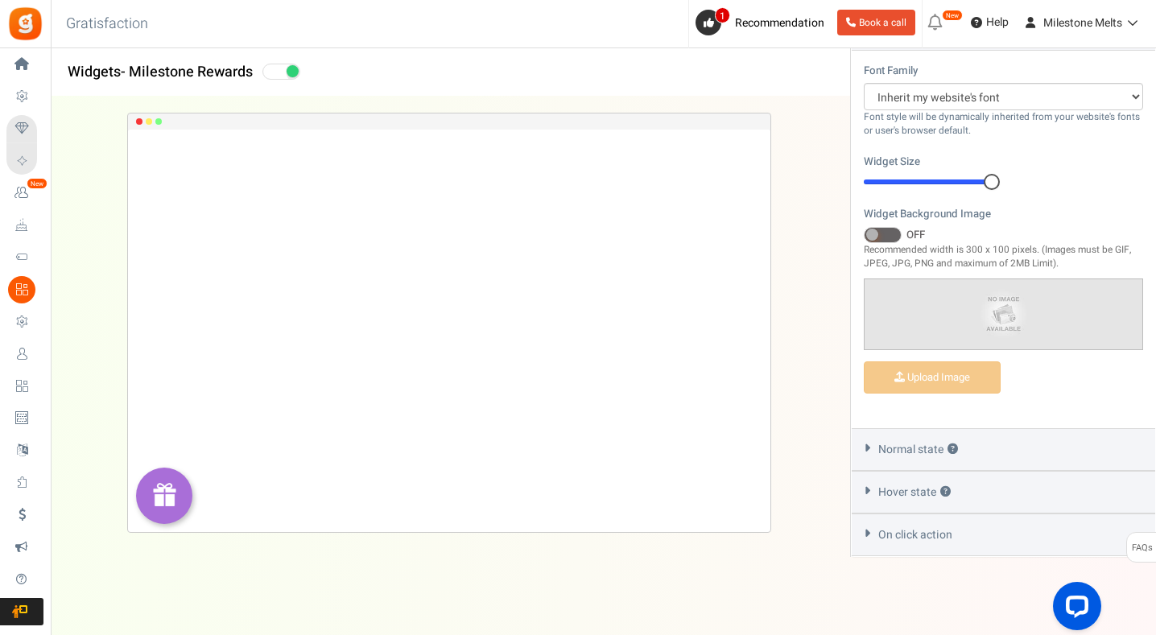
click at [913, 445] on span "Normal state ?" at bounding box center [918, 450] width 80 height 16
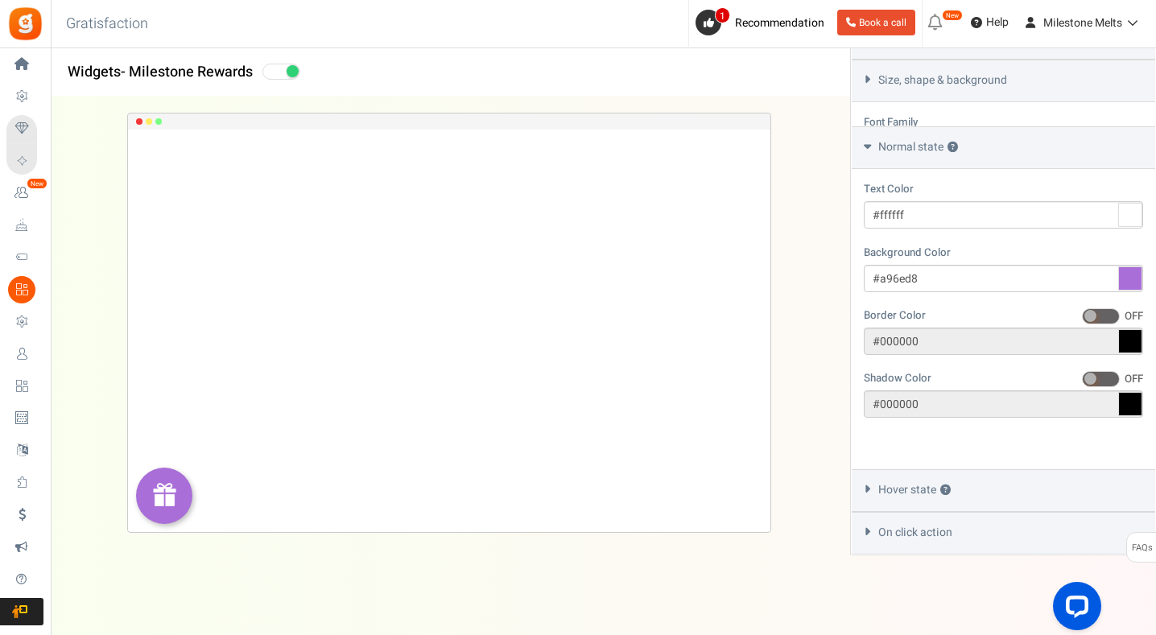
scroll to position [497, 0]
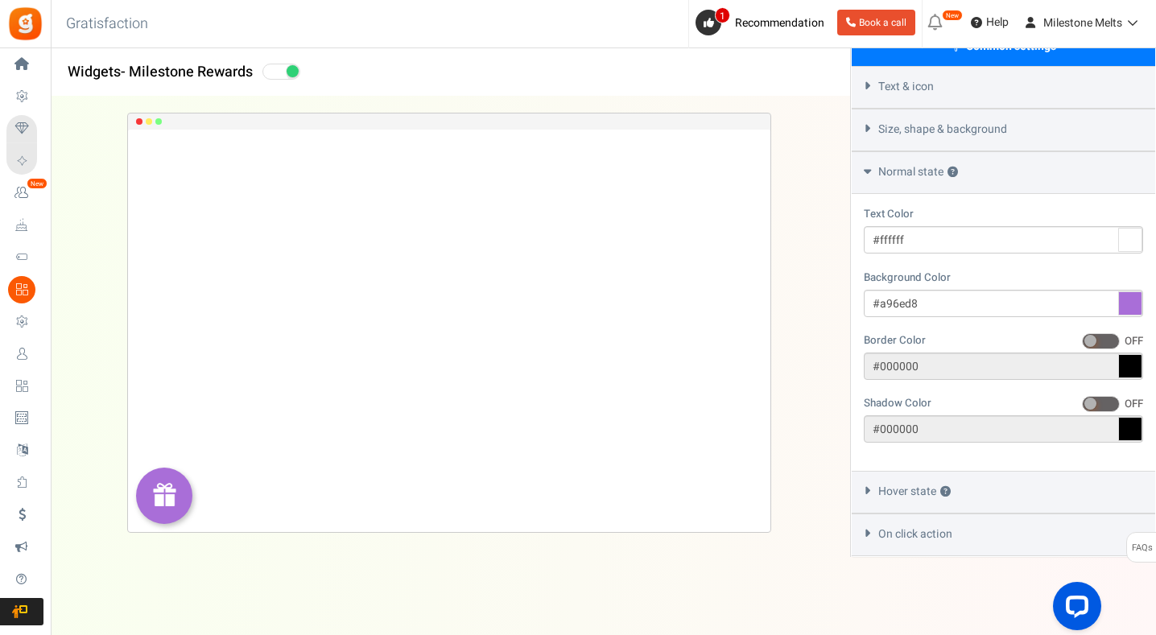
click at [913, 494] on span "Hover state ?" at bounding box center [914, 492] width 72 height 16
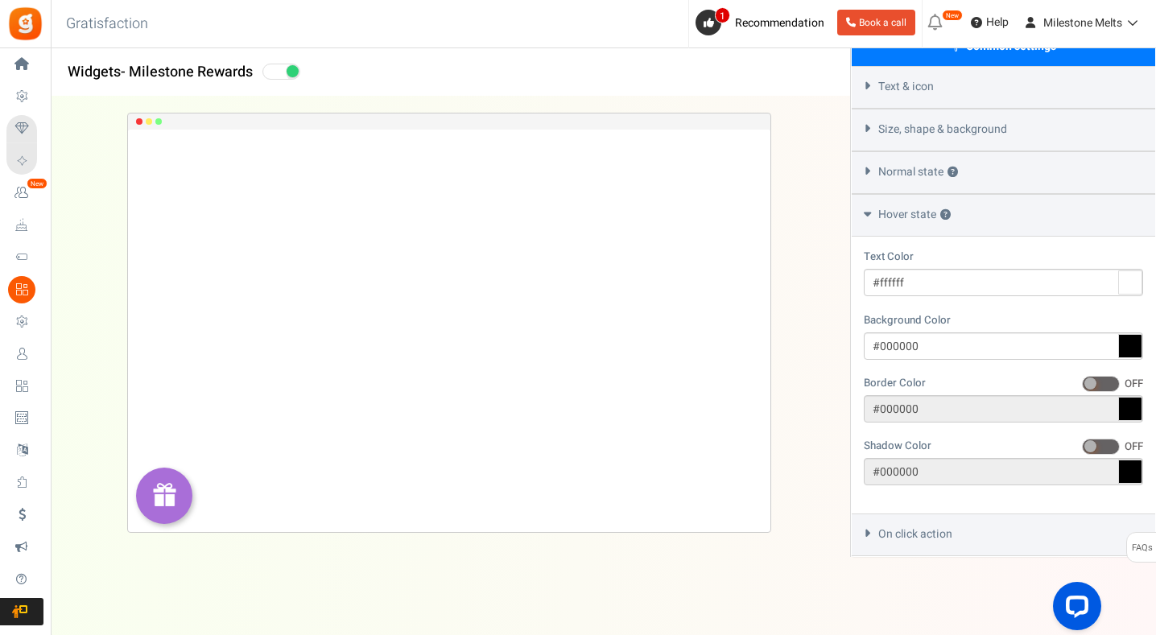
click at [895, 528] on span "On click action" at bounding box center [915, 534] width 74 height 16
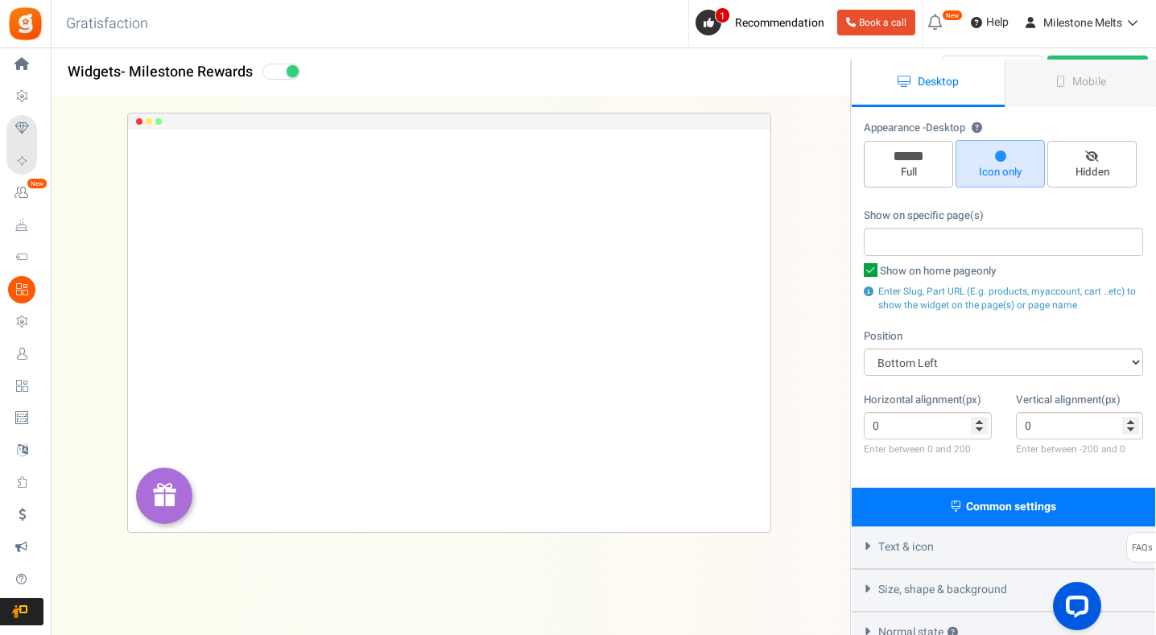
scroll to position [0, 0]
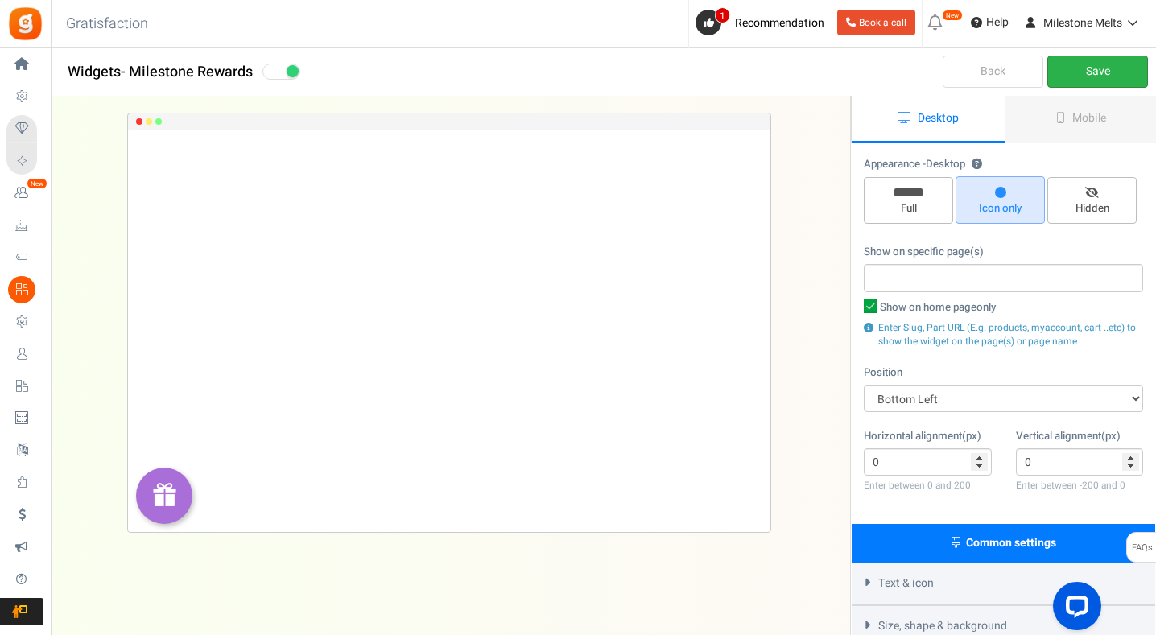
click at [1133, 64] on link "Save" at bounding box center [1097, 72] width 101 height 32
click at [278, 68] on span at bounding box center [281, 72] width 38 height 16
click at [273, 68] on input "checkbox" at bounding box center [267, 72] width 10 height 10
checkbox input "false"
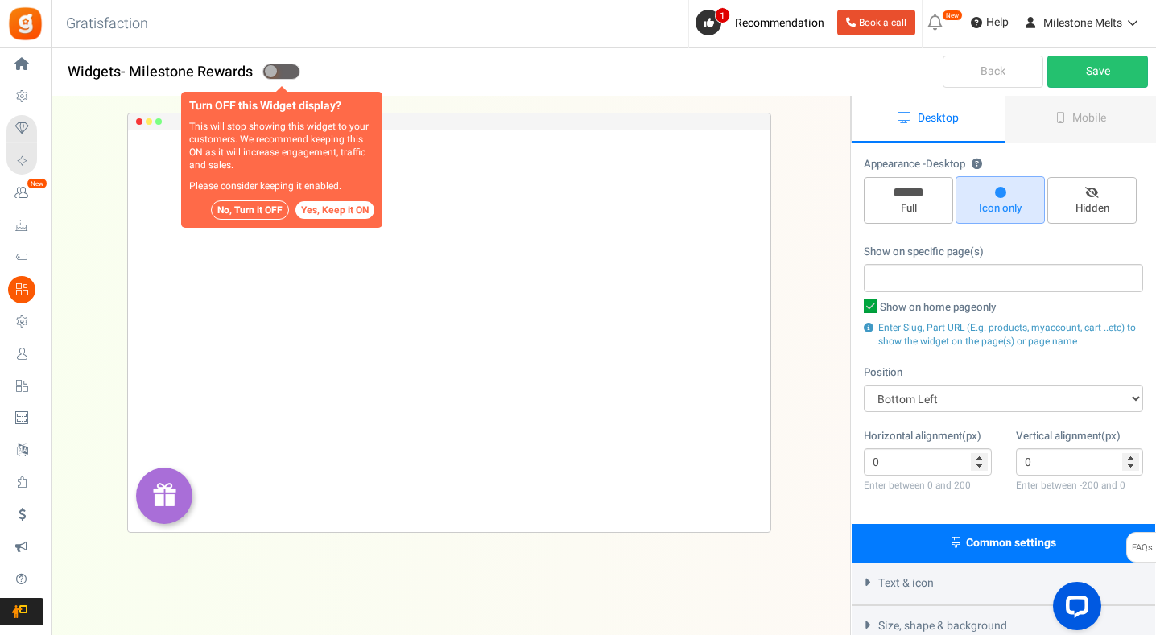
click at [268, 206] on button "No, Turn it OFF" at bounding box center [250, 209] width 78 height 19
